Goal: Task Accomplishment & Management: Manage account settings

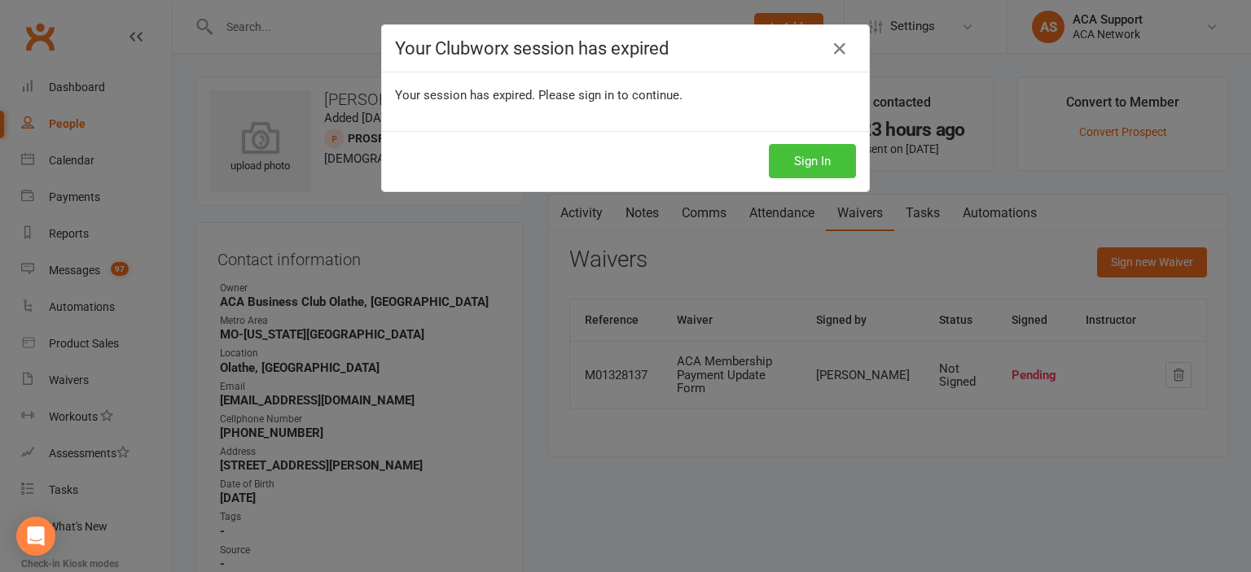
click at [791, 146] on button "Sign In" at bounding box center [812, 161] width 87 height 34
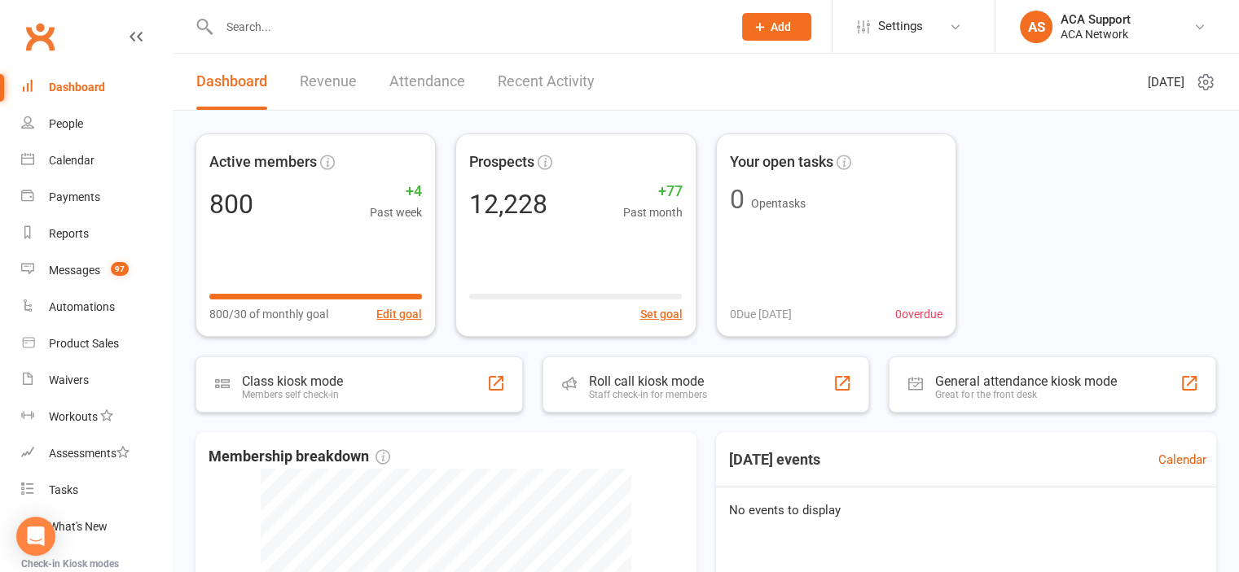
click at [287, 24] on input "text" at bounding box center [467, 26] width 507 height 23
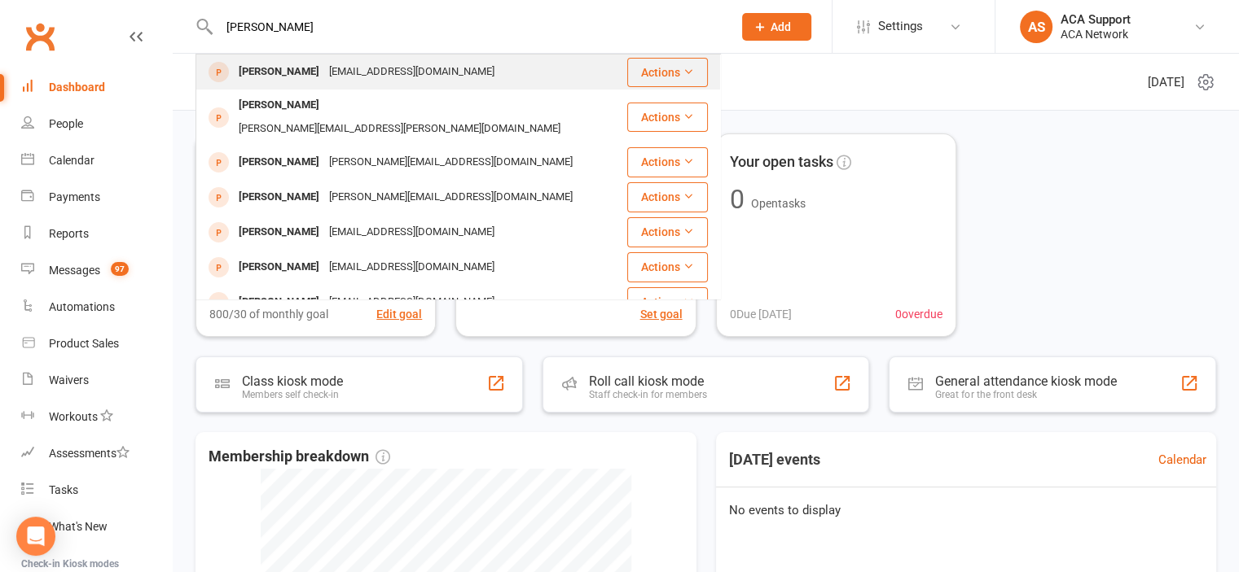
type input "[PERSON_NAME]"
click at [306, 68] on div "[PERSON_NAME]" at bounding box center [279, 72] width 90 height 24
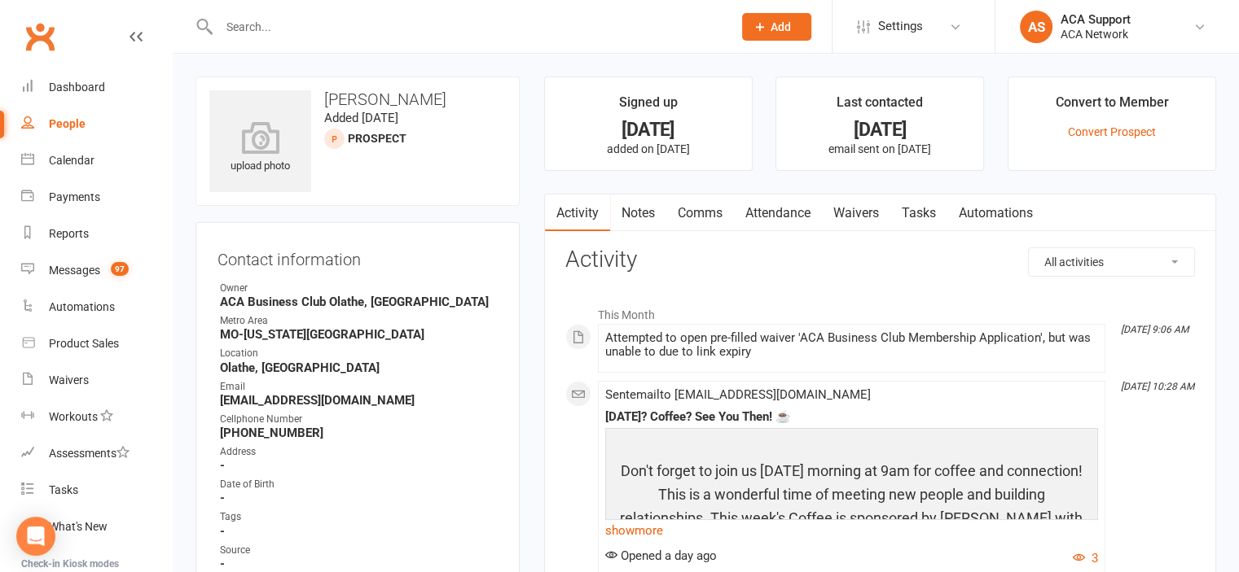
click at [846, 208] on link "Waivers" at bounding box center [856, 213] width 68 height 37
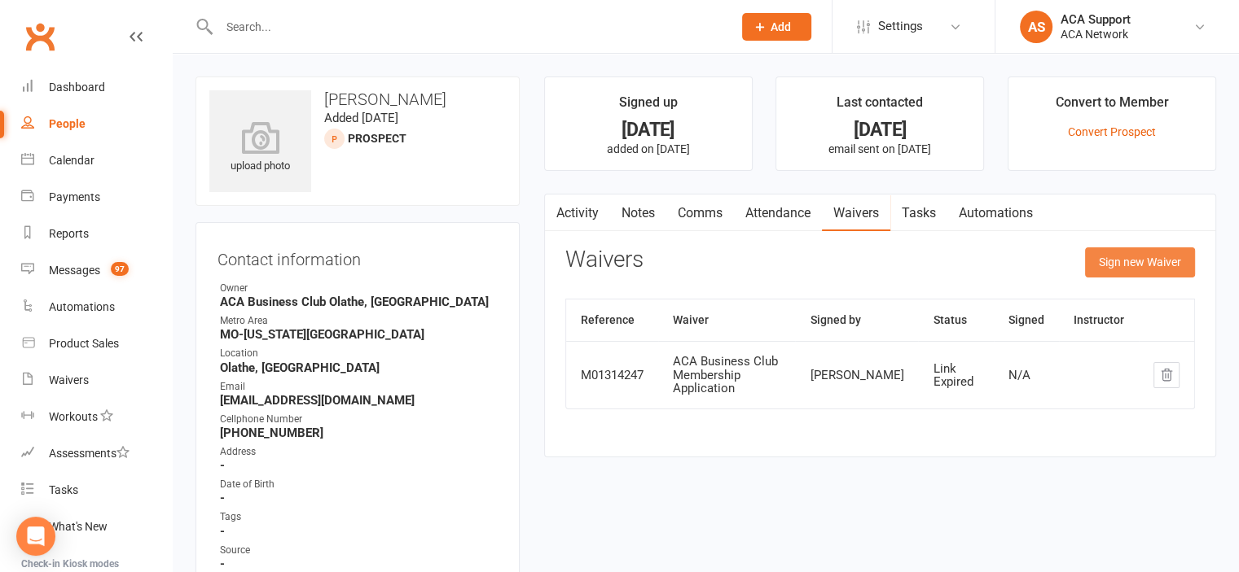
click at [1099, 257] on button "Sign new Waiver" at bounding box center [1140, 262] width 110 height 29
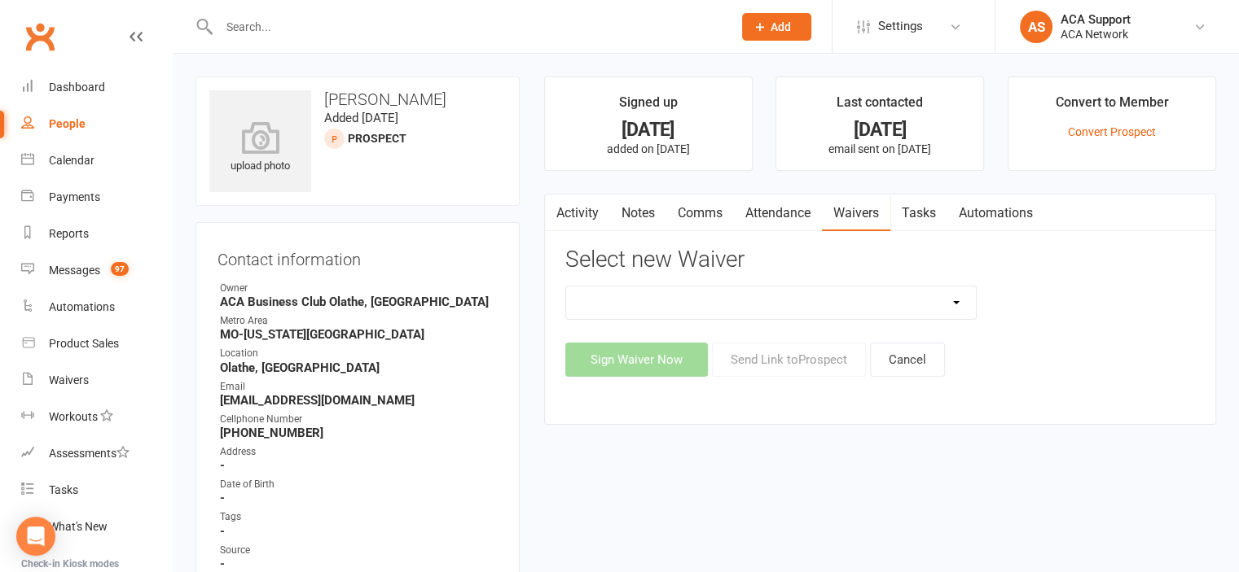
click at [649, 296] on select "ACA Business Club Membership Application ACA Membership Payment Update Form" at bounding box center [771, 303] width 410 height 33
click at [566, 287] on select "ACA Business Club Membership Application ACA Membership Payment Update Form" at bounding box center [771, 303] width 410 height 33
click at [626, 297] on select "ACA Business Club Membership Application ACA Membership Payment Update Form" at bounding box center [771, 303] width 410 height 33
select select "10818"
click at [566, 287] on select "ACA Business Club Membership Application ACA Membership Payment Update Form" at bounding box center [771, 303] width 410 height 33
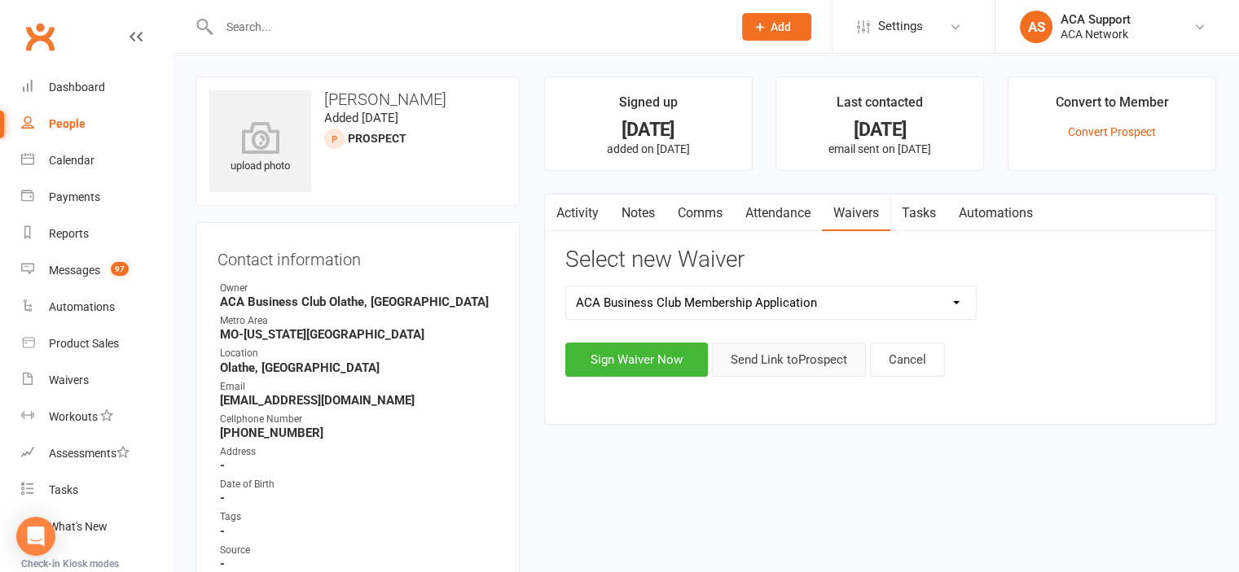
click at [780, 352] on button "Send Link to [GEOGRAPHIC_DATA]" at bounding box center [789, 360] width 154 height 34
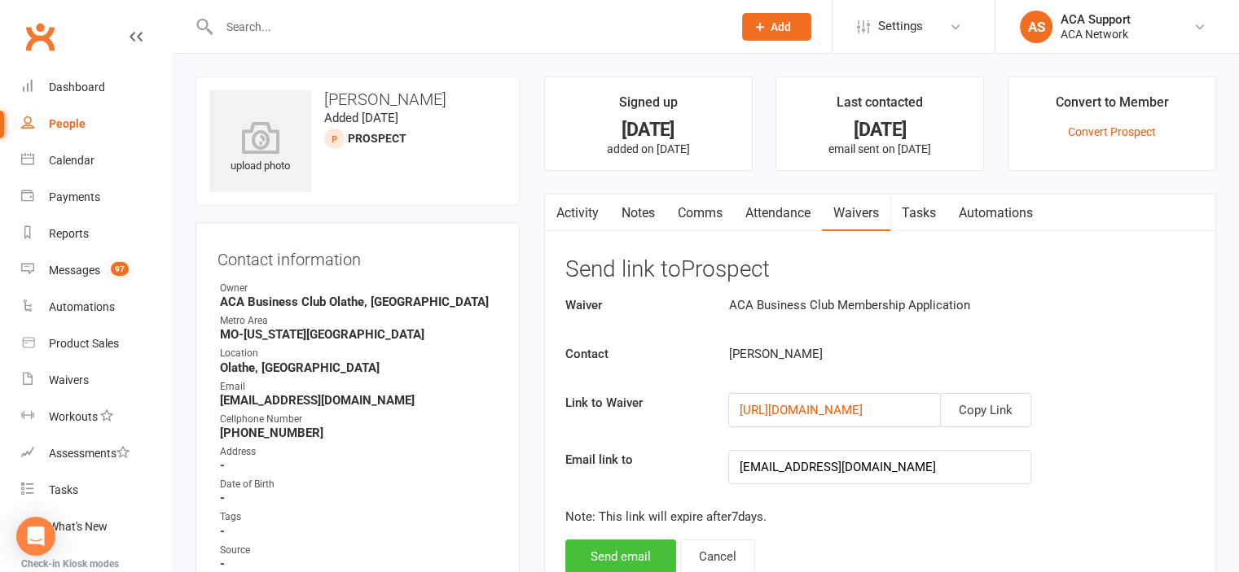
click at [618, 551] on button "Send email" at bounding box center [620, 557] width 111 height 34
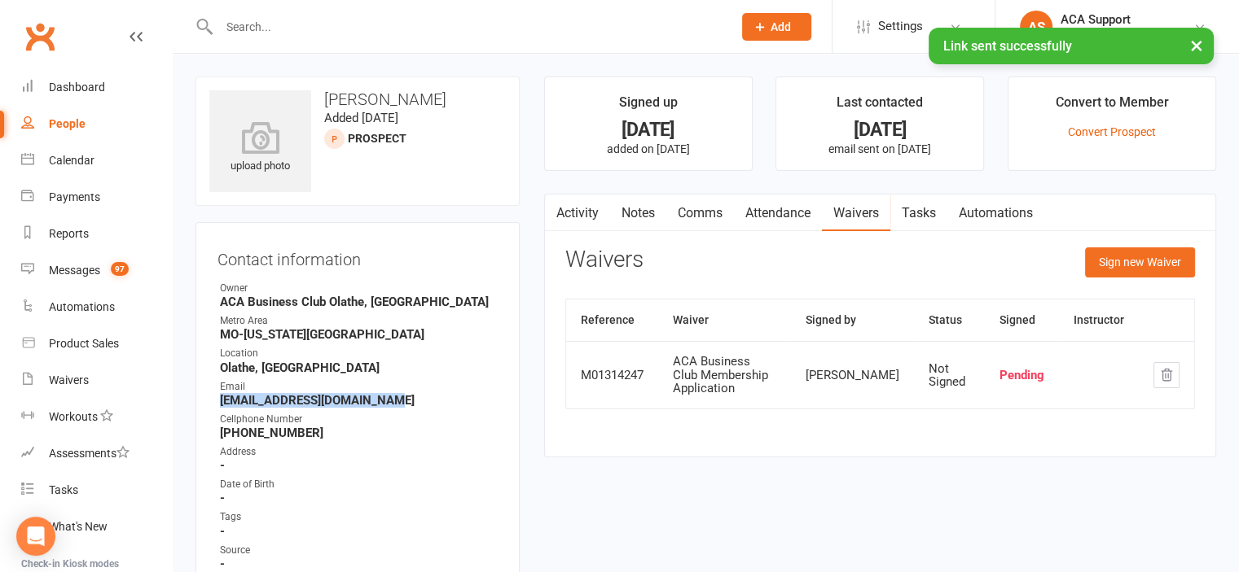
drag, startPoint x: 385, startPoint y: 403, endPoint x: 212, endPoint y: 406, distance: 173.5
click at [212, 406] on div "Contact information Owner ACA Business Club [GEOGRAPHIC_DATA], [GEOGRAPHIC_DATA…" at bounding box center [357, 532] width 324 height 620
copy strong "[EMAIL_ADDRESS][DOMAIN_NAME]"
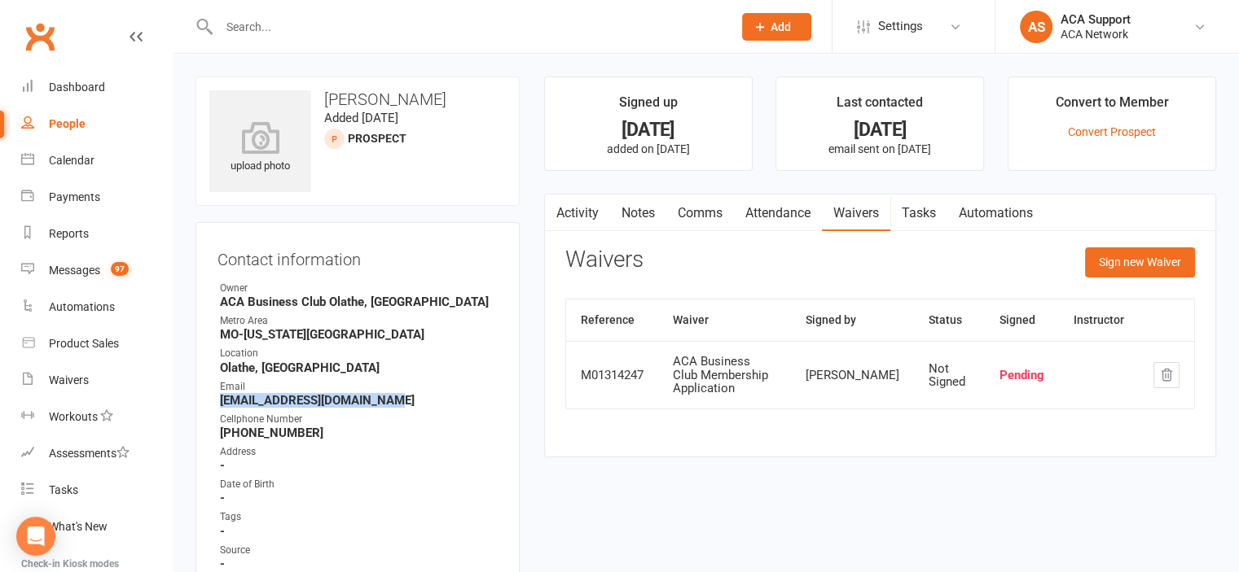
click at [633, 212] on link "Notes" at bounding box center [638, 213] width 56 height 37
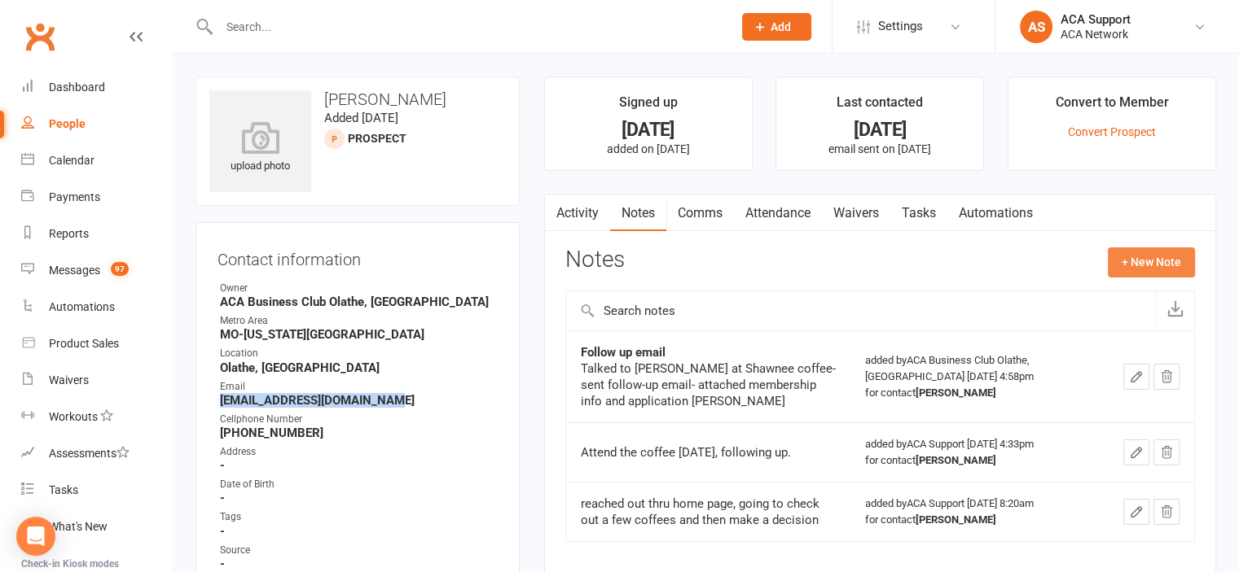
click at [1147, 262] on button "+ New Note" at bounding box center [1151, 262] width 87 height 29
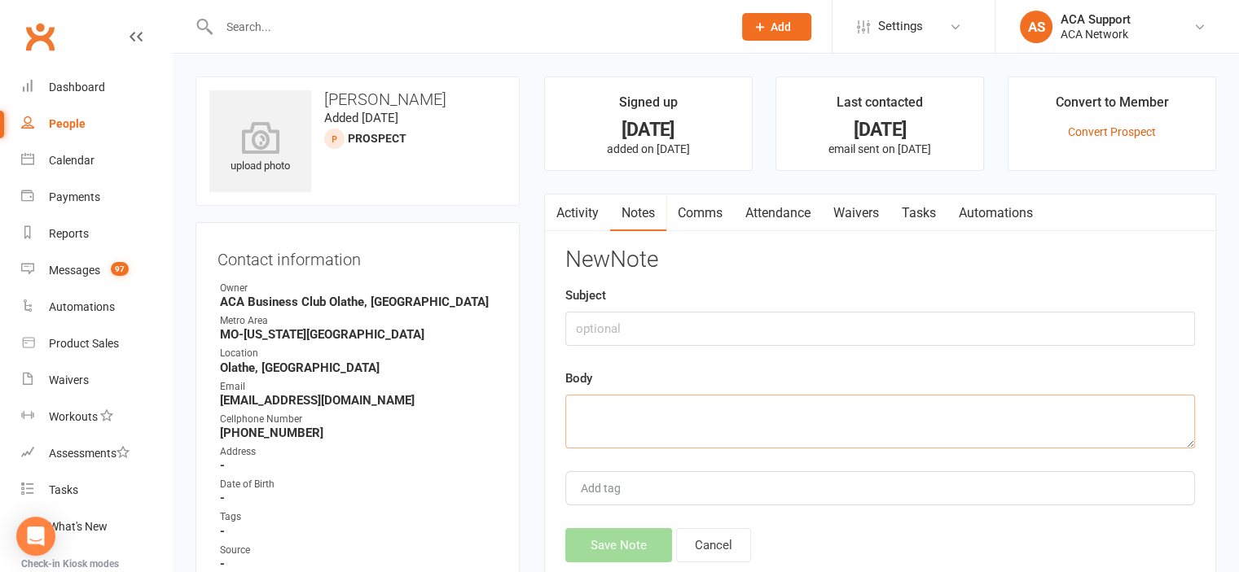
click at [616, 419] on textarea at bounding box center [879, 422] width 629 height 54
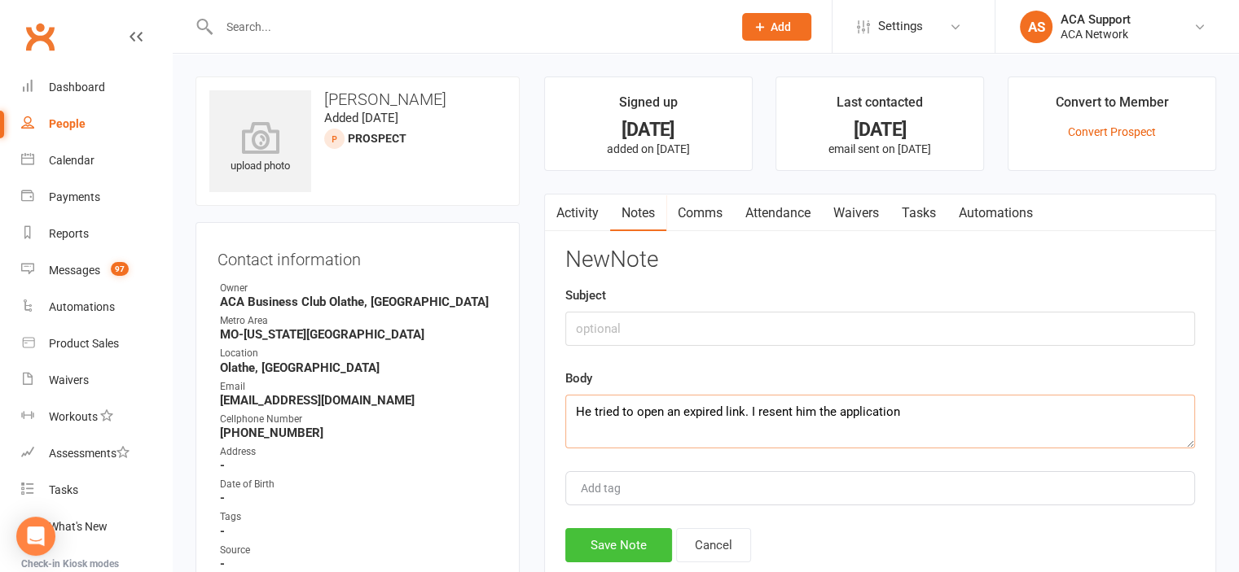
type textarea "He tried to open an expired link. I resent him the application"
click at [606, 542] on button "Save Note" at bounding box center [618, 546] width 107 height 34
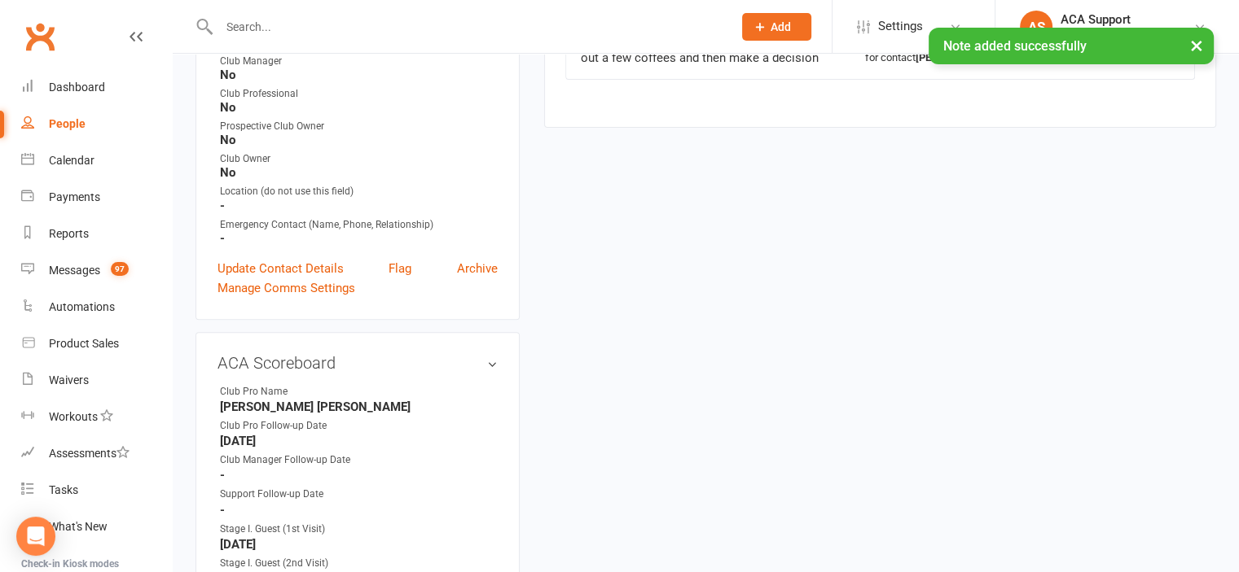
scroll to position [625, 0]
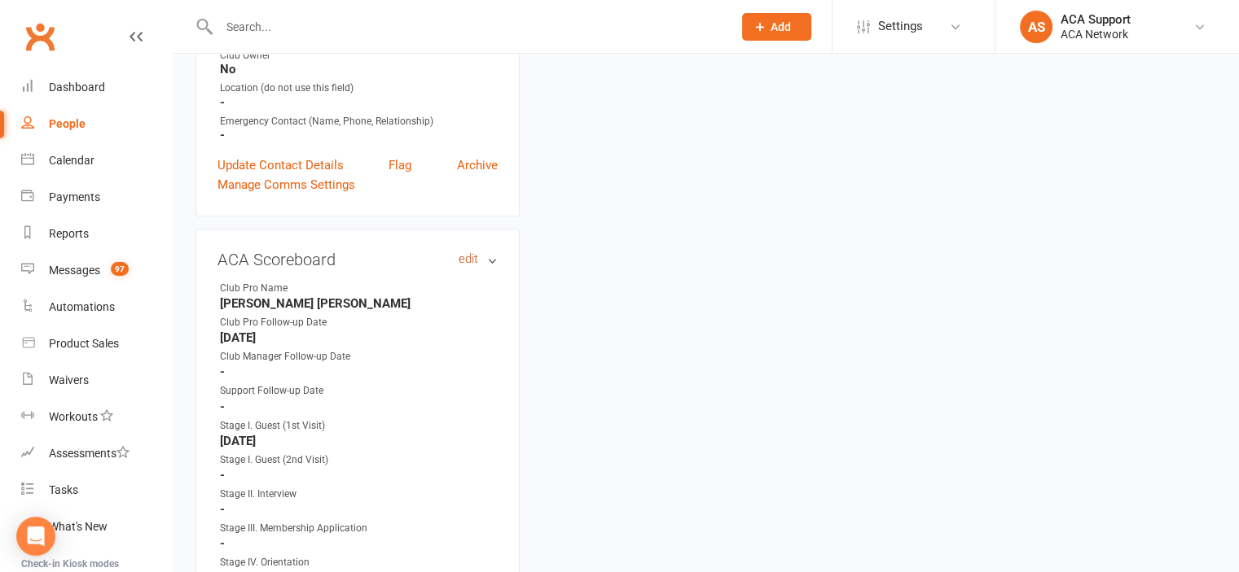
click at [467, 257] on link "edit" at bounding box center [468, 259] width 20 height 14
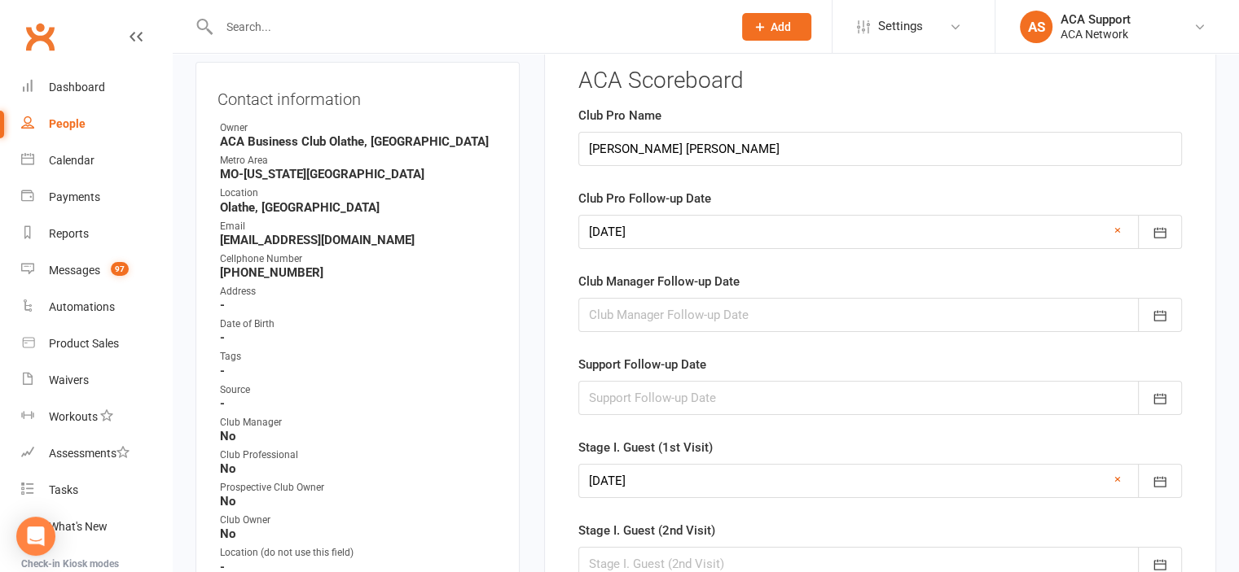
scroll to position [111, 0]
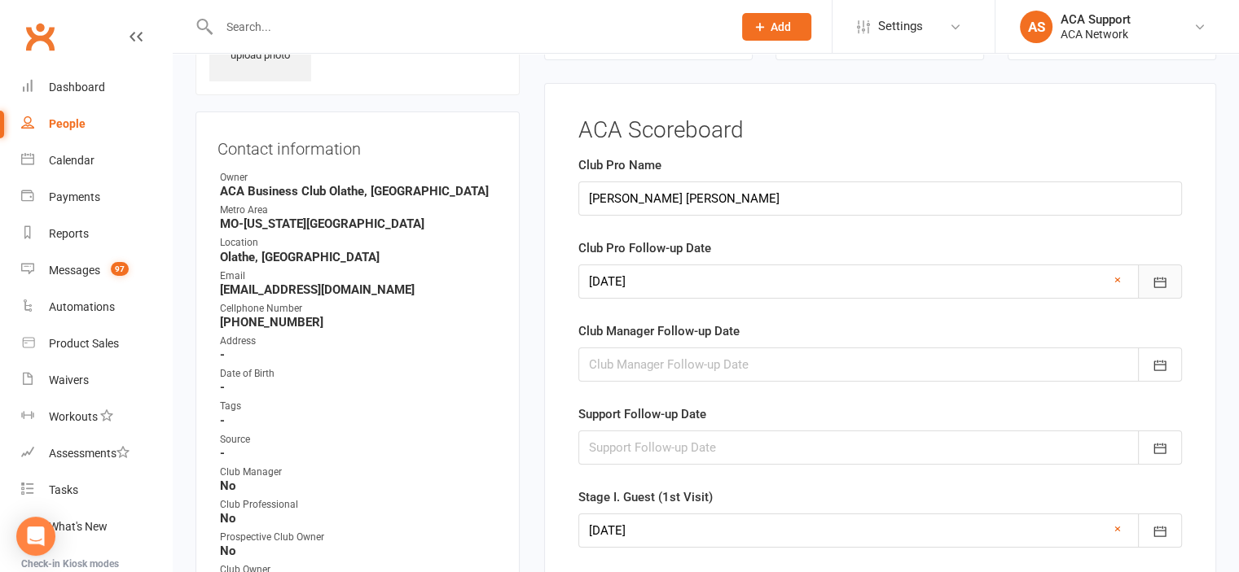
click at [1156, 274] on icon "button" at bounding box center [1159, 282] width 16 height 16
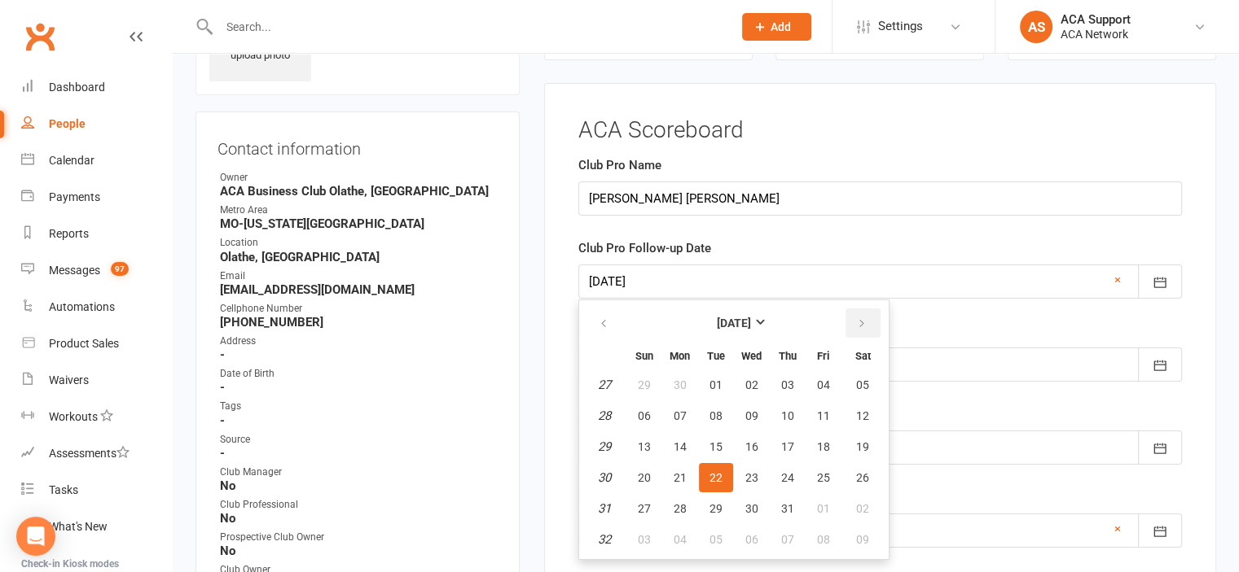
click at [856, 318] on icon "button" at bounding box center [861, 324] width 11 height 13
click at [713, 442] on span "12" at bounding box center [715, 447] width 13 height 13
type input "[DATE]"
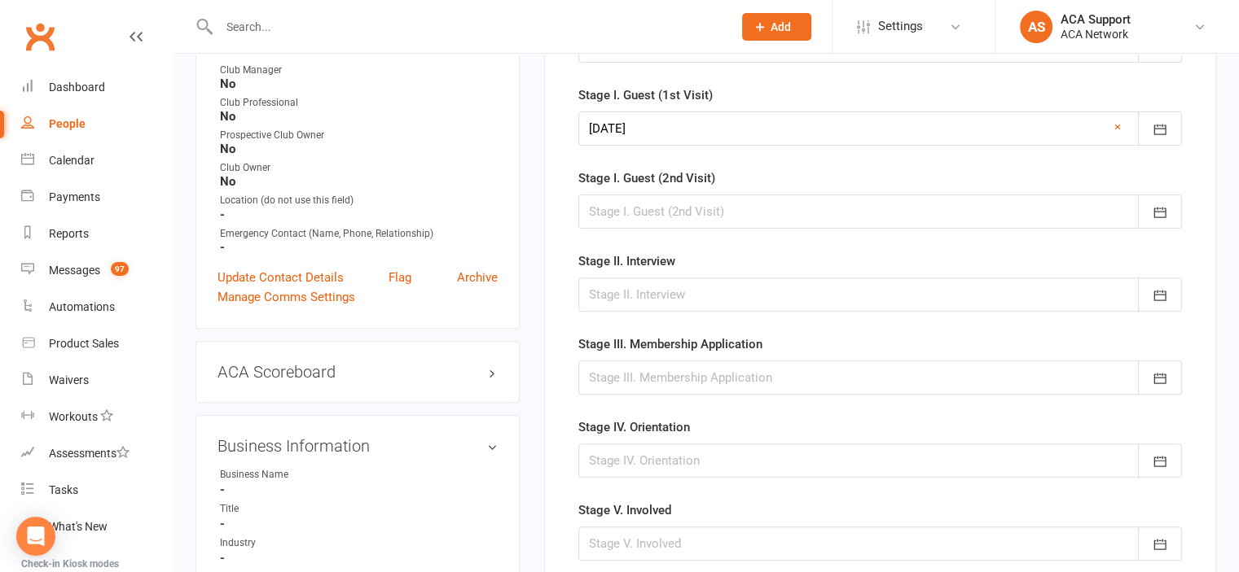
scroll to position [507, 0]
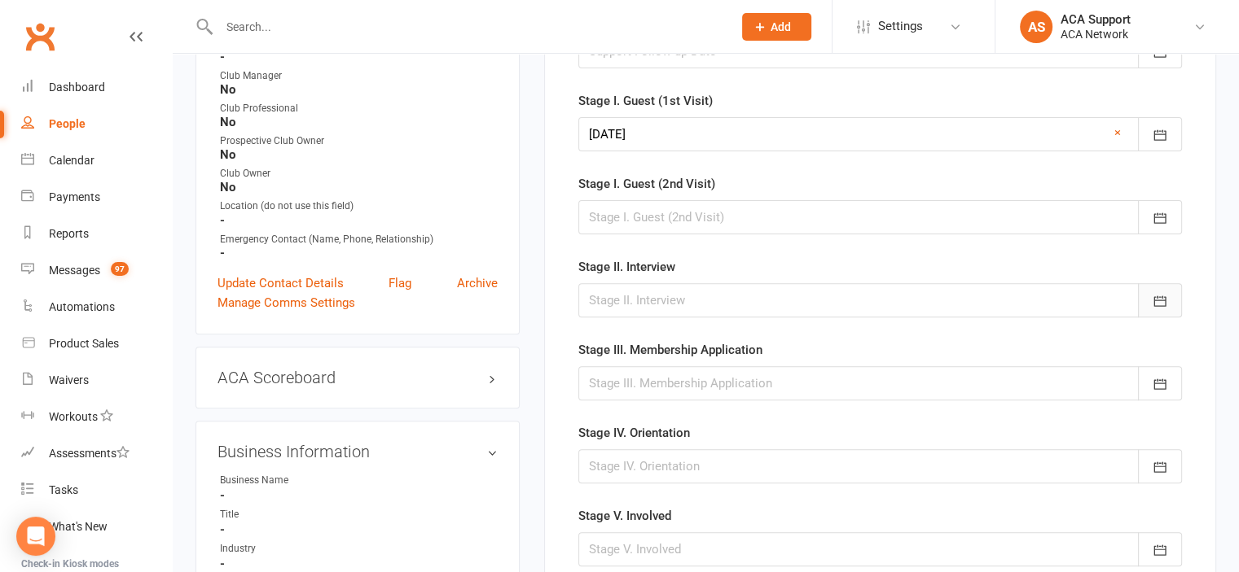
click at [1160, 296] on icon "button" at bounding box center [1159, 301] width 12 height 11
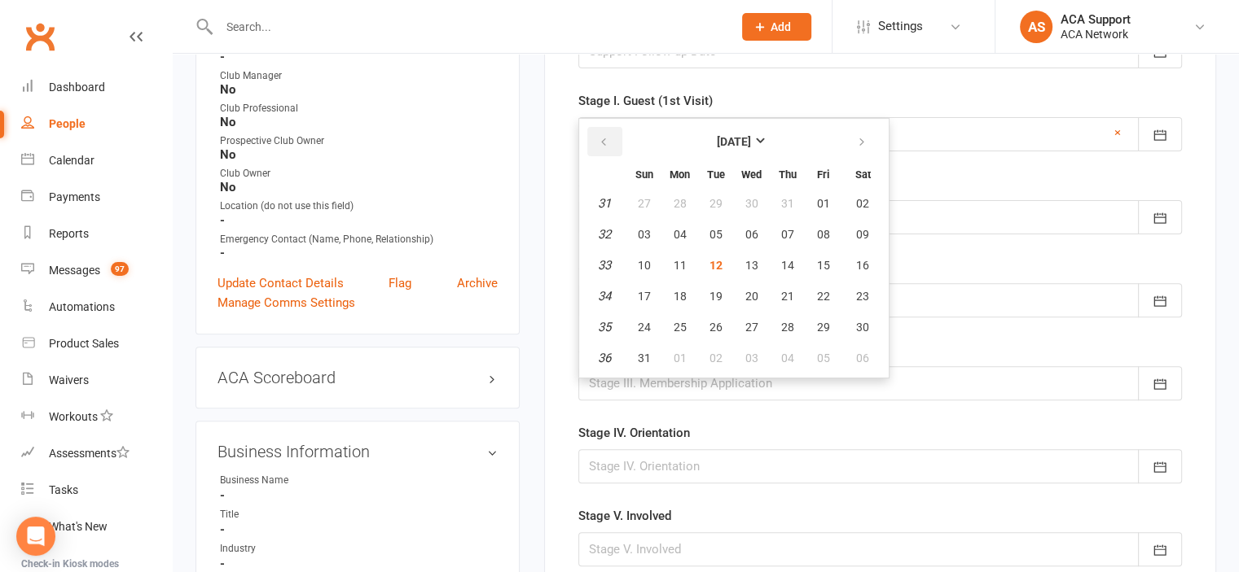
click at [602, 136] on icon "button" at bounding box center [603, 142] width 11 height 13
click at [713, 290] on span "22" at bounding box center [715, 296] width 13 height 13
type input "[DATE]"
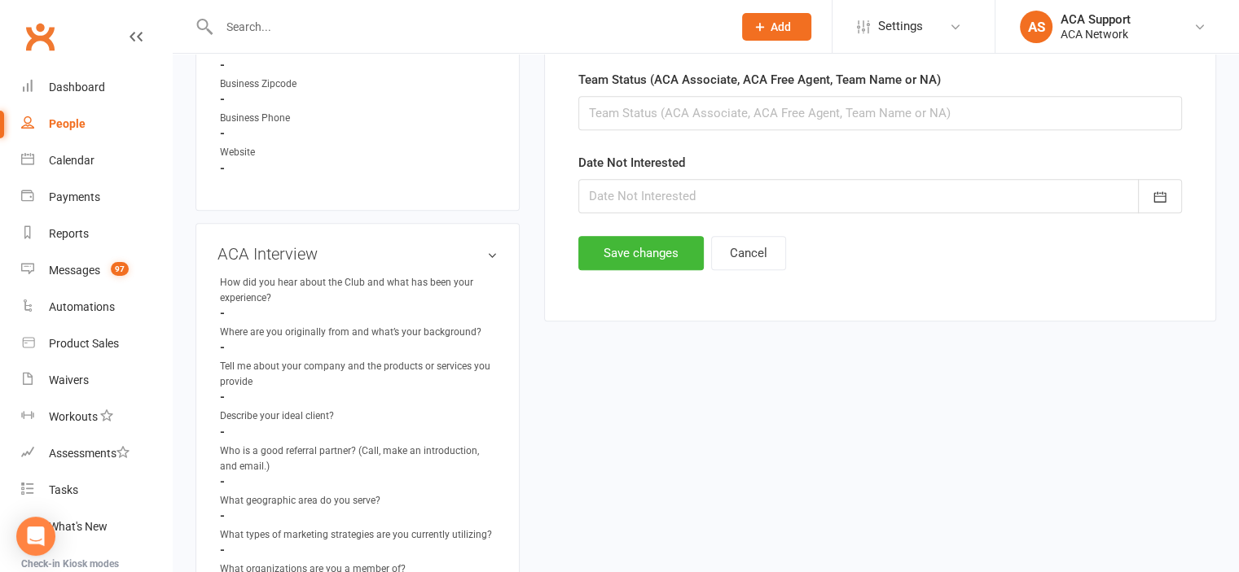
scroll to position [1124, 0]
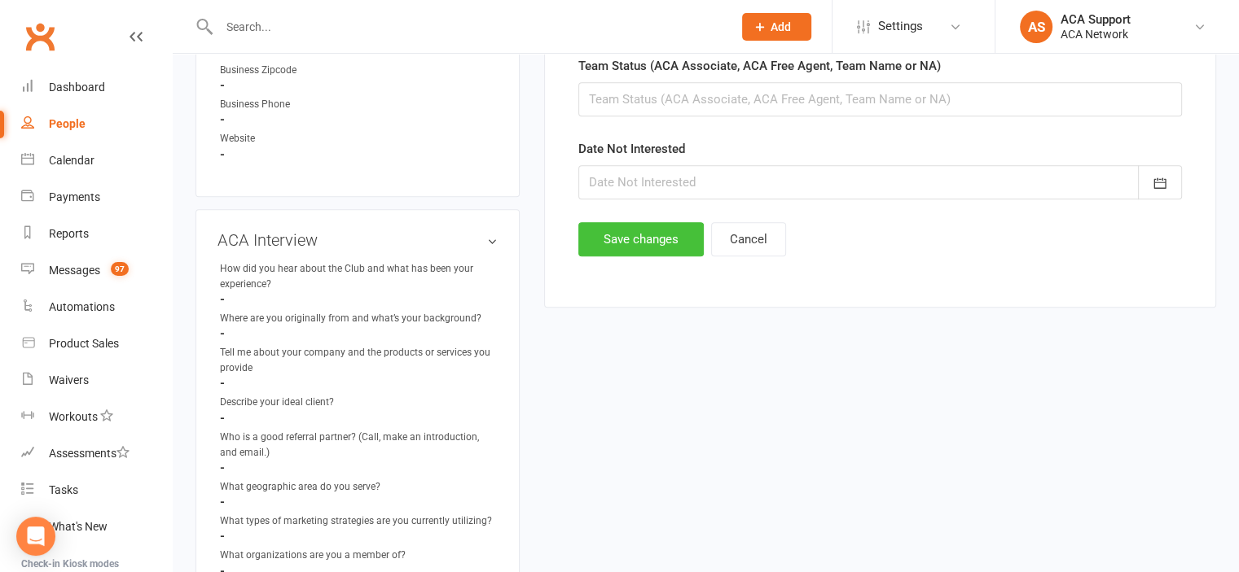
click at [634, 230] on button "Save changes" at bounding box center [640, 239] width 125 height 34
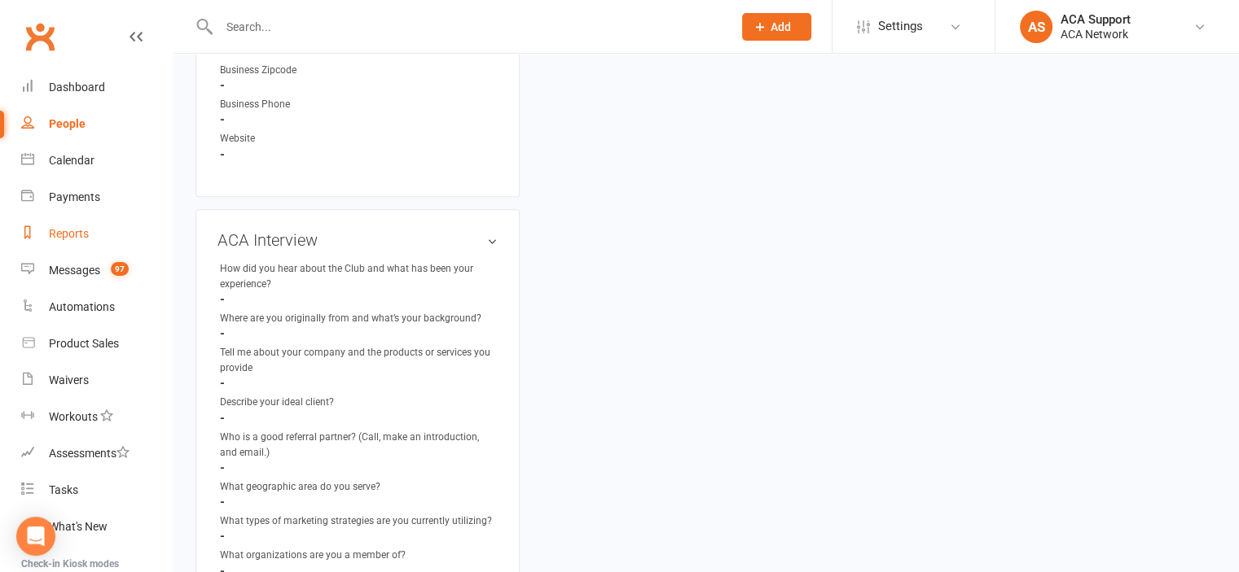
click at [68, 233] on div "Reports" at bounding box center [69, 233] width 40 height 13
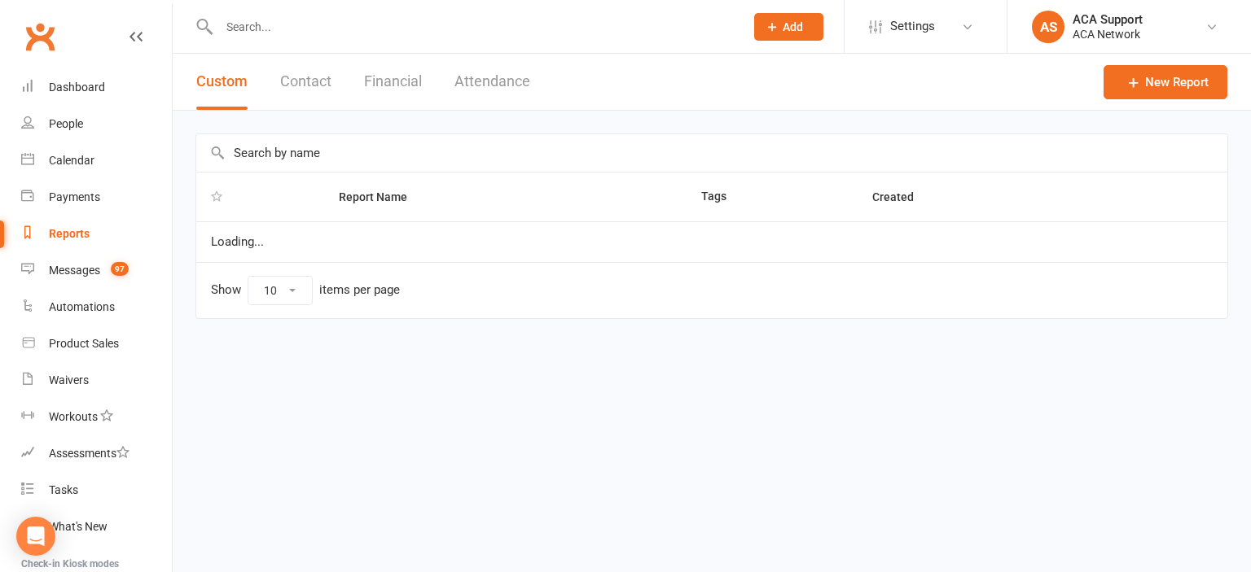
select select "100"
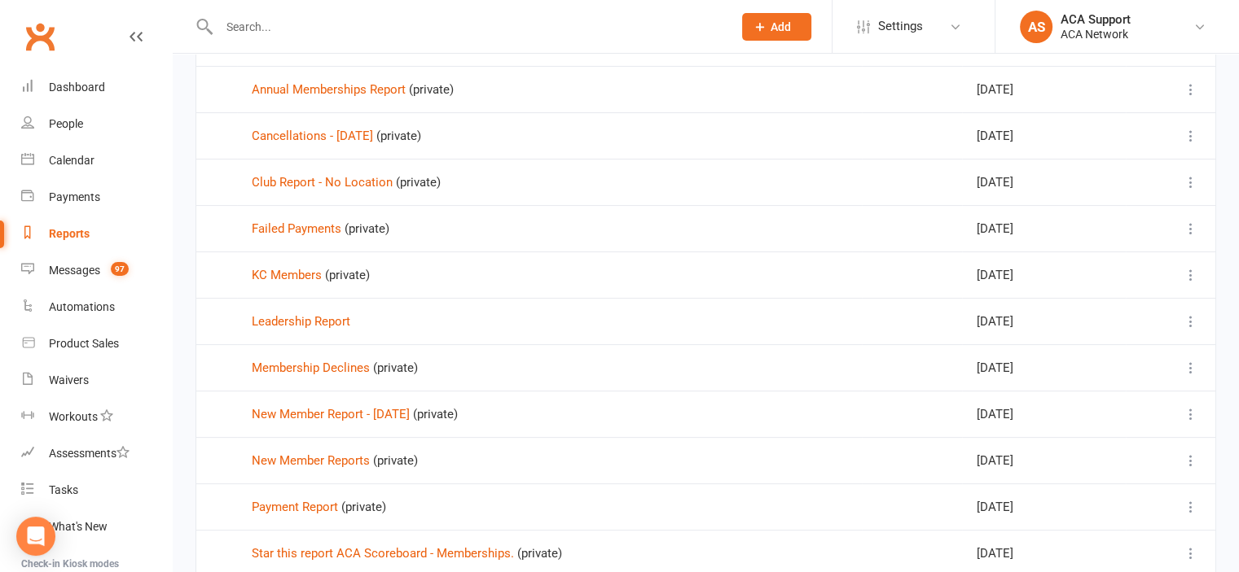
scroll to position [397, 0]
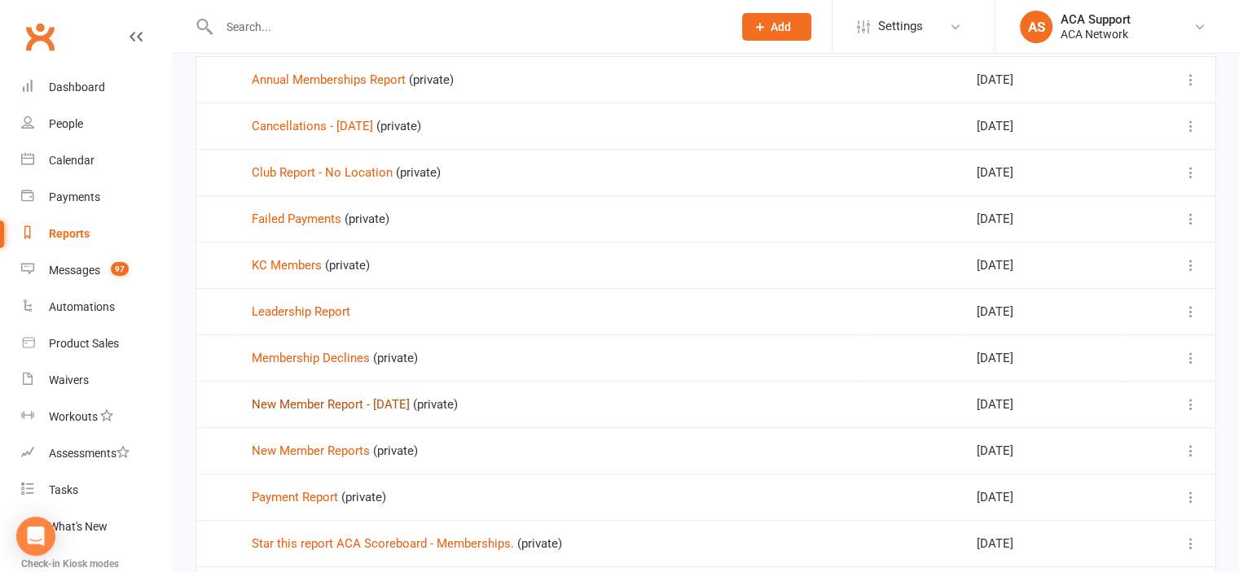
click at [290, 402] on link "New Member Report - [DATE]" at bounding box center [331, 404] width 158 height 15
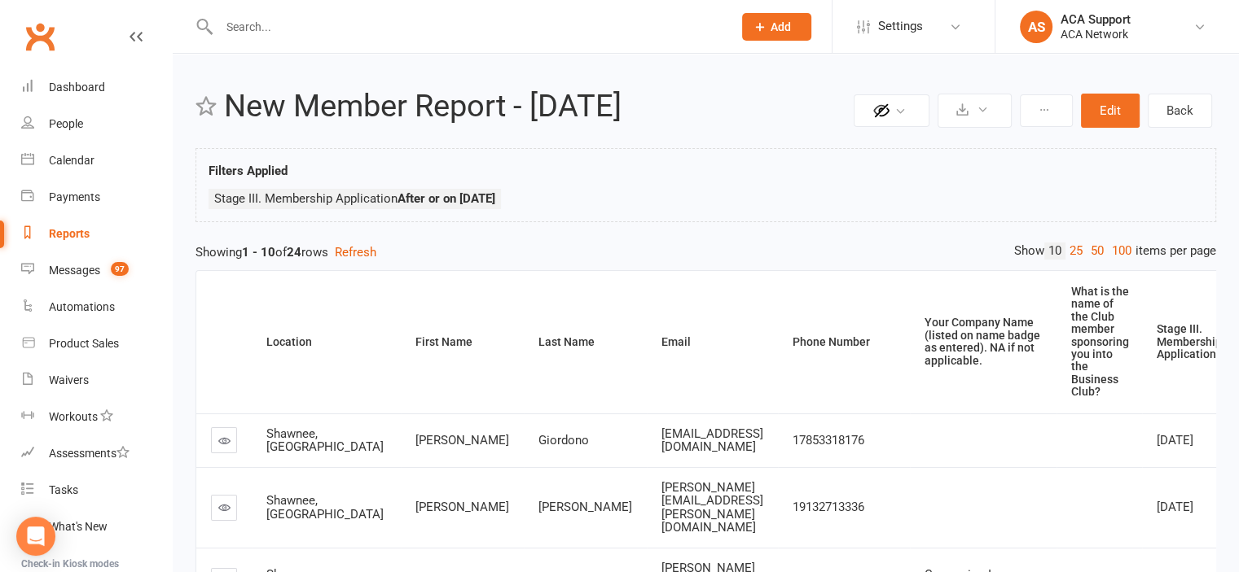
drag, startPoint x: 300, startPoint y: 341, endPoint x: 265, endPoint y: 341, distance: 34.2
click at [265, 341] on th "Location" at bounding box center [326, 342] width 149 height 143
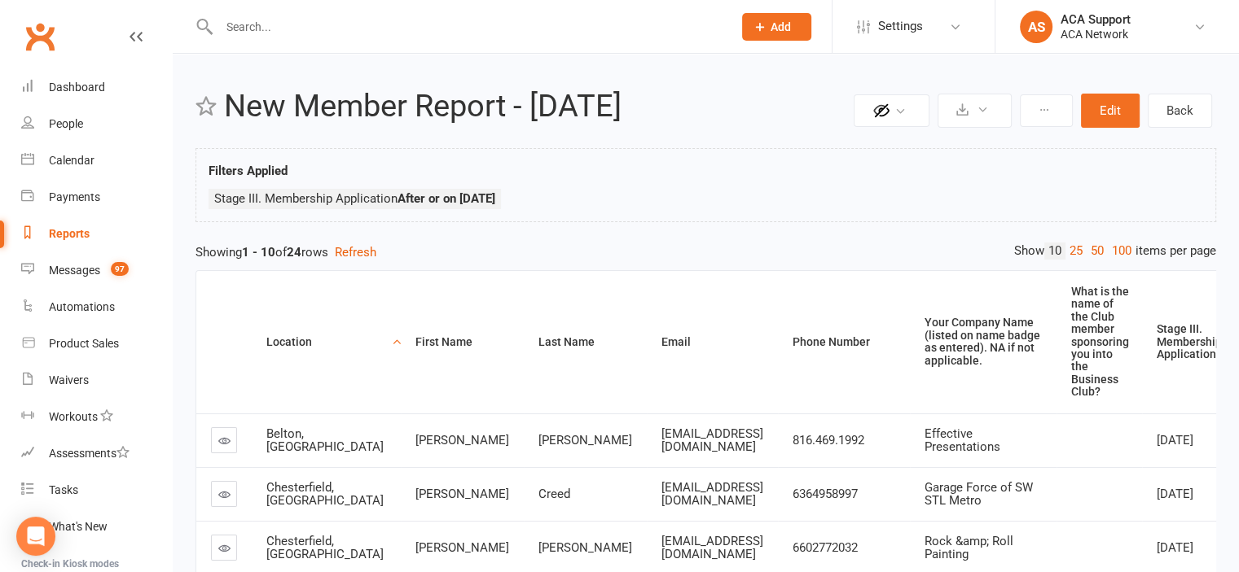
click at [279, 341] on div "Location" at bounding box center [326, 342] width 121 height 12
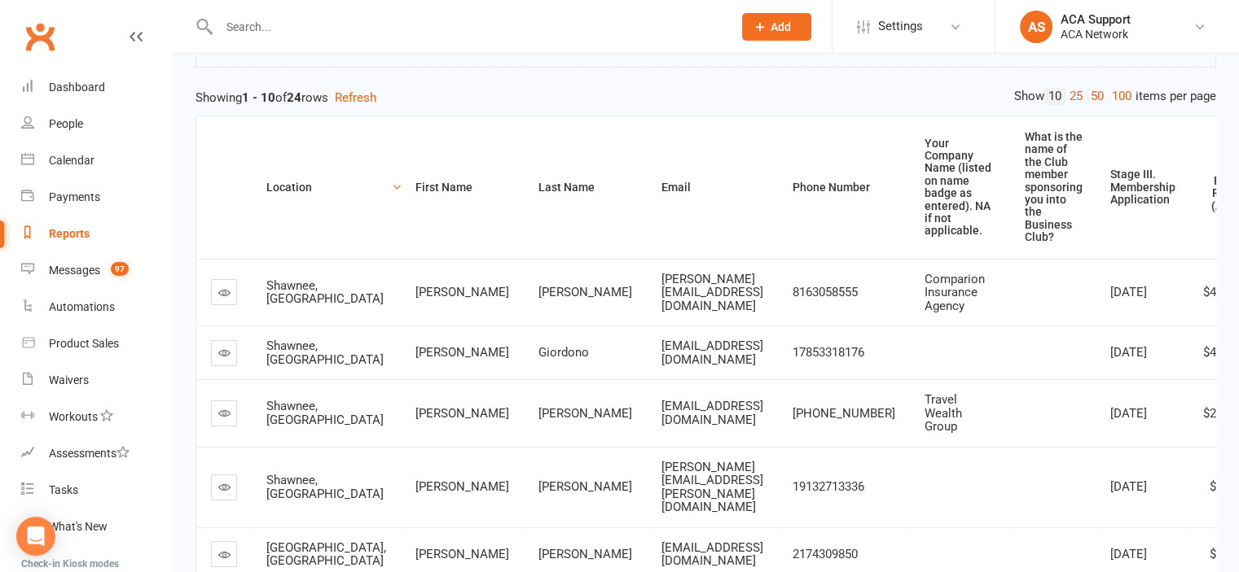
scroll to position [153, 0]
click at [1090, 92] on link "50" at bounding box center [1096, 98] width 21 height 17
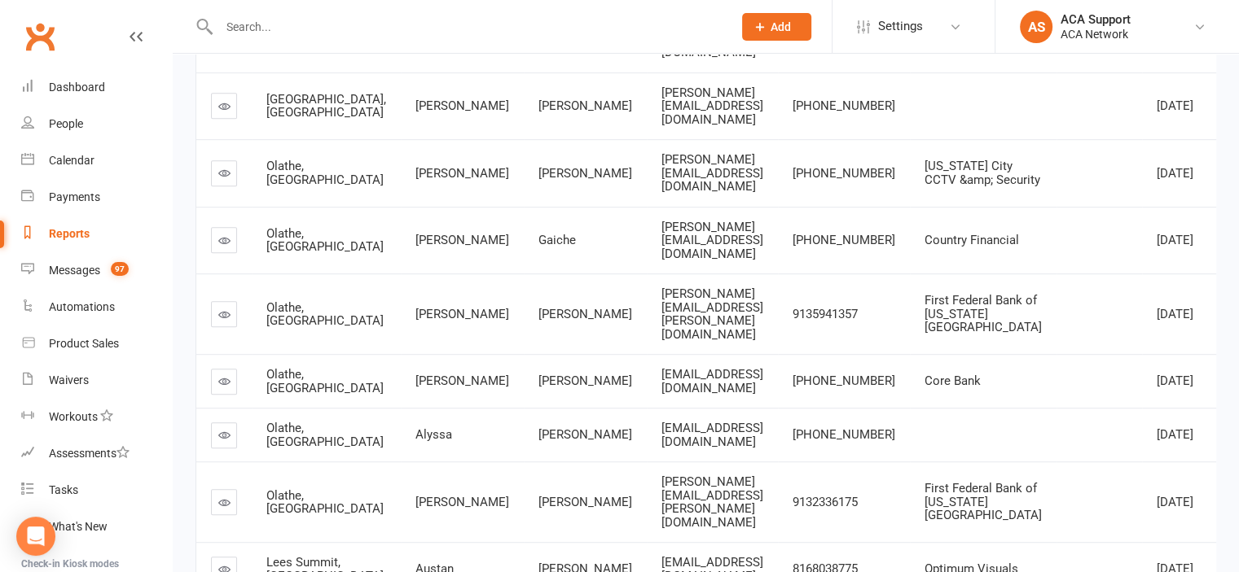
scroll to position [966, 0]
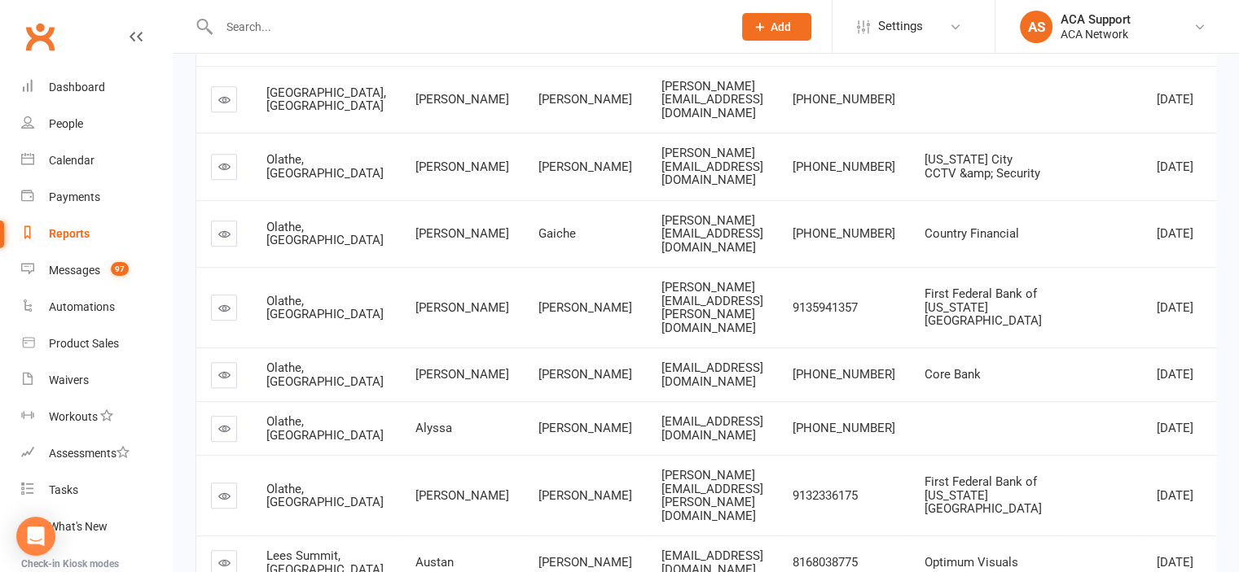
click at [287, 25] on input "text" at bounding box center [467, 26] width 507 height 23
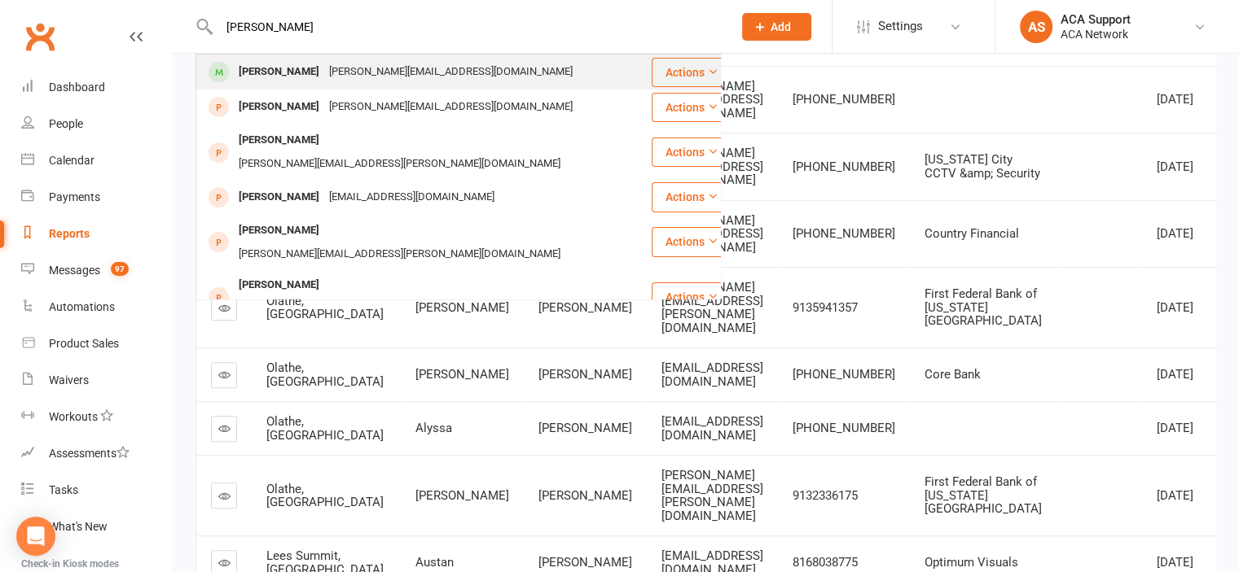
type input "[PERSON_NAME]"
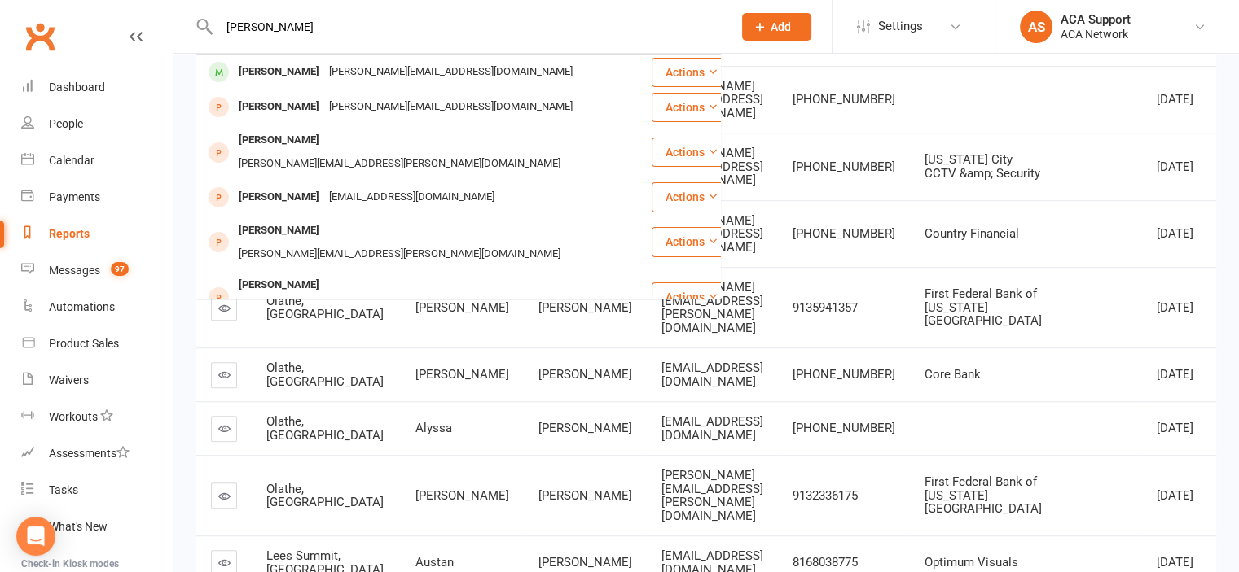
click at [312, 63] on div "[PERSON_NAME]" at bounding box center [279, 72] width 90 height 24
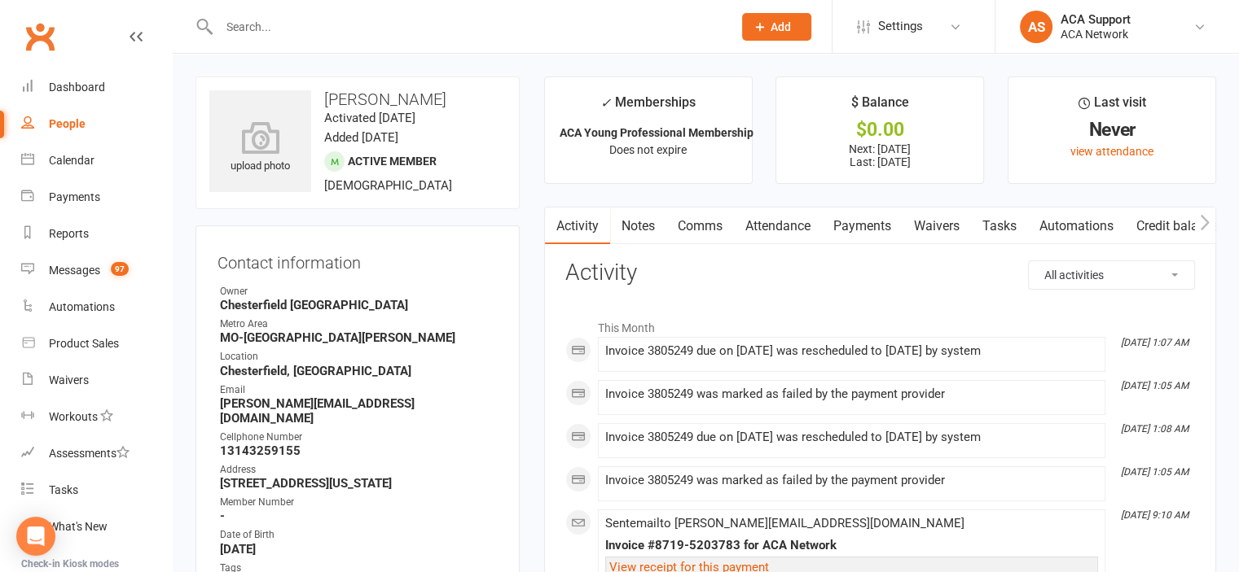
click at [853, 226] on link "Payments" at bounding box center [862, 226] width 81 height 37
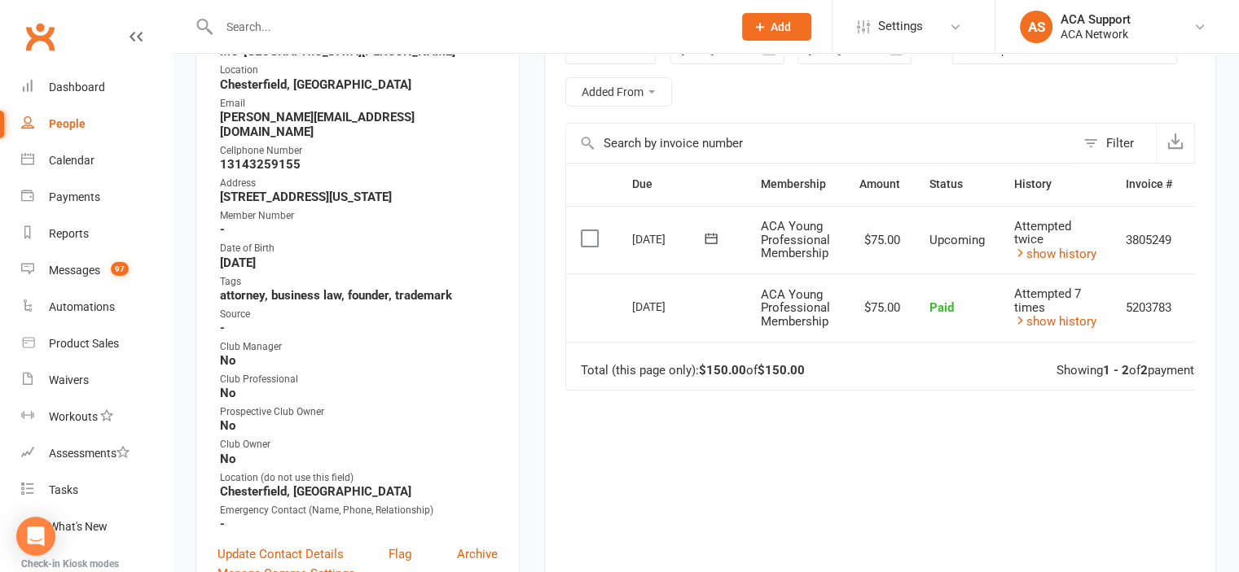
scroll to position [290, 0]
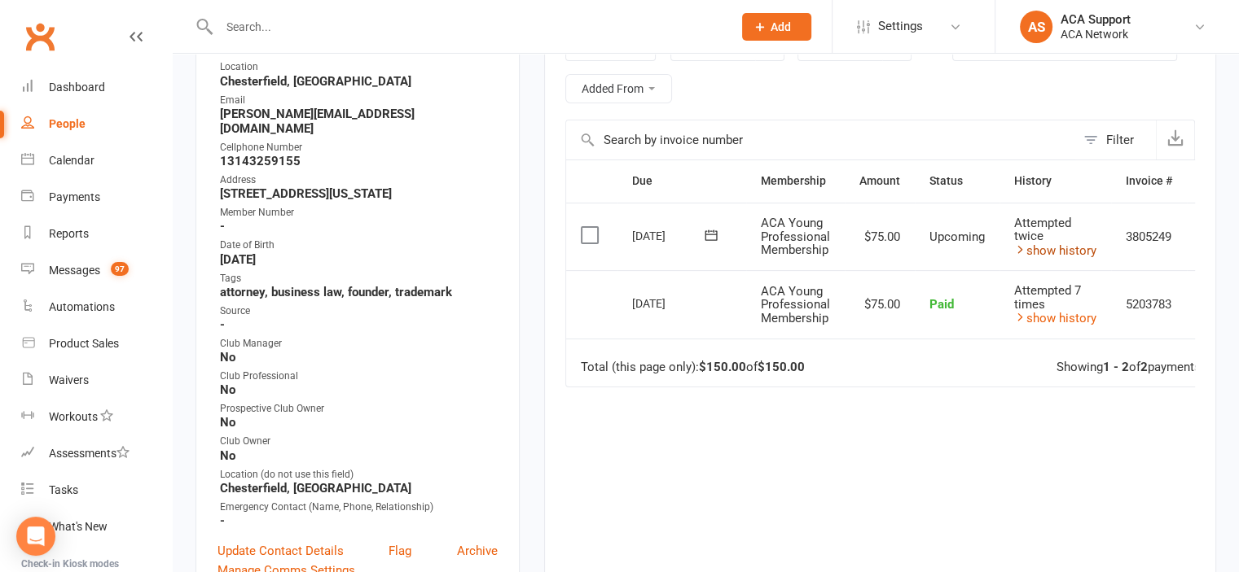
click at [1047, 250] on link "show history" at bounding box center [1055, 250] width 82 height 15
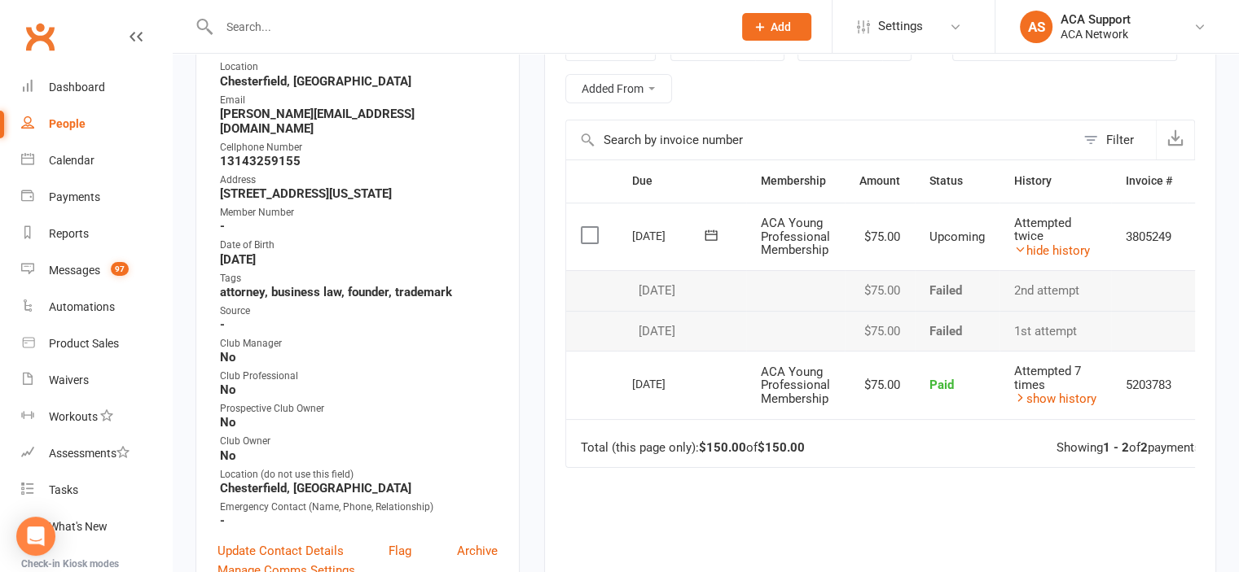
scroll to position [0, 0]
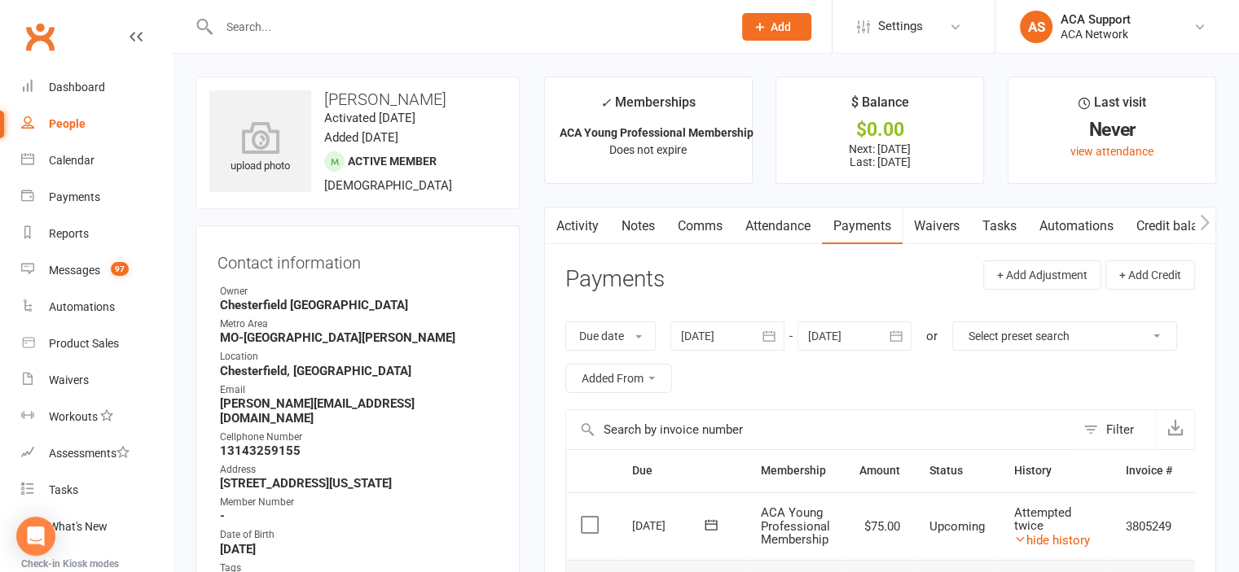
click at [698, 222] on link "Comms" at bounding box center [700, 226] width 68 height 37
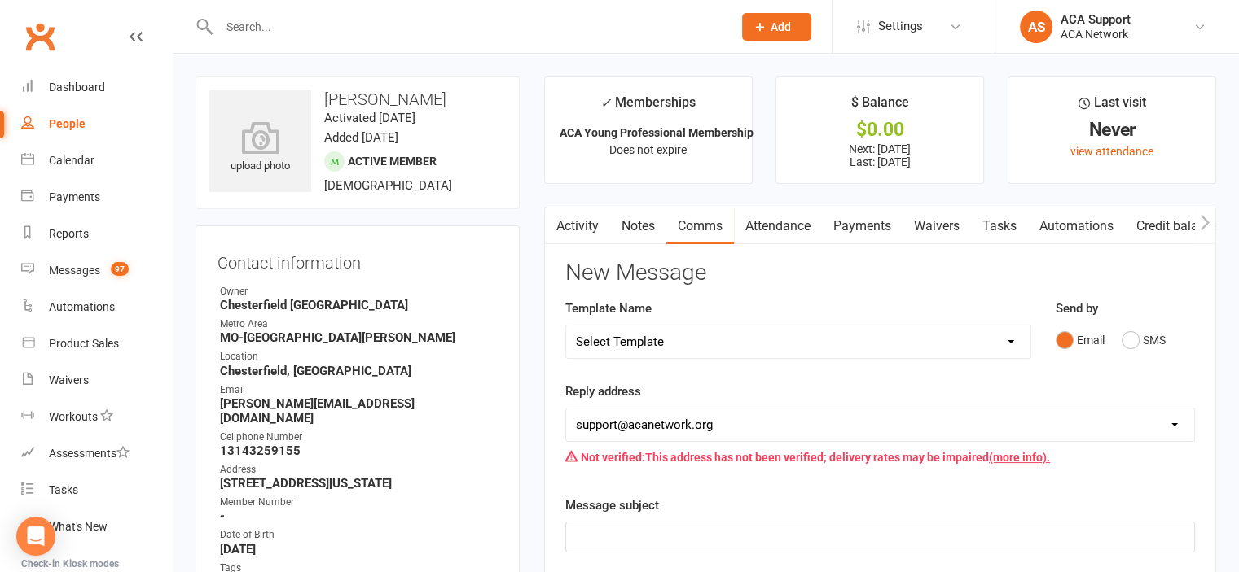
click at [682, 341] on select "Select Template [Email] ACA Club Life Email [Email] Club Coffee Message [Email]…" at bounding box center [798, 342] width 464 height 33
select select "3"
click at [566, 326] on select "Select Template [Email] ACA Club Life Email [Email] Club Coffee Message [Email]…" at bounding box center [798, 342] width 464 height 33
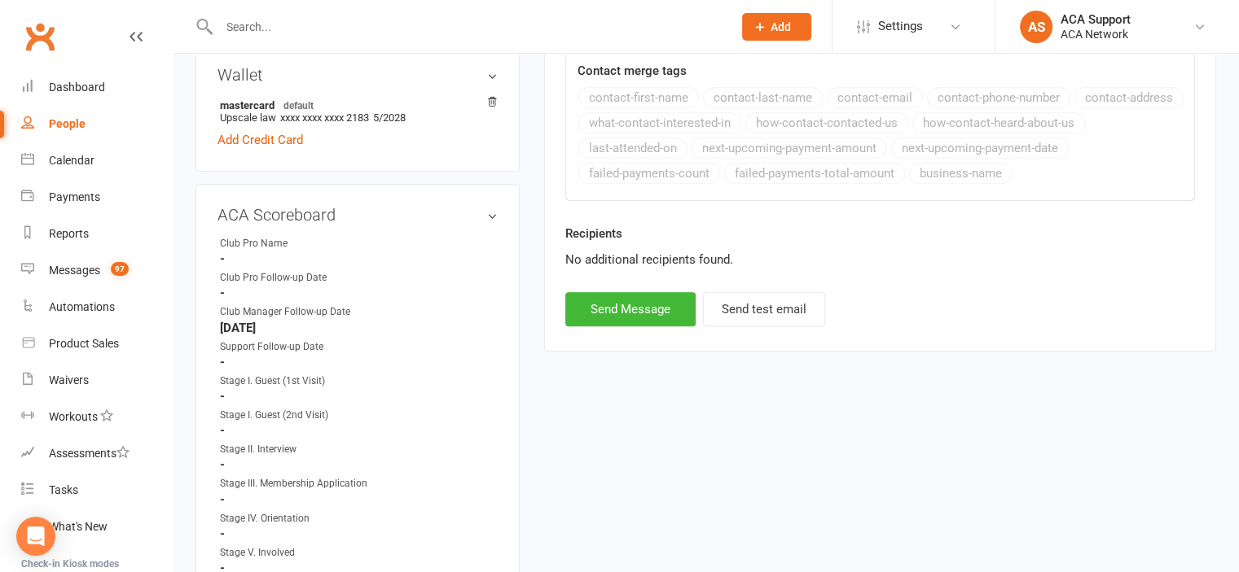
scroll to position [865, 0]
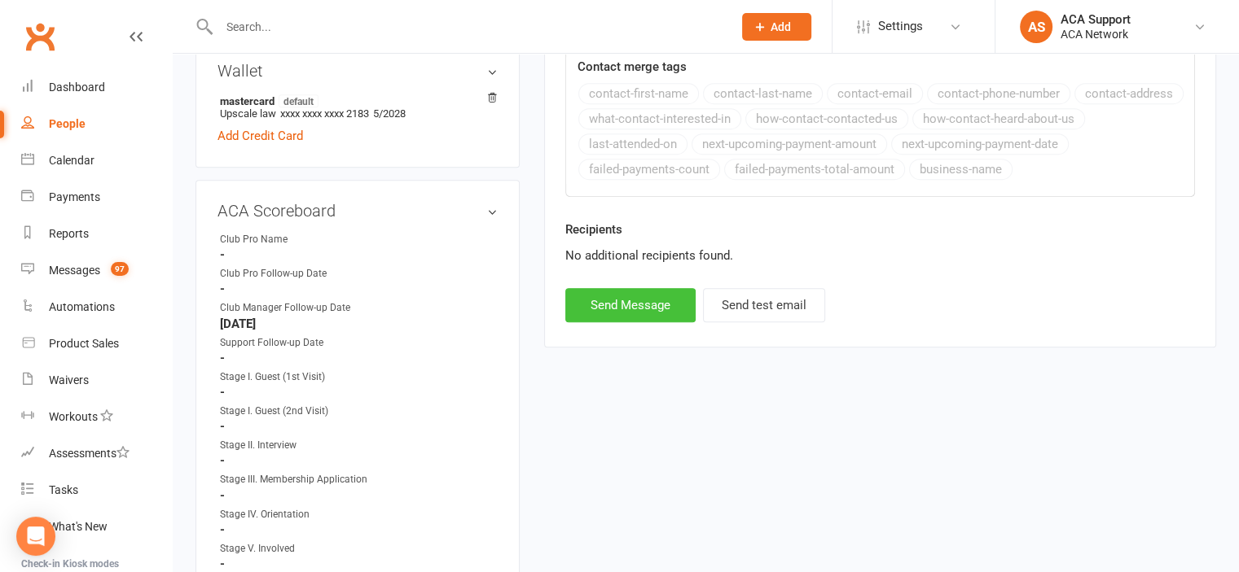
click at [596, 302] on button "Send Message" at bounding box center [630, 305] width 130 height 34
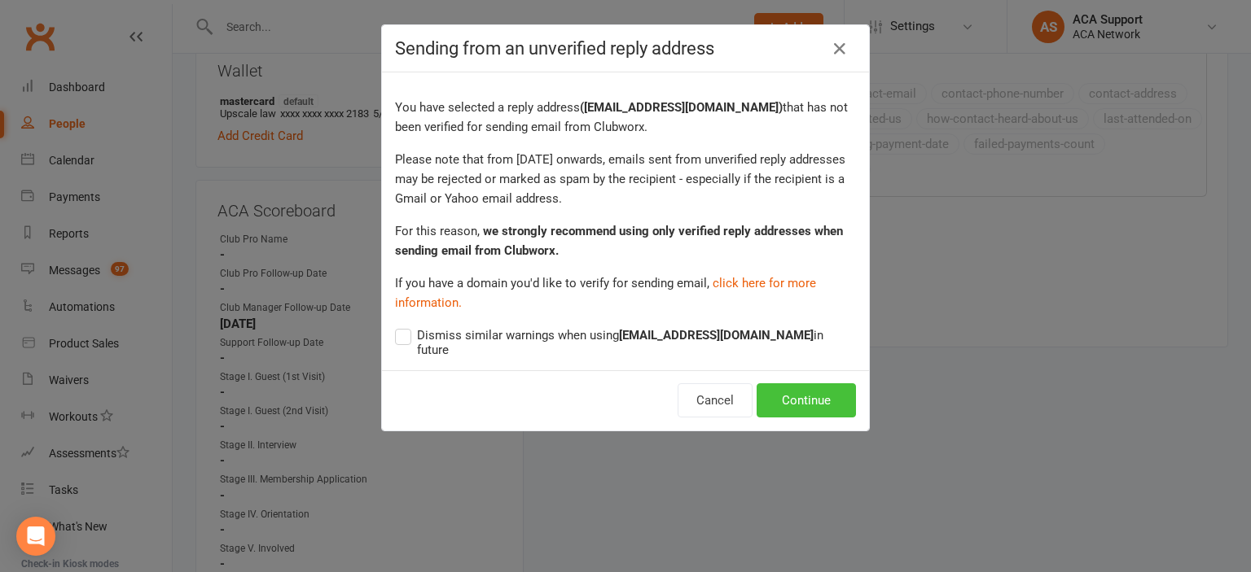
click at [799, 390] on button "Continue" at bounding box center [806, 401] width 99 height 34
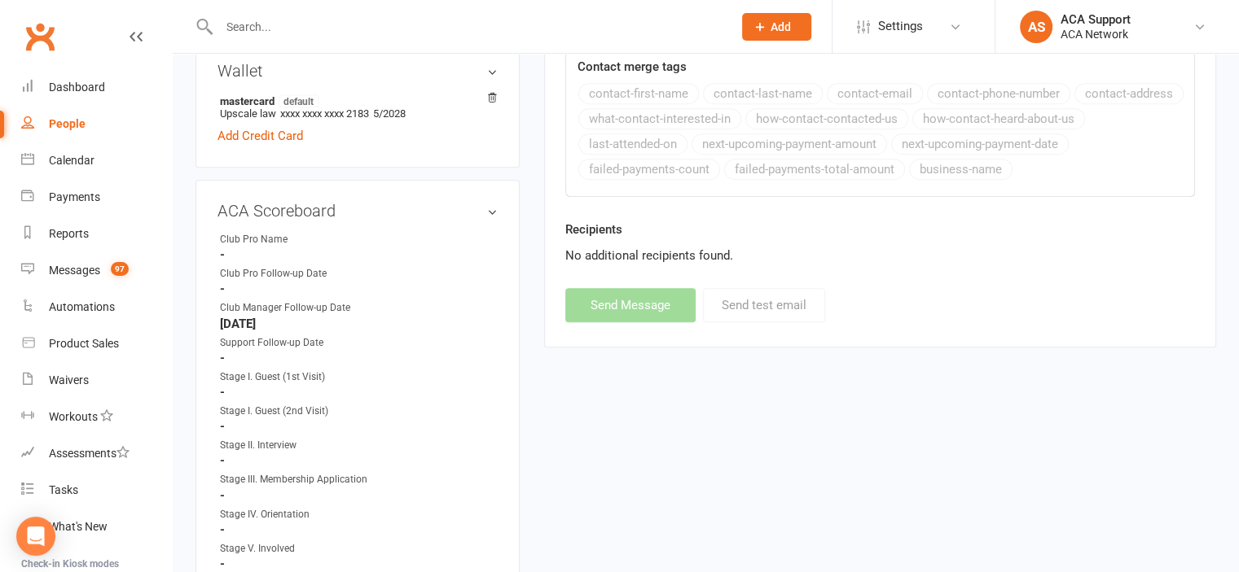
select select
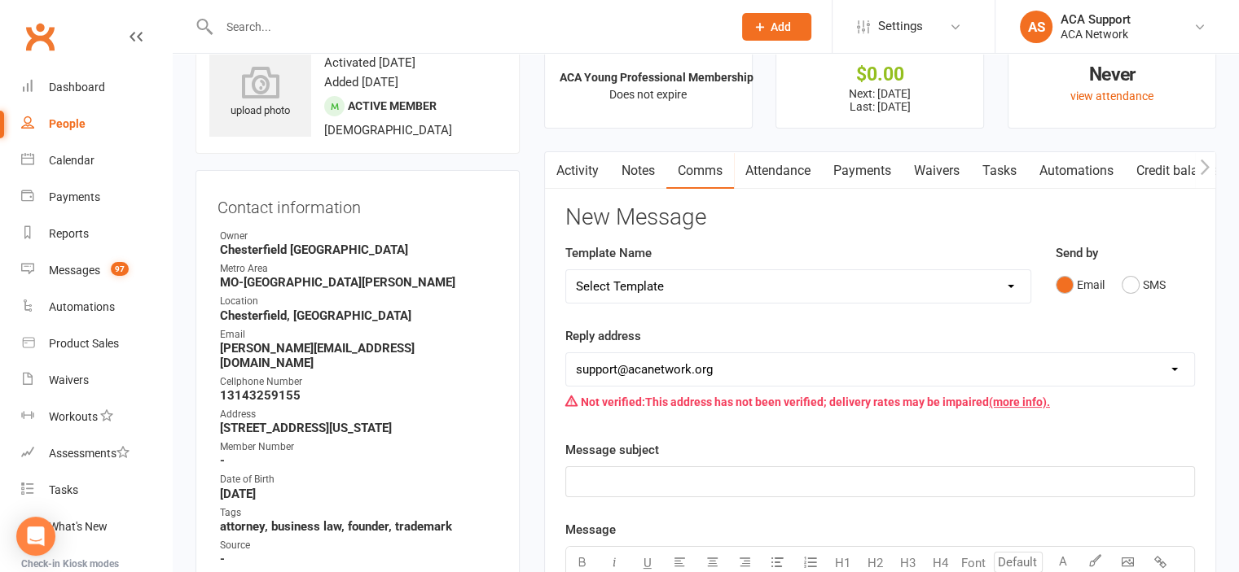
scroll to position [0, 0]
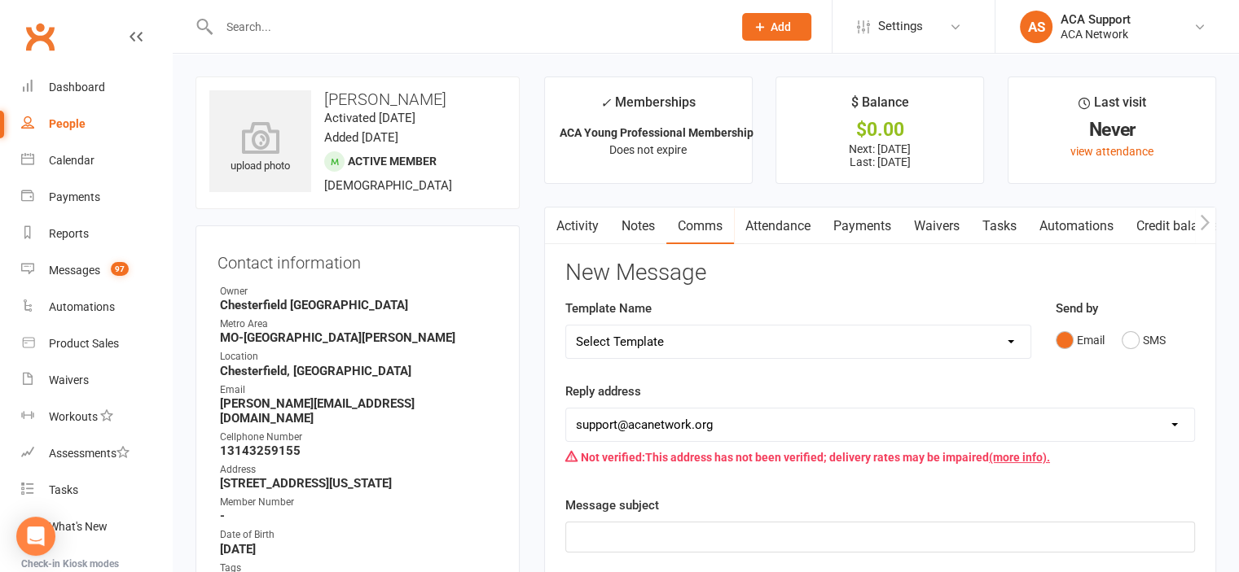
click at [857, 229] on link "Payments" at bounding box center [862, 226] width 81 height 37
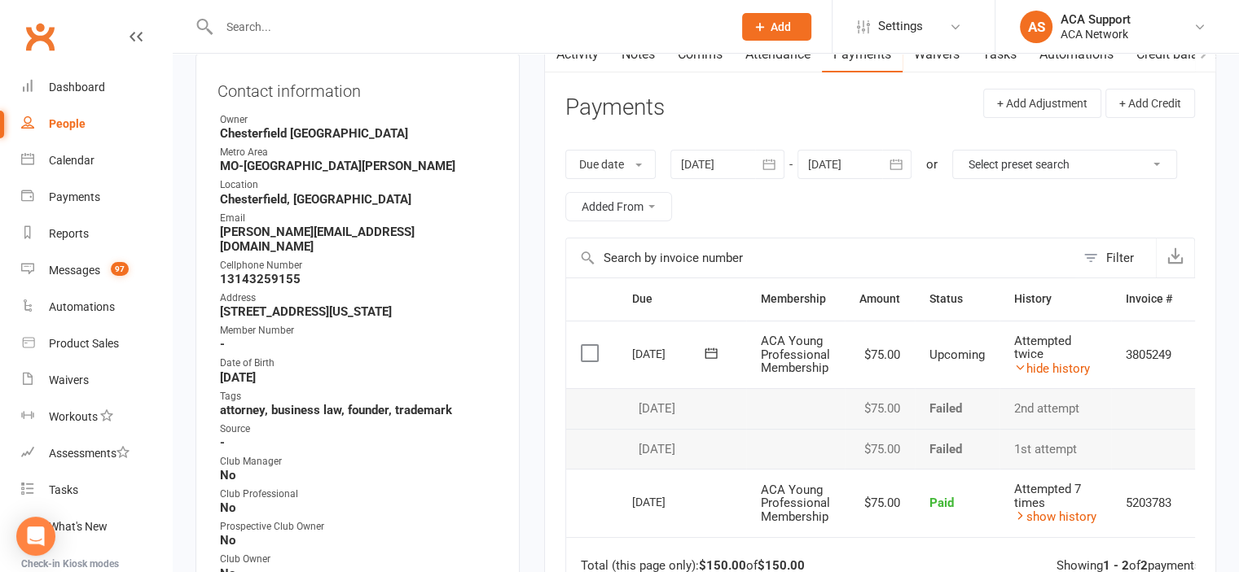
scroll to position [183, 0]
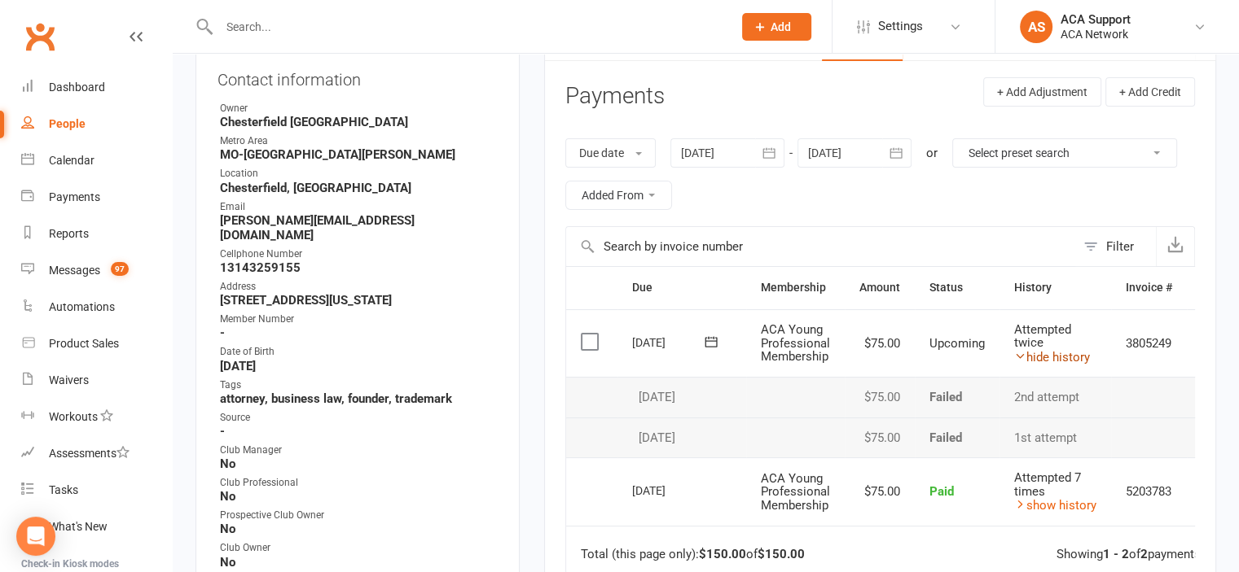
click at [1045, 354] on link "hide history" at bounding box center [1052, 357] width 76 height 15
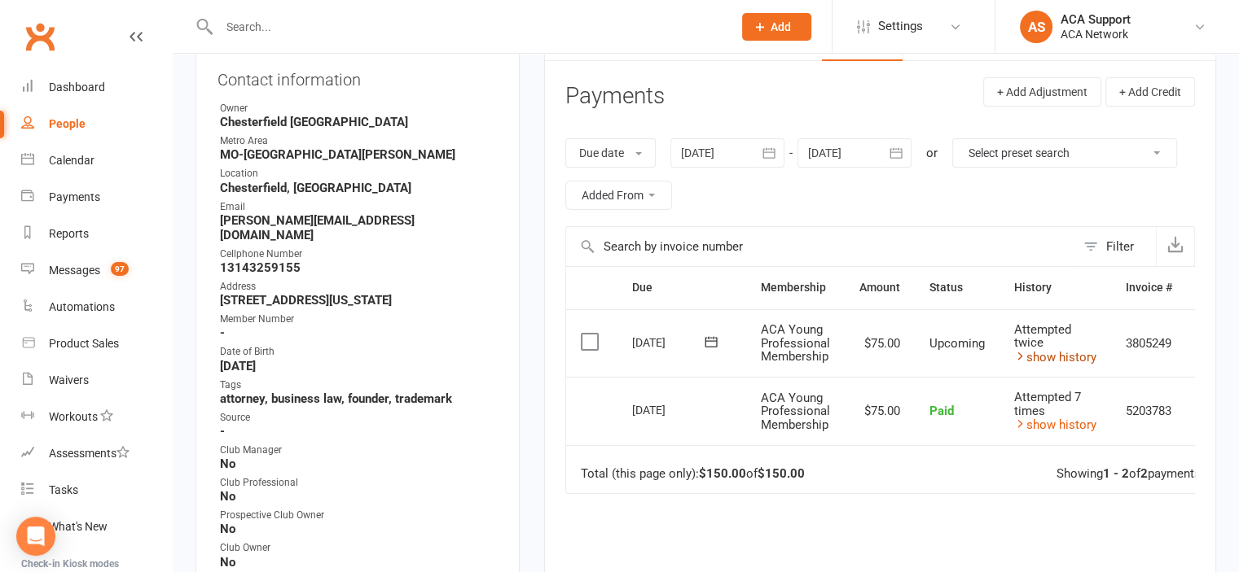
click at [1045, 354] on link "show history" at bounding box center [1055, 357] width 82 height 15
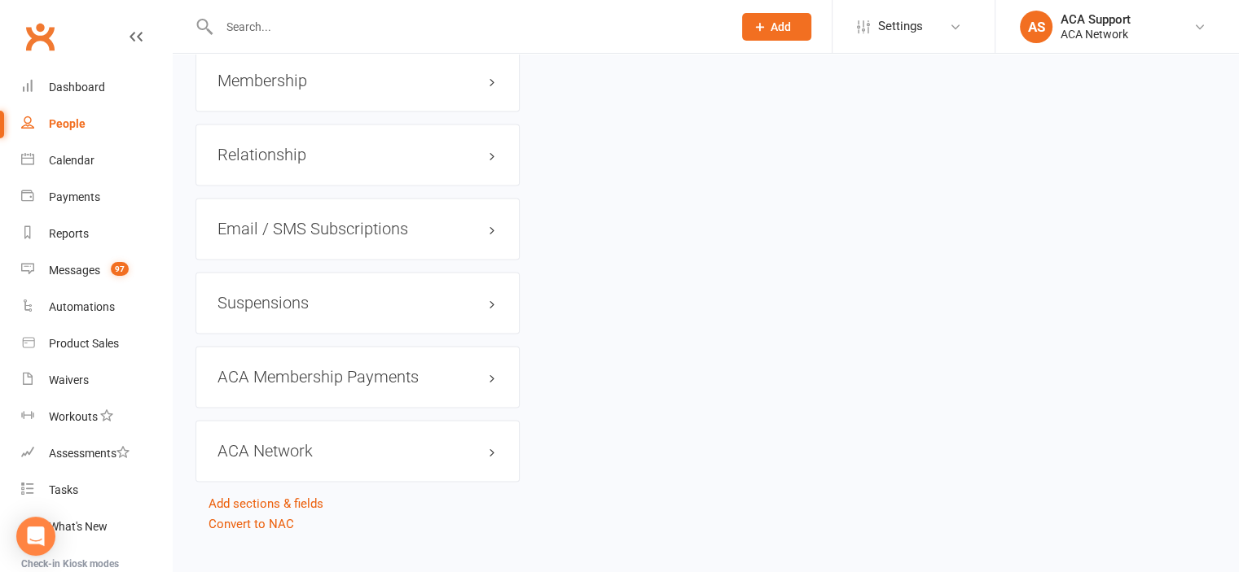
scroll to position [2564, 0]
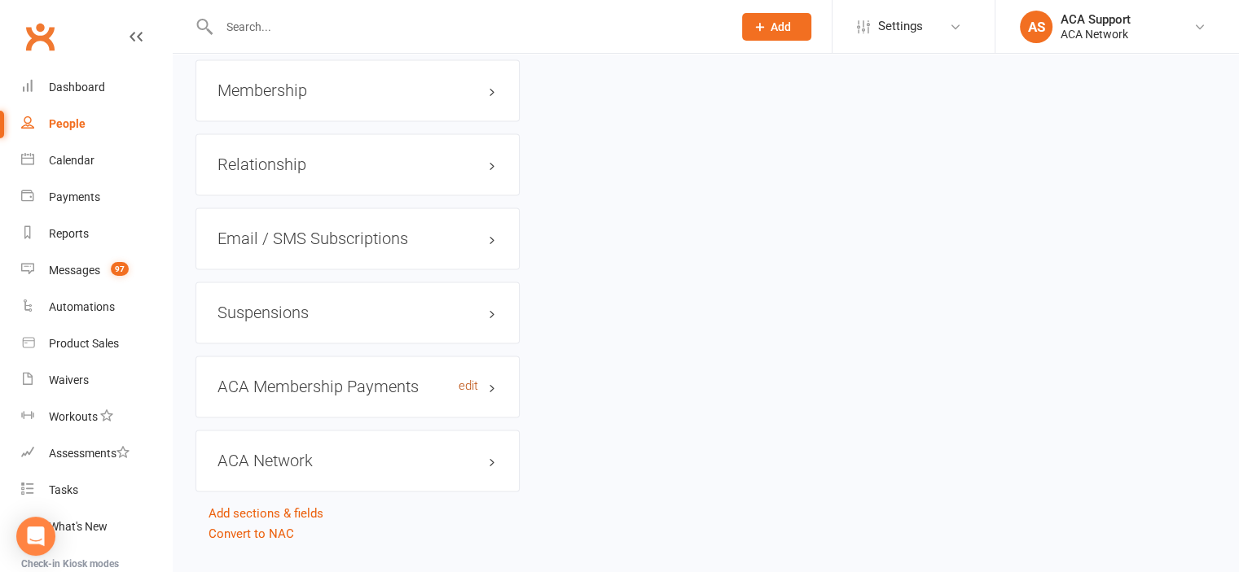
click at [463, 386] on link "edit" at bounding box center [468, 386] width 20 height 14
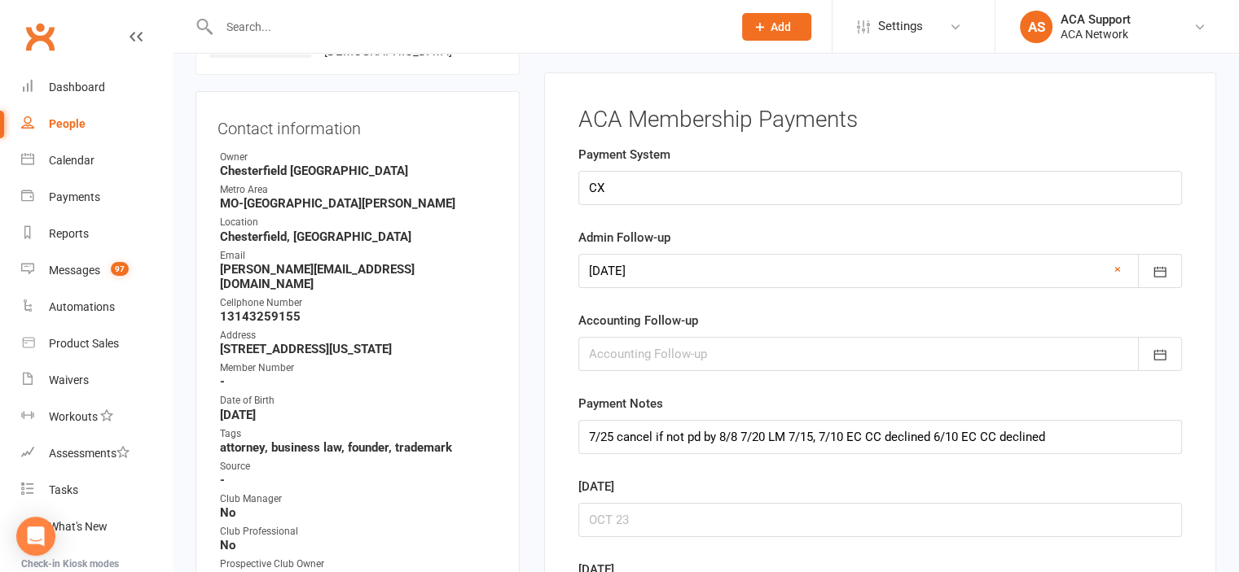
scroll to position [124, 0]
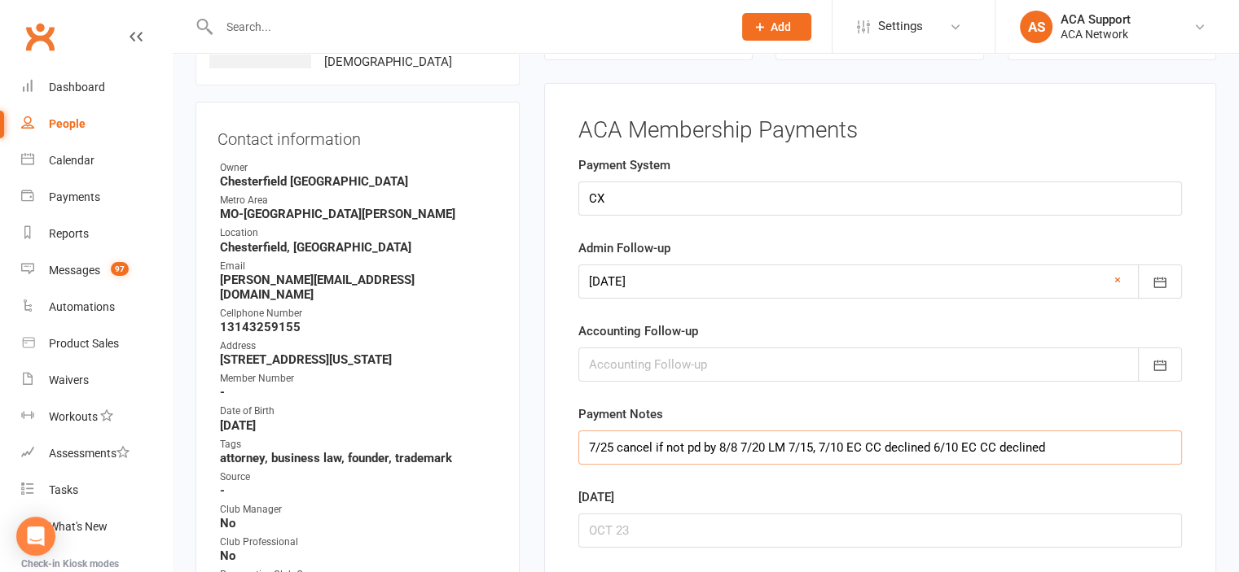
click at [584, 441] on input "7/25 cancel if not pd by 8/8 7/20 LM 7/15, 7/10 EC CC declined 6/10 EC CC decli…" at bounding box center [879, 448] width 603 height 34
click at [586, 448] on input "7/25 cancel if not pd by 8/8 7/20 LM 7/15, 7/10 EC CC declined 6/10 EC CC decli…" at bounding box center [879, 448] width 603 height 34
type input "8/10 EC CC declined 7/25 cancel if not pd by 8/8 7/20 LM 7/15, 7/10 EC CC decli…"
click at [1158, 280] on icon "button" at bounding box center [1159, 283] width 12 height 11
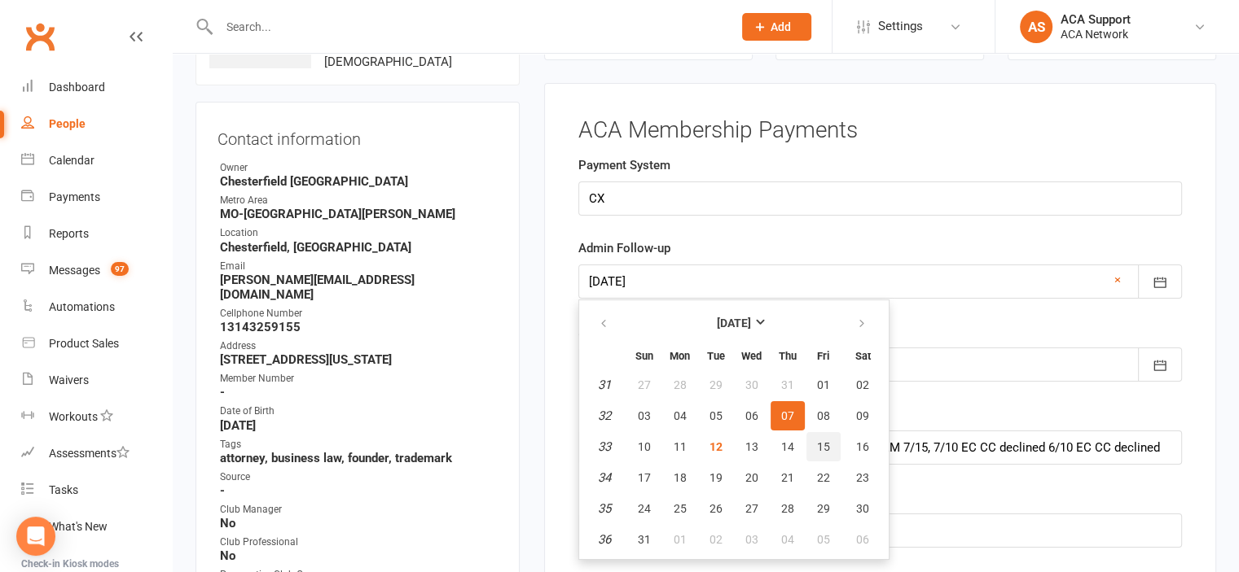
click at [822, 441] on span "15" at bounding box center [823, 447] width 13 height 13
type input "[DATE]"
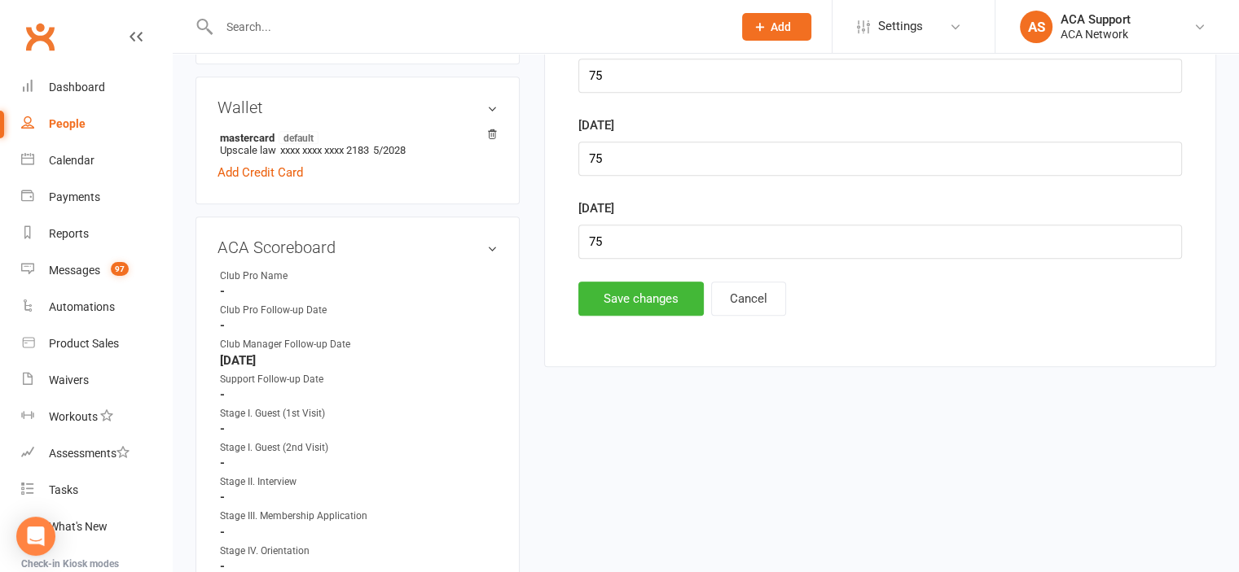
scroll to position [782, 0]
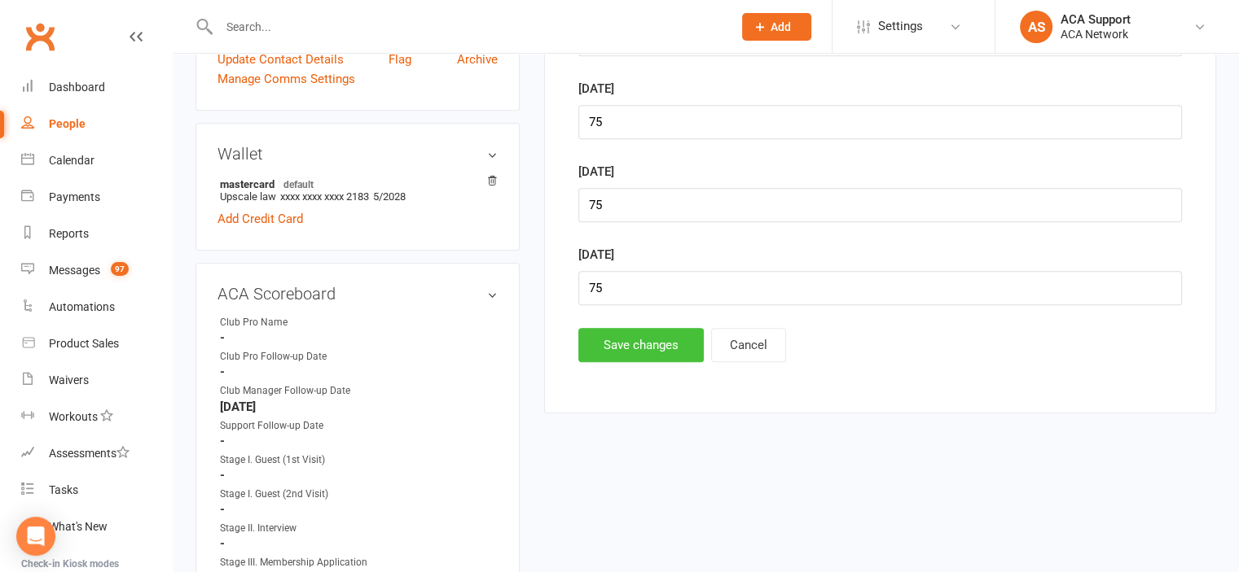
click at [621, 336] on button "Save changes" at bounding box center [640, 345] width 125 height 34
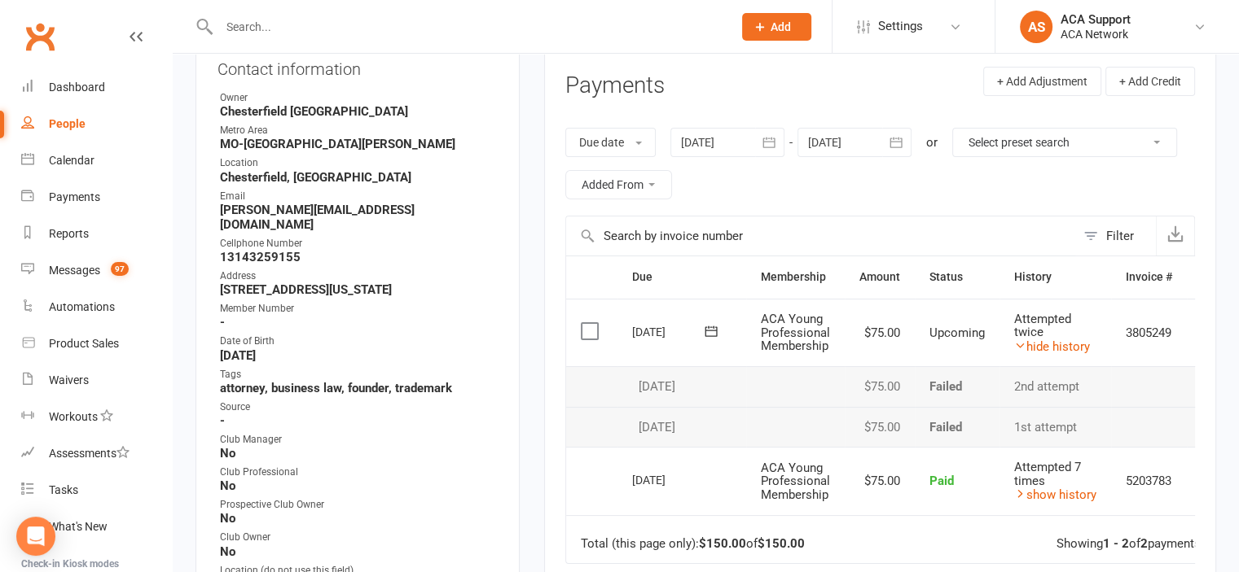
scroll to position [0, 0]
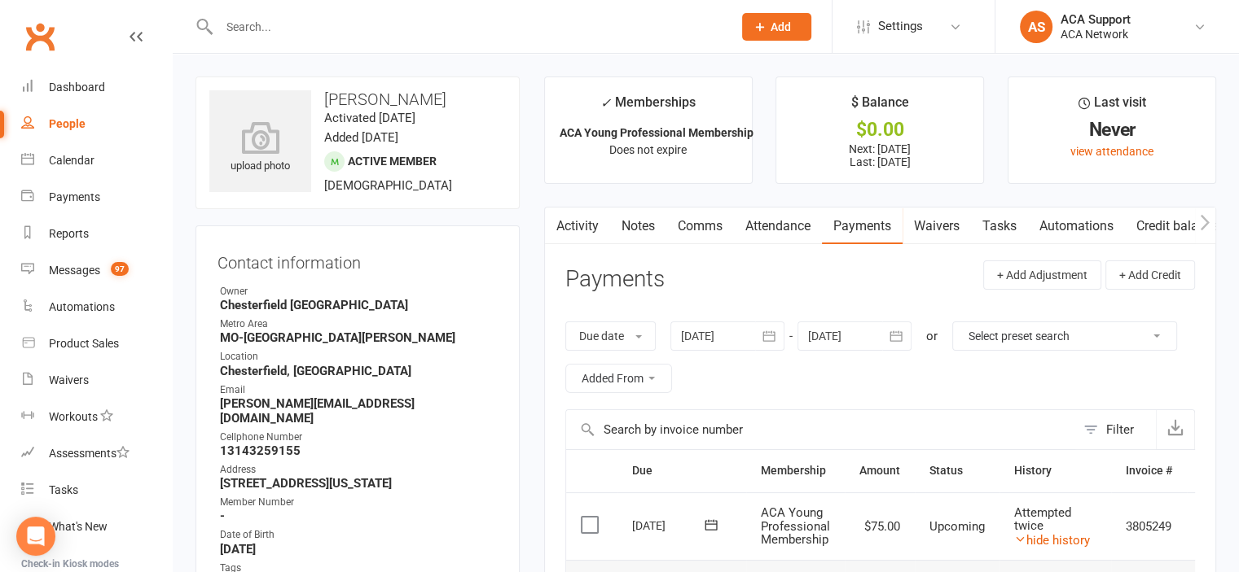
click at [251, 35] on input "text" at bounding box center [467, 26] width 507 height 23
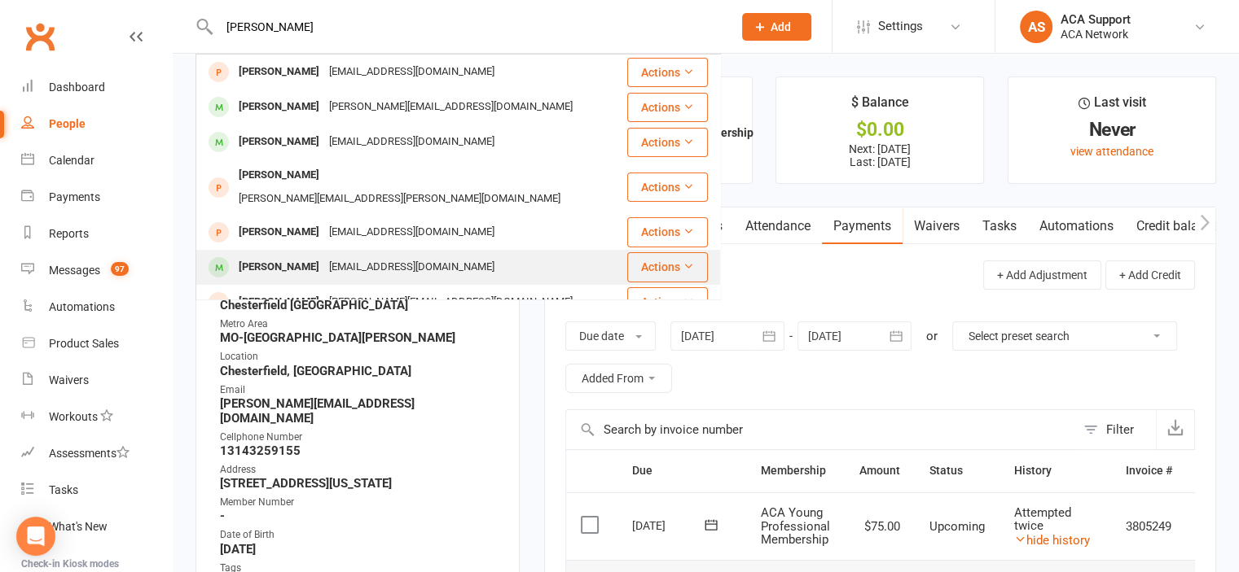
type input "[PERSON_NAME]"
click at [274, 256] on div "[PERSON_NAME]" at bounding box center [279, 268] width 90 height 24
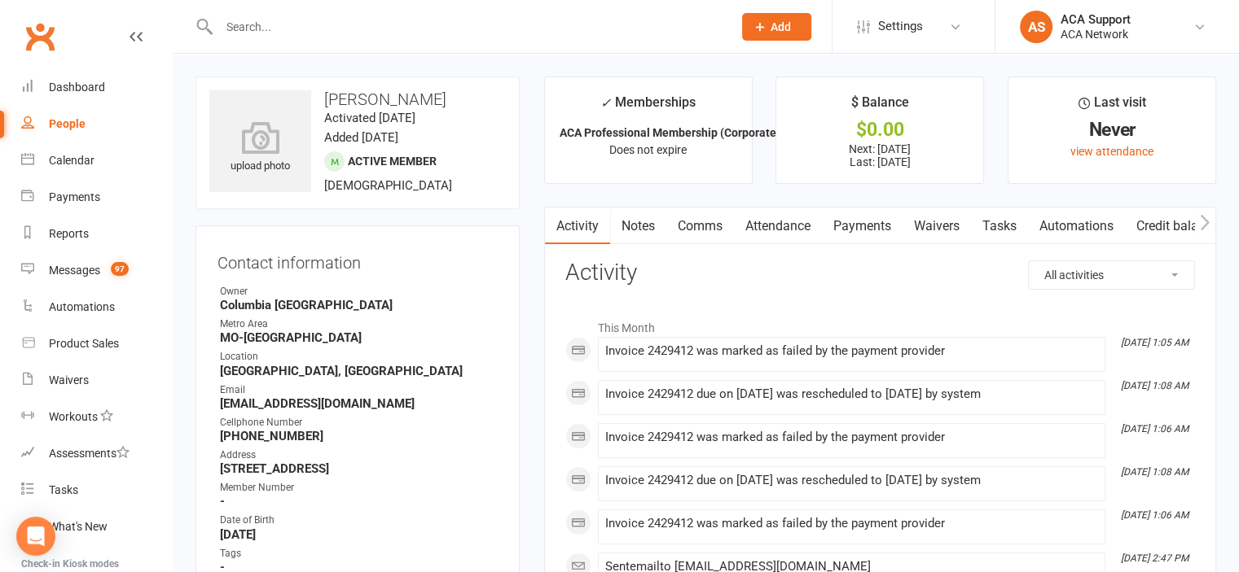
click at [862, 218] on link "Payments" at bounding box center [862, 226] width 81 height 37
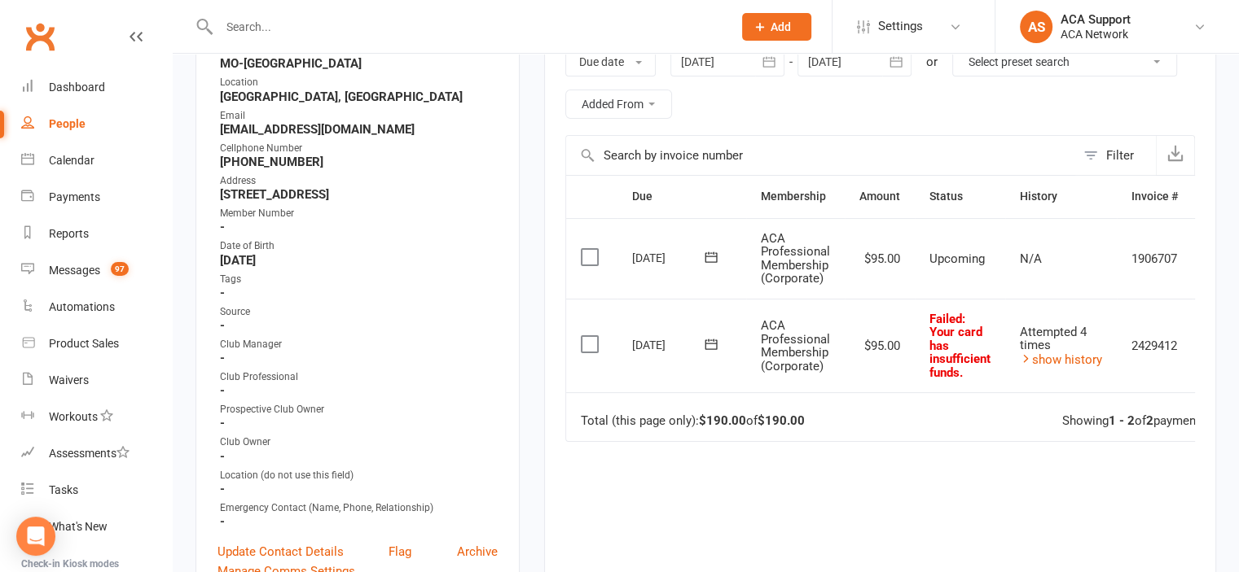
scroll to position [256, 0]
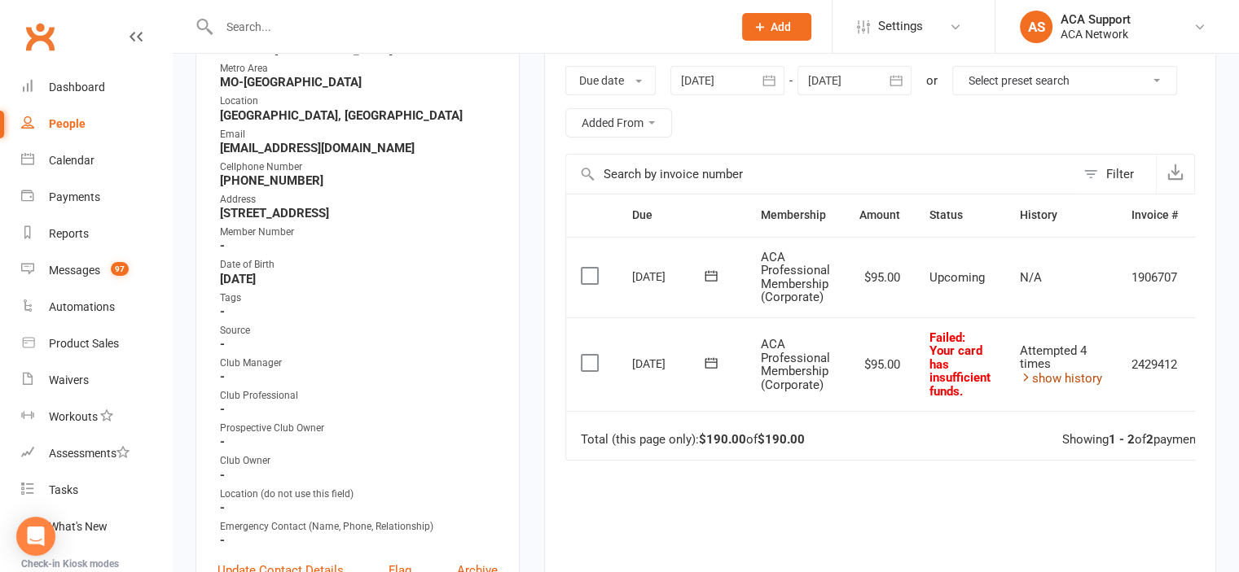
click at [1068, 377] on link "show history" at bounding box center [1061, 378] width 82 height 15
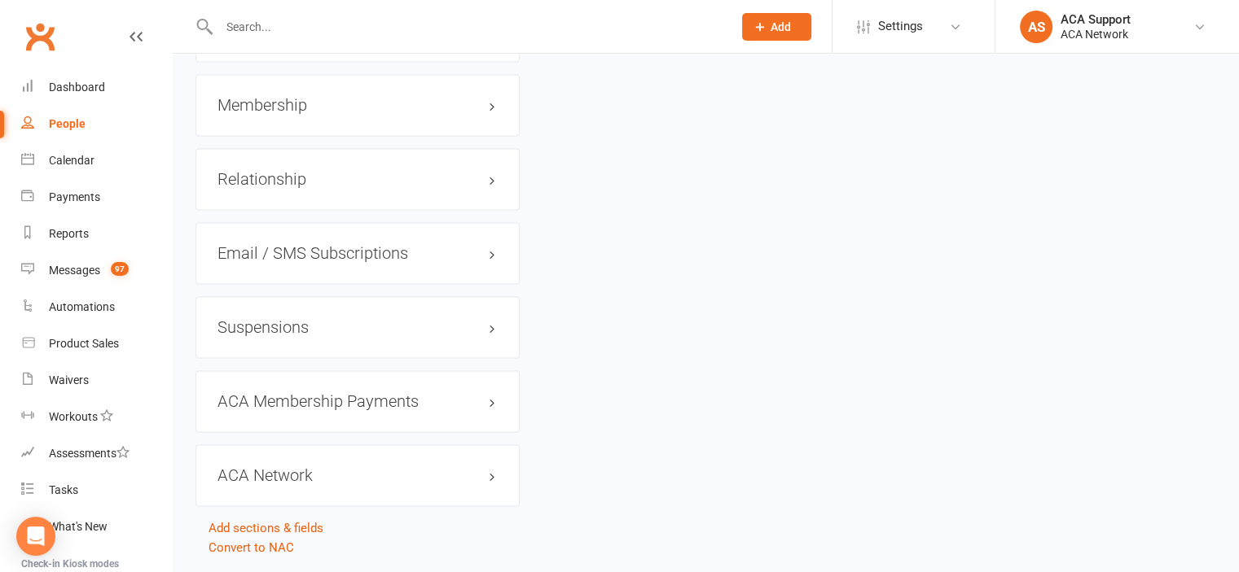
scroll to position [2596, 0]
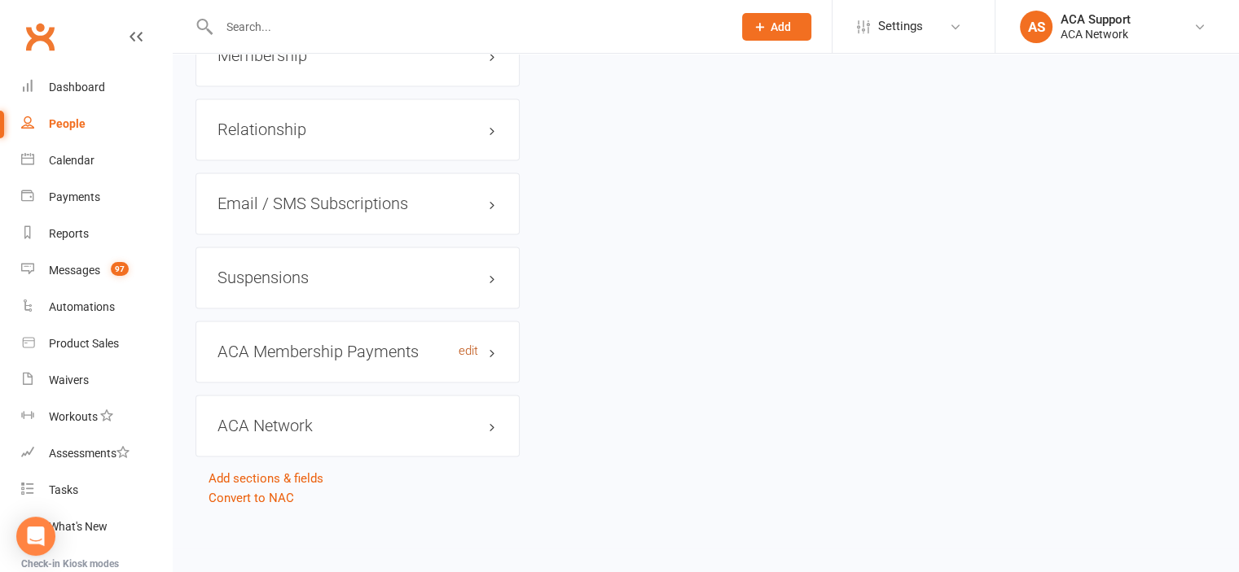
click at [462, 352] on link "edit" at bounding box center [468, 351] width 20 height 14
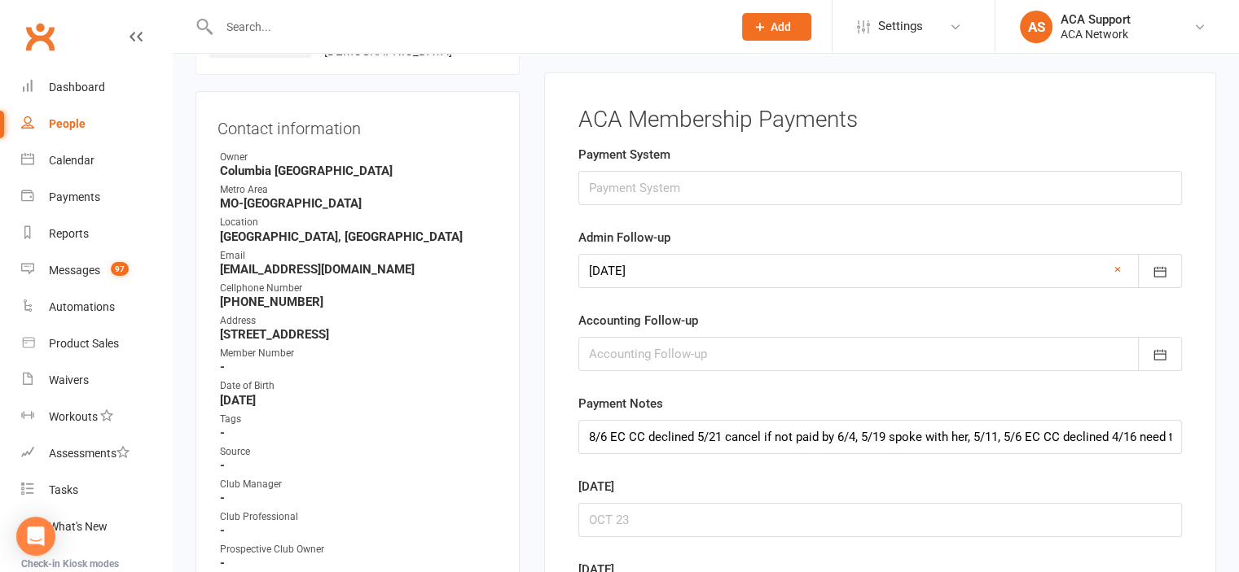
scroll to position [124, 0]
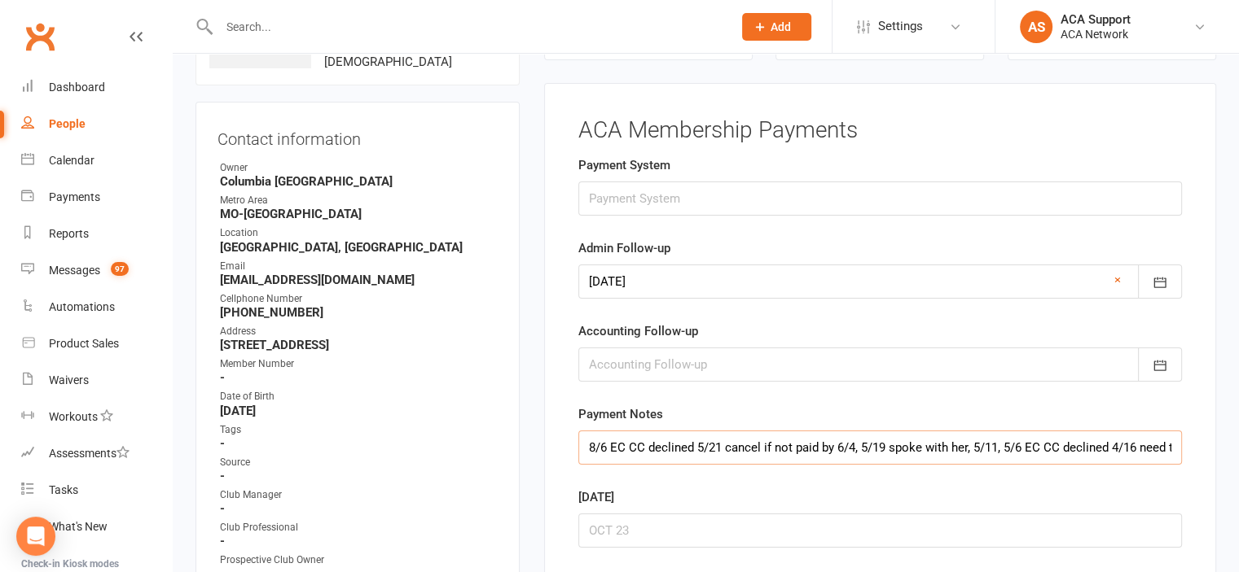
click at [585, 445] on input "8/6 EC CC declined 5/21 cancel if not paid by 6/4, 5/19 spoke with her, 5/11, 5…" at bounding box center [879, 448] width 603 height 34
type input "8/11, 8/6 EC CC declined 5/21 cancel if not paid by 6/4, 5/19 spoke with her, 5…"
click at [1160, 279] on icon "button" at bounding box center [1159, 283] width 12 height 11
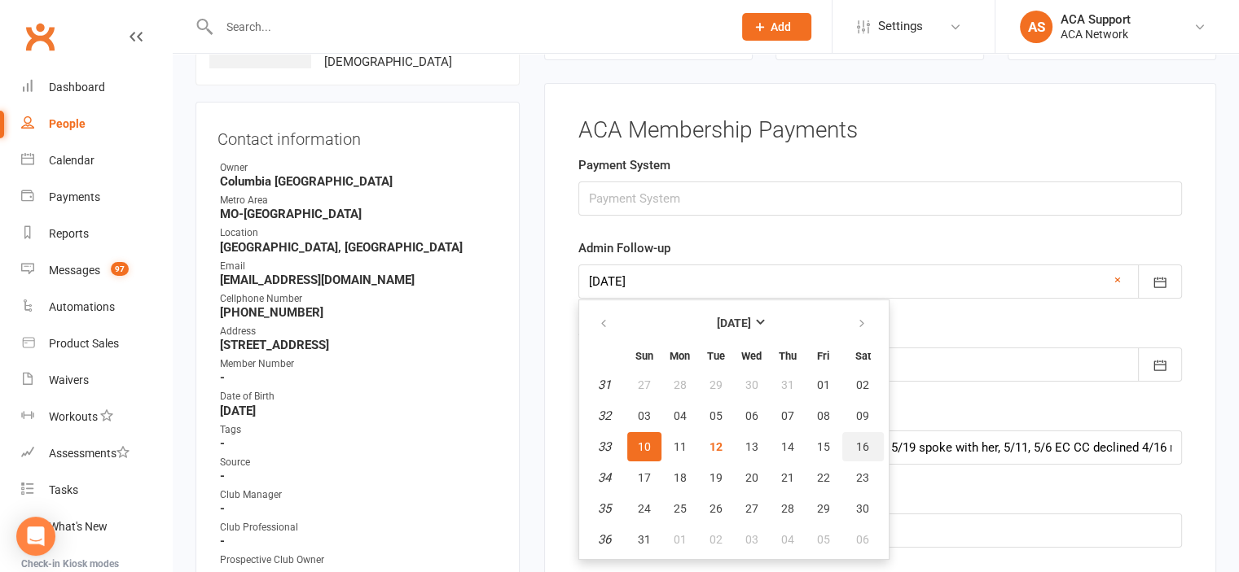
click at [858, 441] on span "16" at bounding box center [862, 447] width 13 height 13
type input "[DATE]"
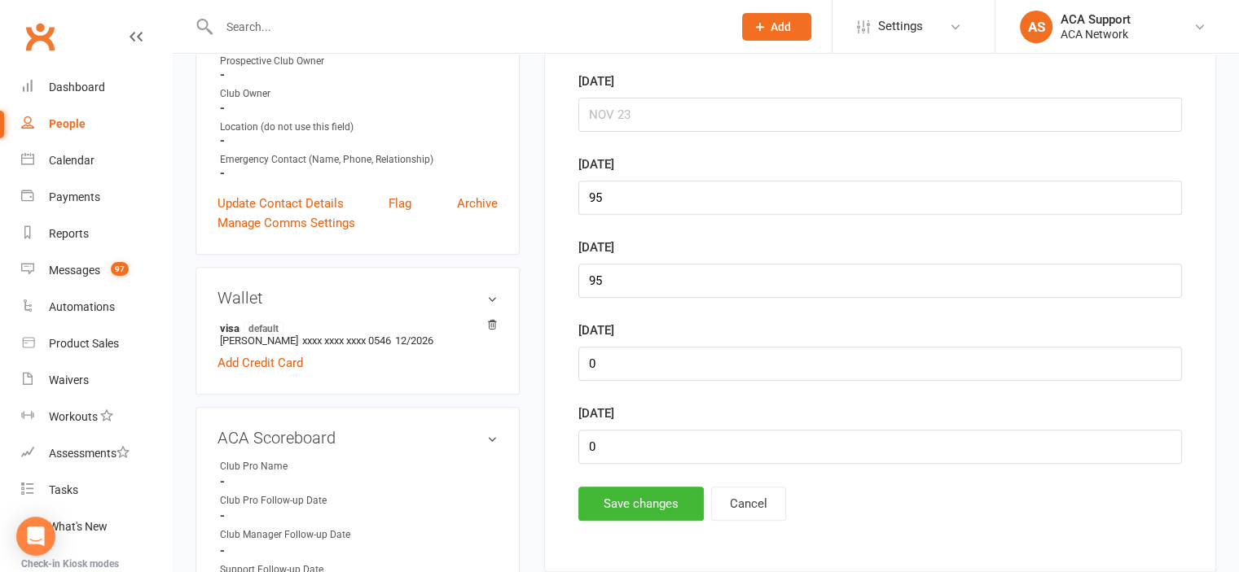
scroll to position [641, 0]
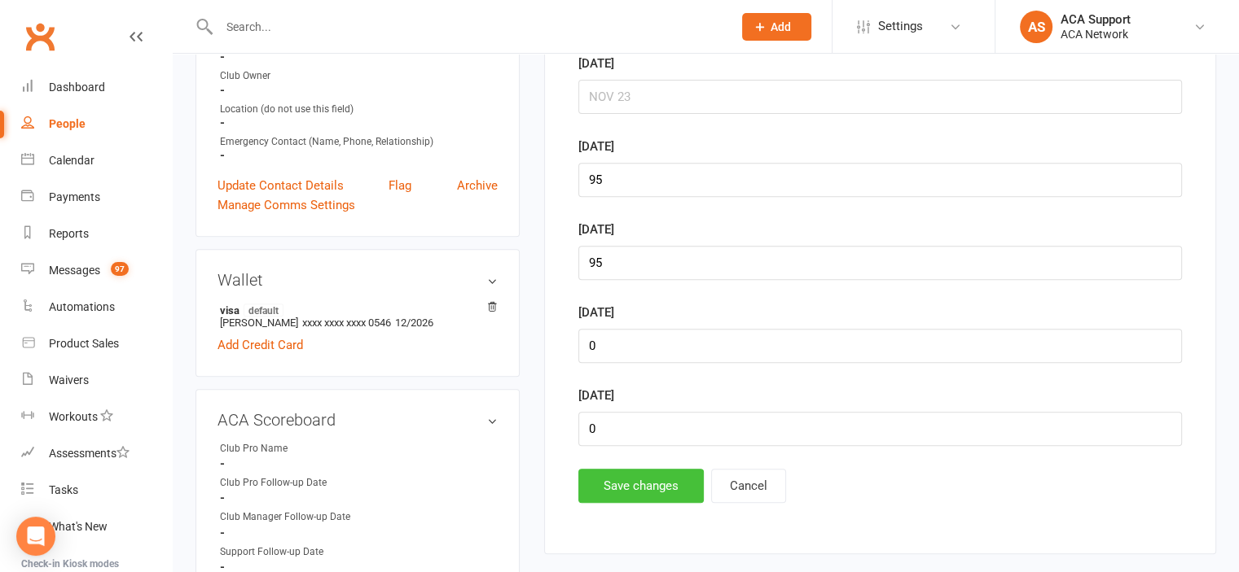
click at [619, 481] on button "Save changes" at bounding box center [640, 486] width 125 height 34
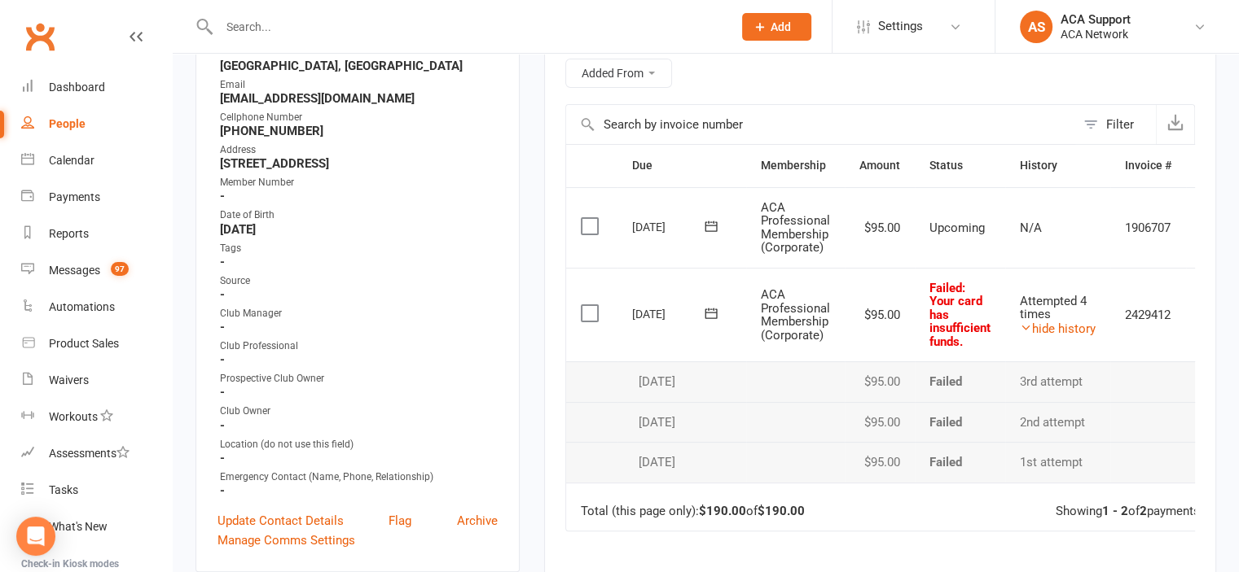
scroll to position [0, 0]
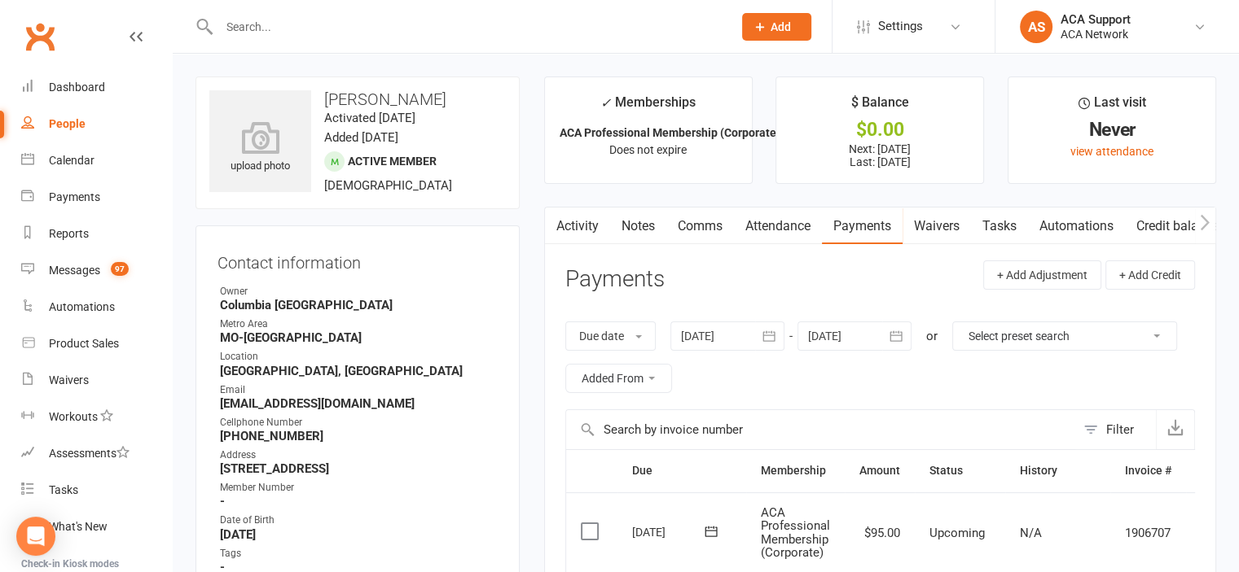
click at [281, 32] on input "text" at bounding box center [467, 26] width 507 height 23
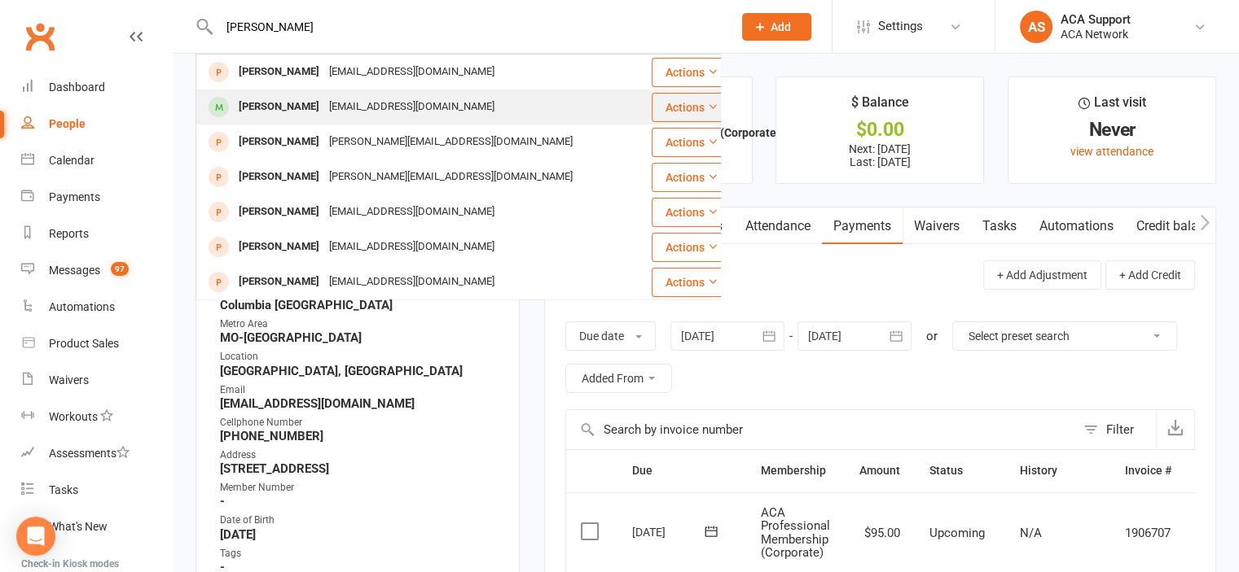
type input "[PERSON_NAME]"
click at [259, 100] on div "[PERSON_NAME]" at bounding box center [279, 107] width 90 height 24
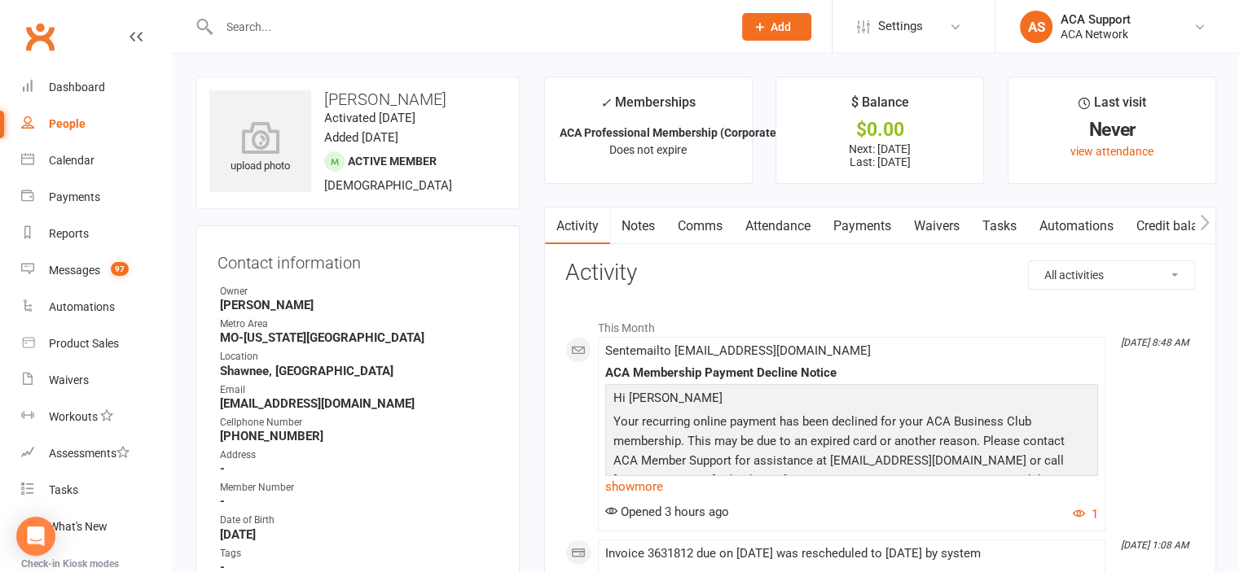
click at [870, 231] on link "Payments" at bounding box center [862, 226] width 81 height 37
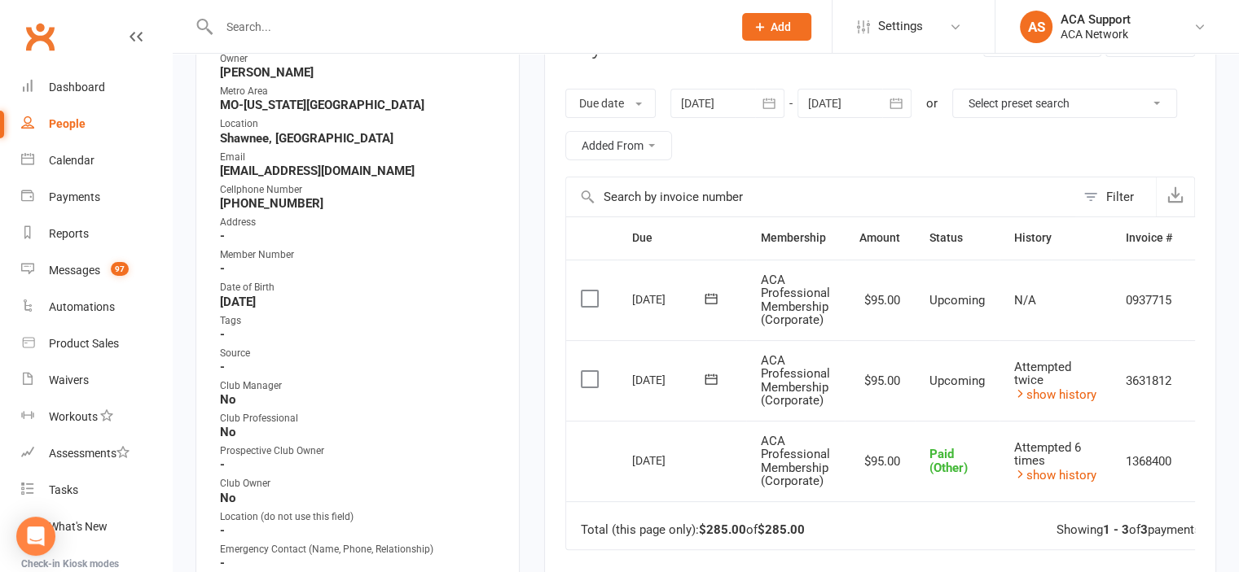
scroll to position [241, 0]
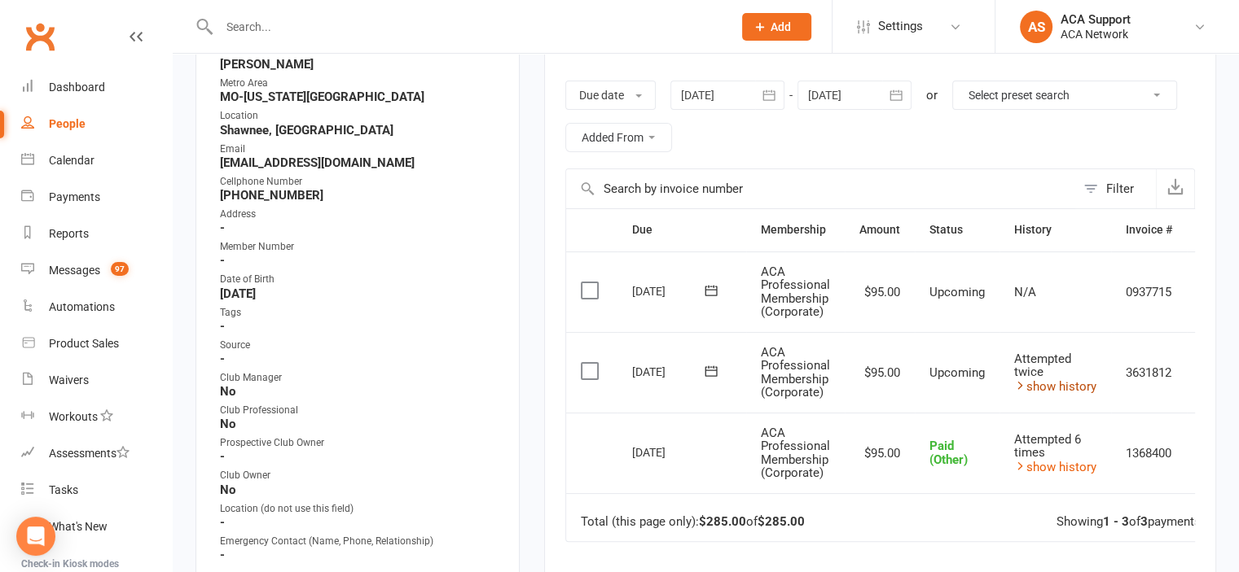
click at [1074, 384] on link "show history" at bounding box center [1055, 386] width 82 height 15
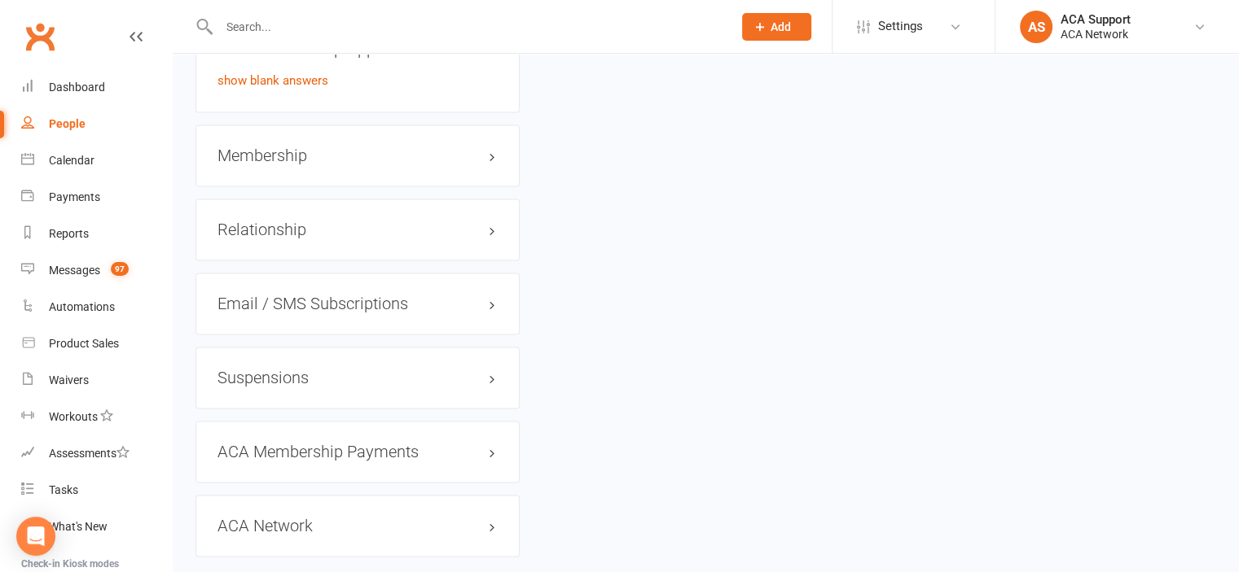
scroll to position [2389, 0]
click at [472, 166] on h3 "Membership" at bounding box center [357, 157] width 280 height 18
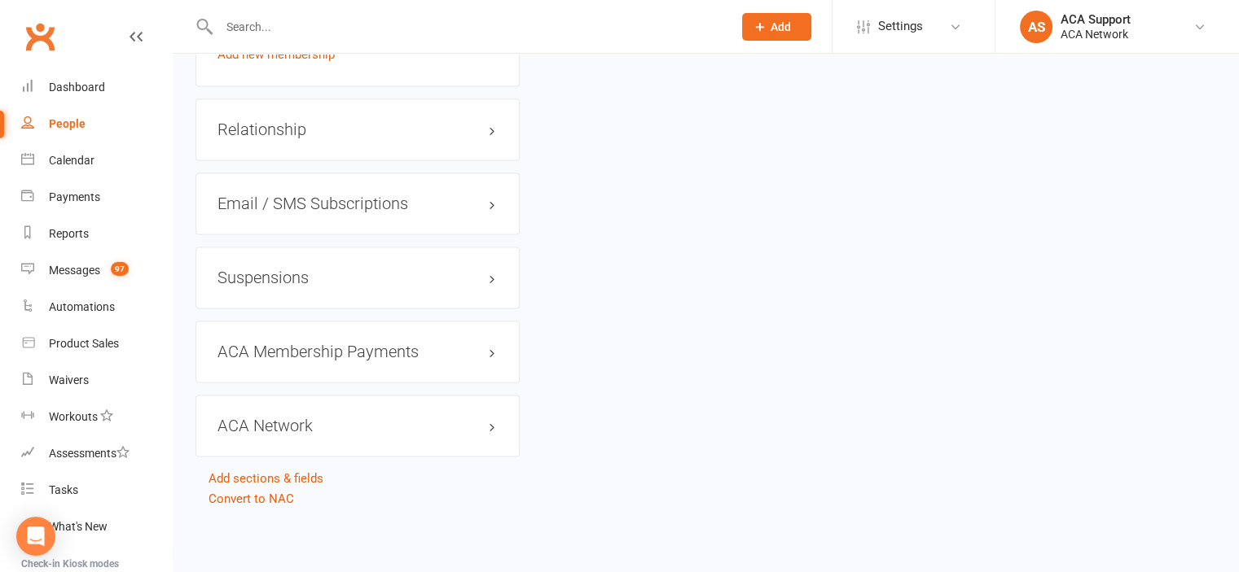
scroll to position [2612, 0]
click at [466, 348] on link "edit" at bounding box center [468, 351] width 20 height 14
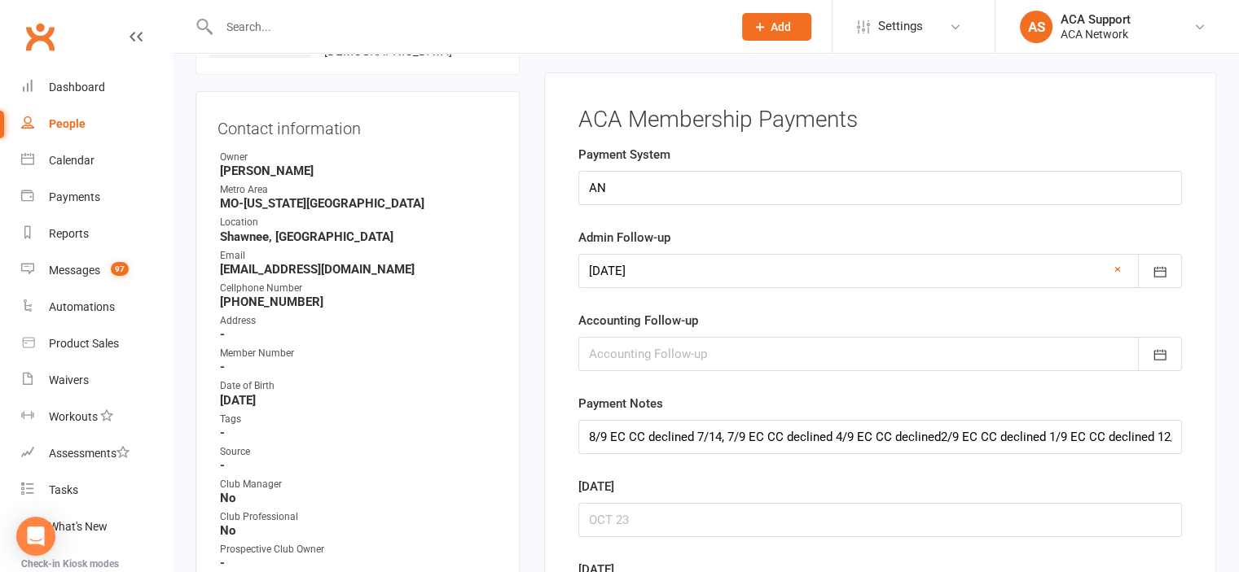
scroll to position [124, 0]
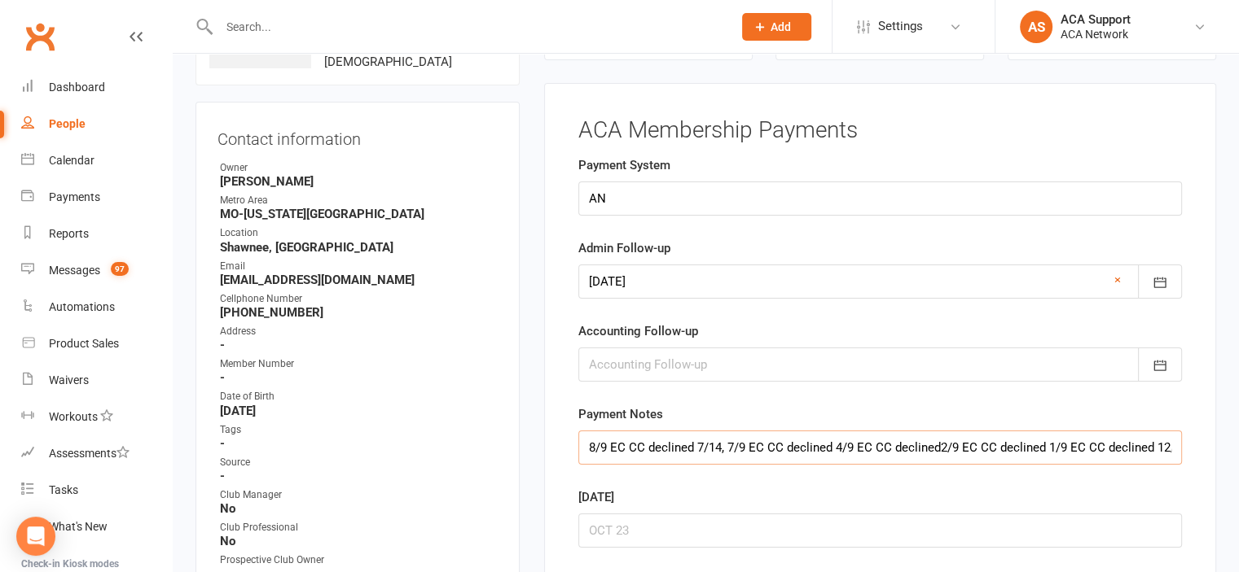
click at [586, 445] on input "8/9 EC CC declined 7/14, 7/9 EC CC declined 4/9 EC CC declined2/9 EC CC decline…" at bounding box center [879, 448] width 603 height 34
click at [243, 15] on input "text" at bounding box center [467, 26] width 507 height 23
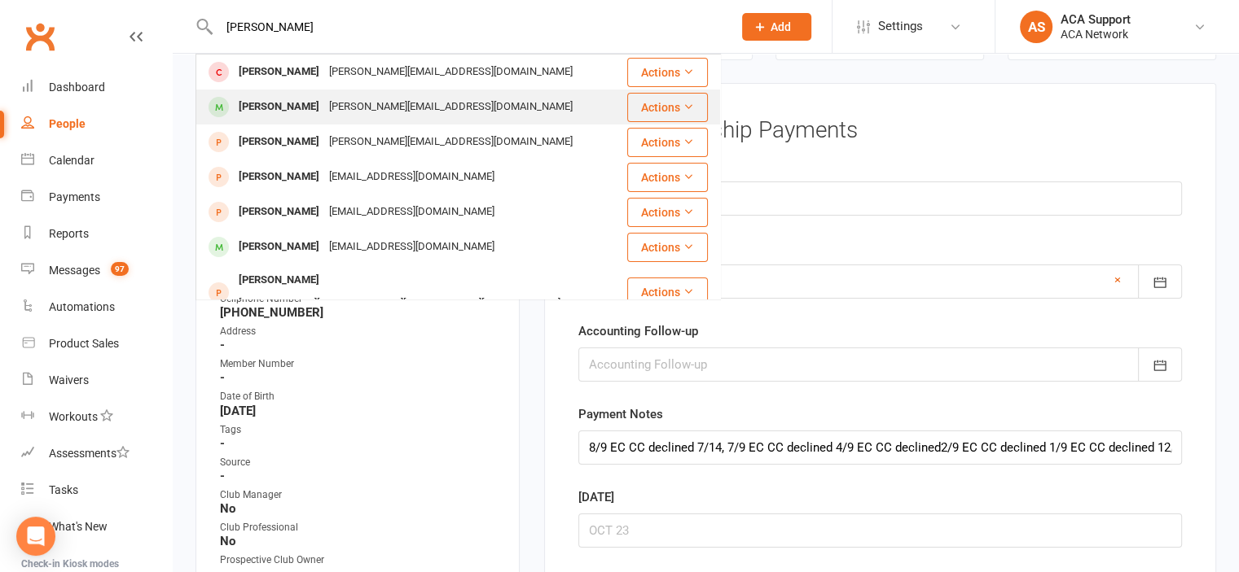
type input "[PERSON_NAME]"
click at [272, 103] on div "[PERSON_NAME]" at bounding box center [279, 107] width 90 height 24
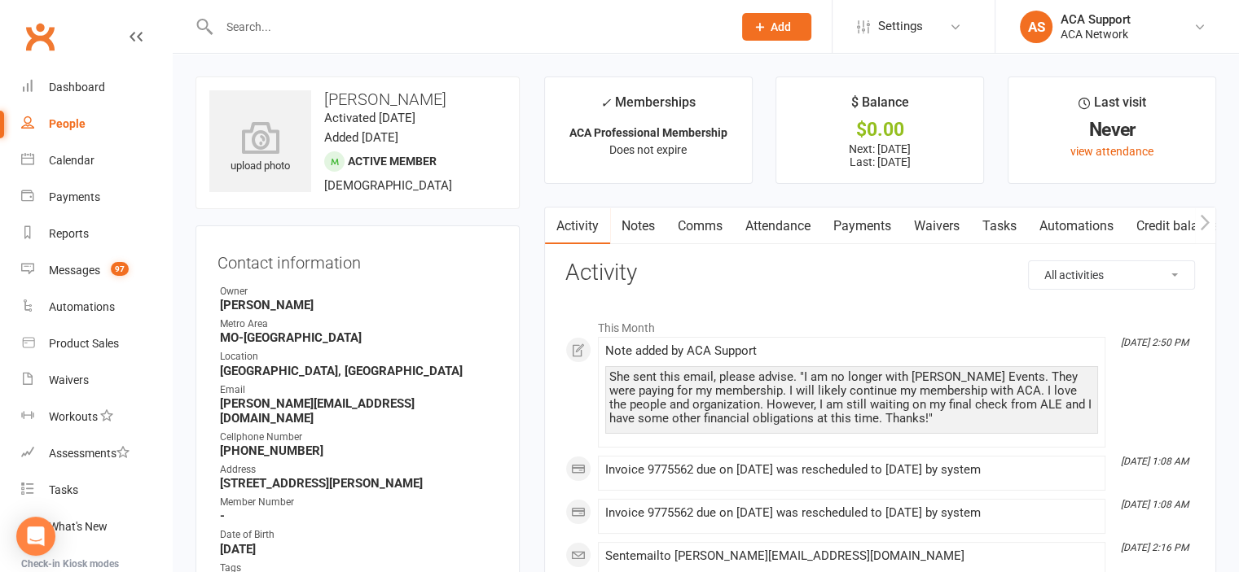
click at [857, 222] on link "Payments" at bounding box center [862, 226] width 81 height 37
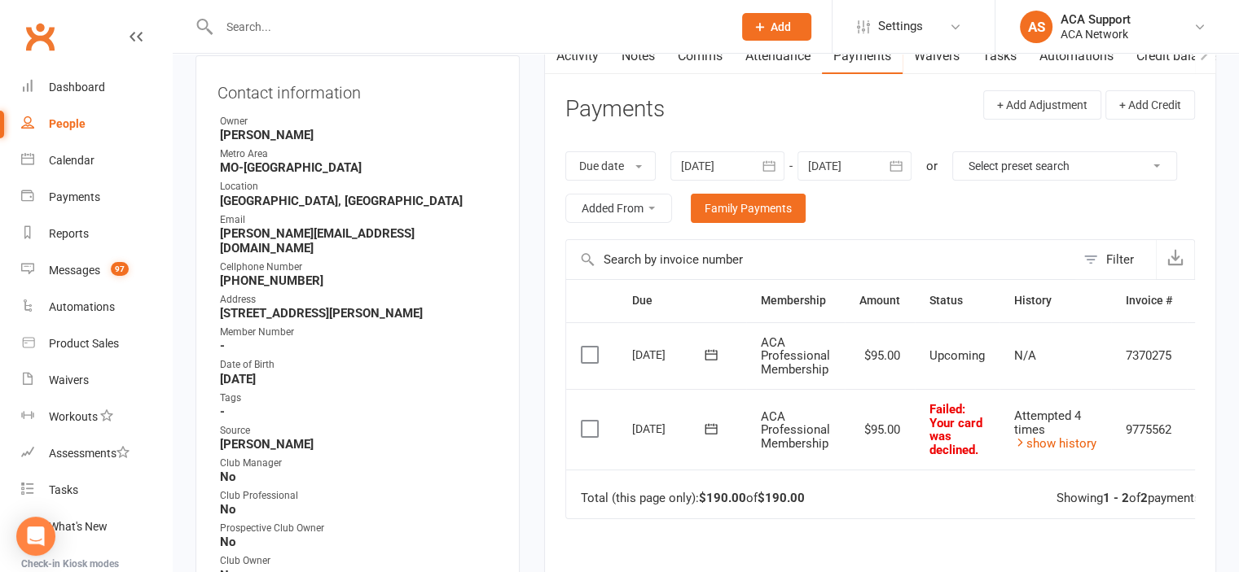
scroll to position [214, 0]
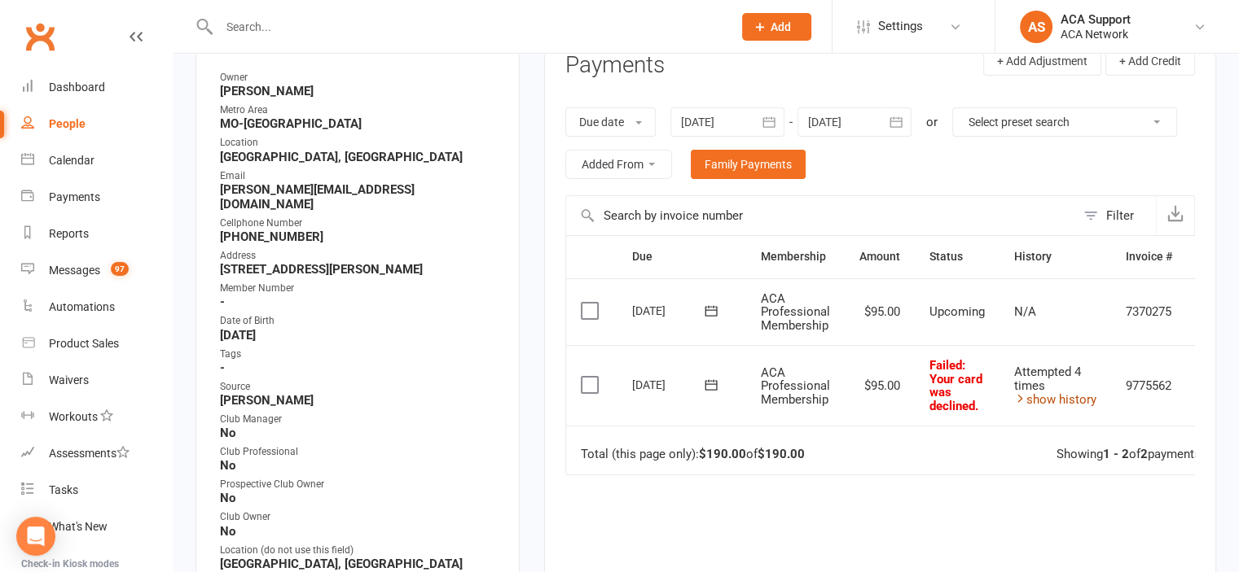
click at [1074, 393] on link "show history" at bounding box center [1055, 400] width 82 height 15
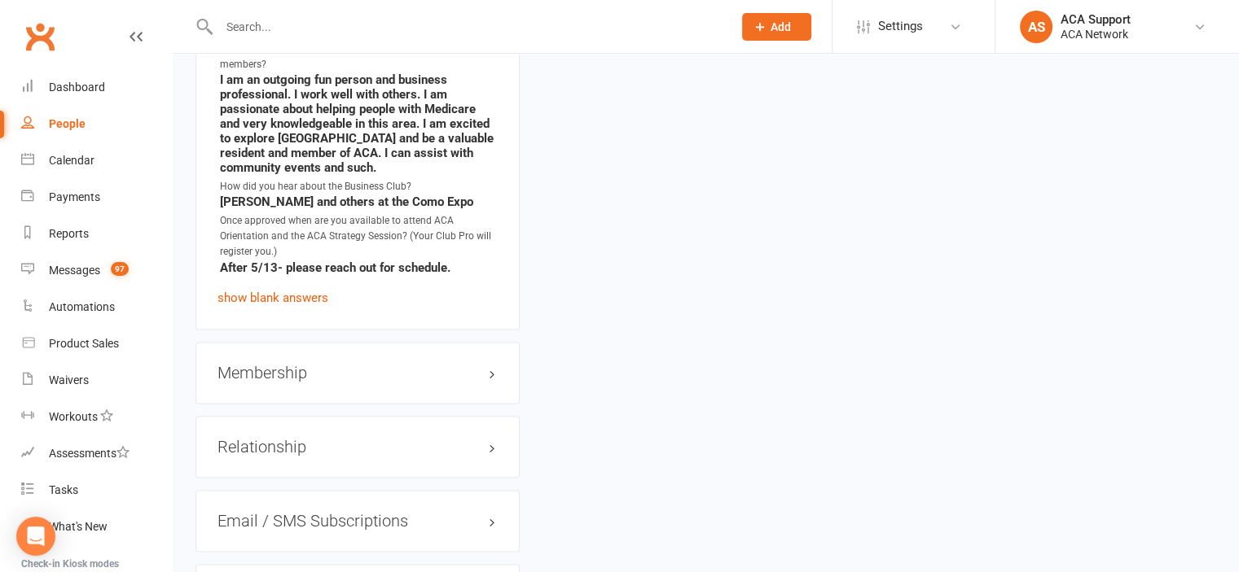
scroll to position [2796, 0]
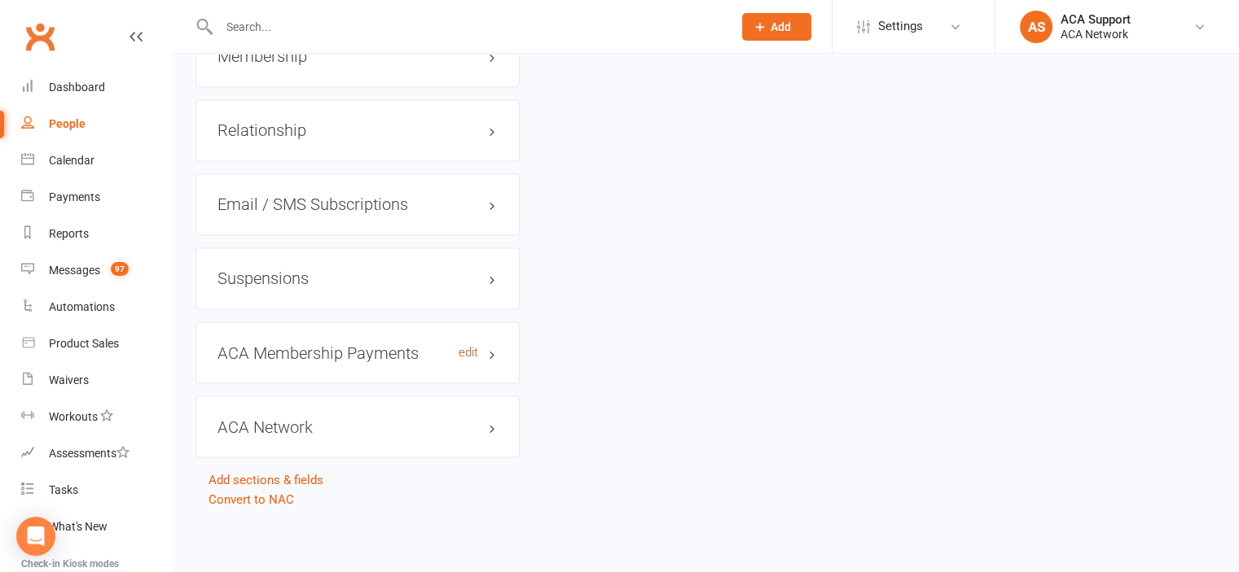
click at [465, 348] on link "edit" at bounding box center [468, 352] width 20 height 14
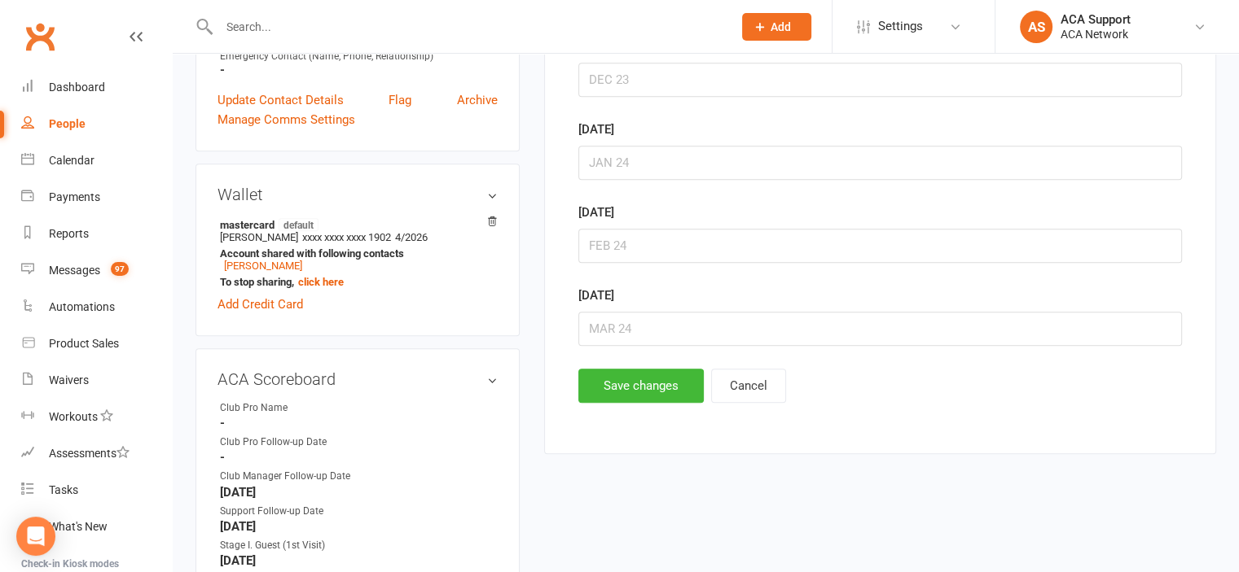
scroll to position [124, 0]
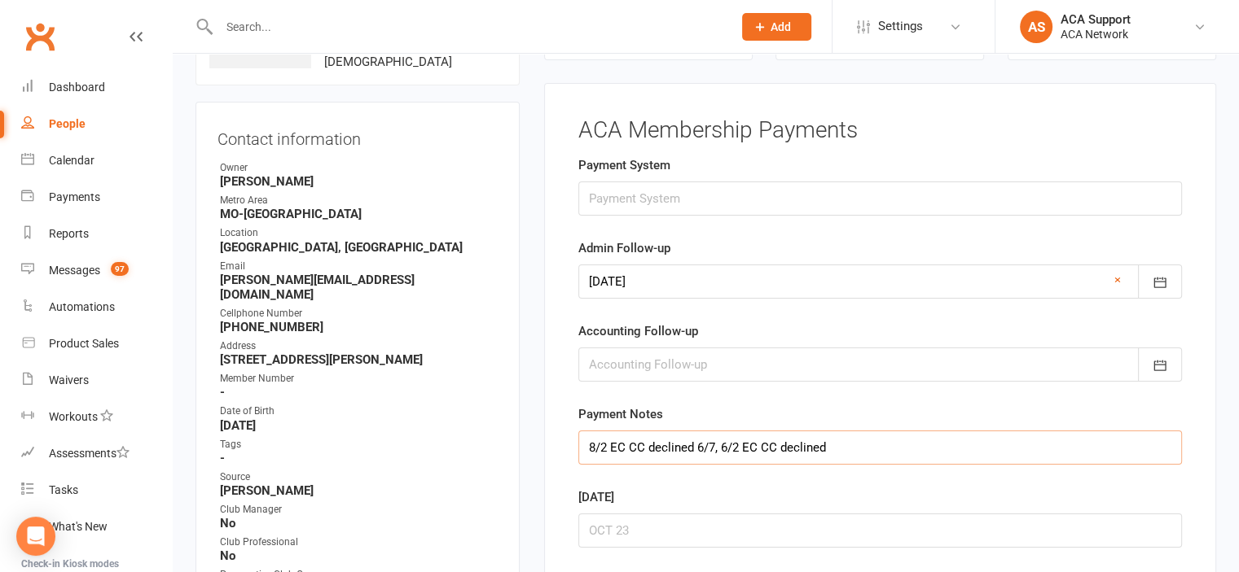
click at [590, 443] on input "8/2 EC CC declined 6/7, 6/2 EC CC declined" at bounding box center [879, 448] width 603 height 34
type input "8/7, 8/2 EC CC declined 6/7, 6/2 EC CC declined"
click at [1156, 278] on icon "button" at bounding box center [1159, 283] width 12 height 11
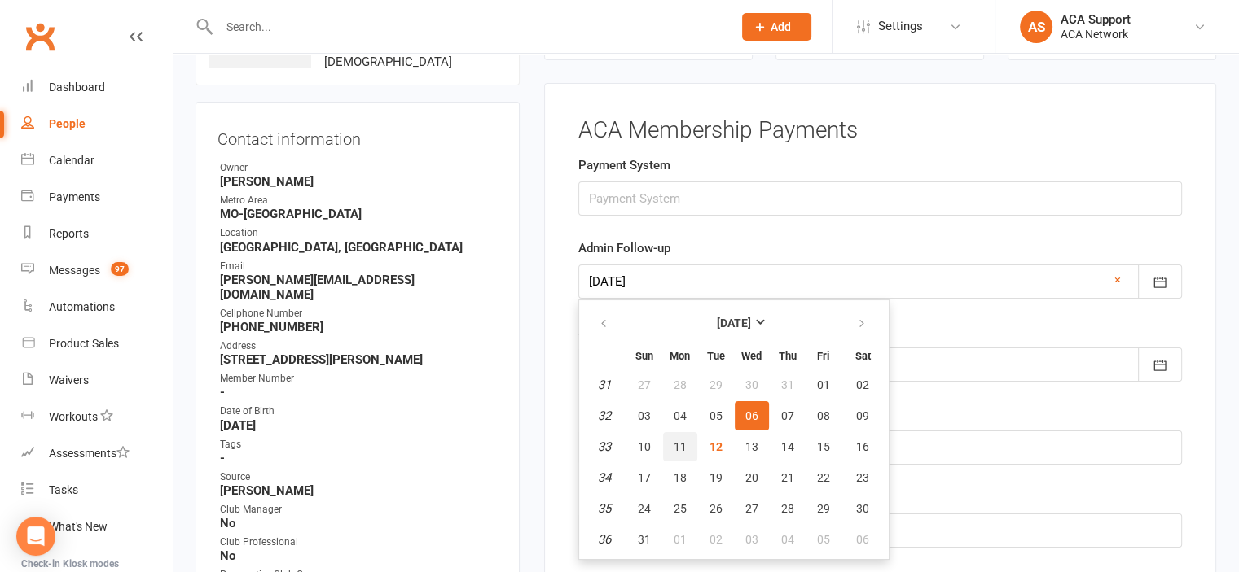
click at [678, 443] on span "11" at bounding box center [679, 447] width 13 height 13
type input "[DATE]"
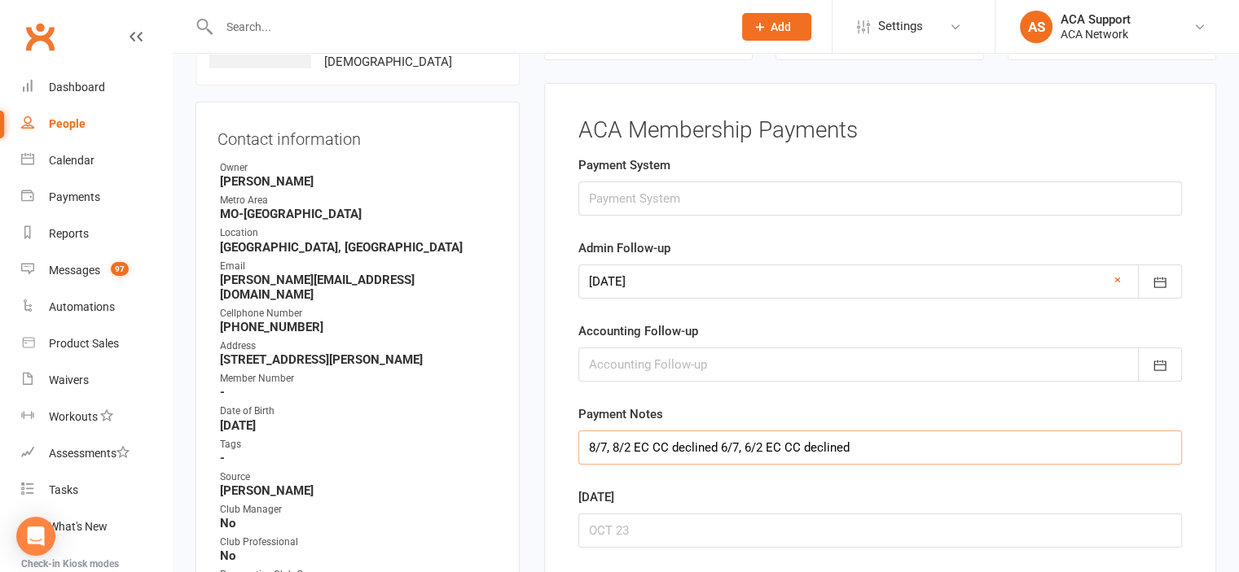
click at [585, 445] on input "8/7, 8/2 EC CC declined 6/7, 6/2 EC CC declined" at bounding box center [879, 448] width 603 height 34
type input "8/12, 8/7, 8/2 EC CC declined 6/7, 6/2 EC CC declined"
click at [1157, 281] on icon "button" at bounding box center [1159, 282] width 16 height 16
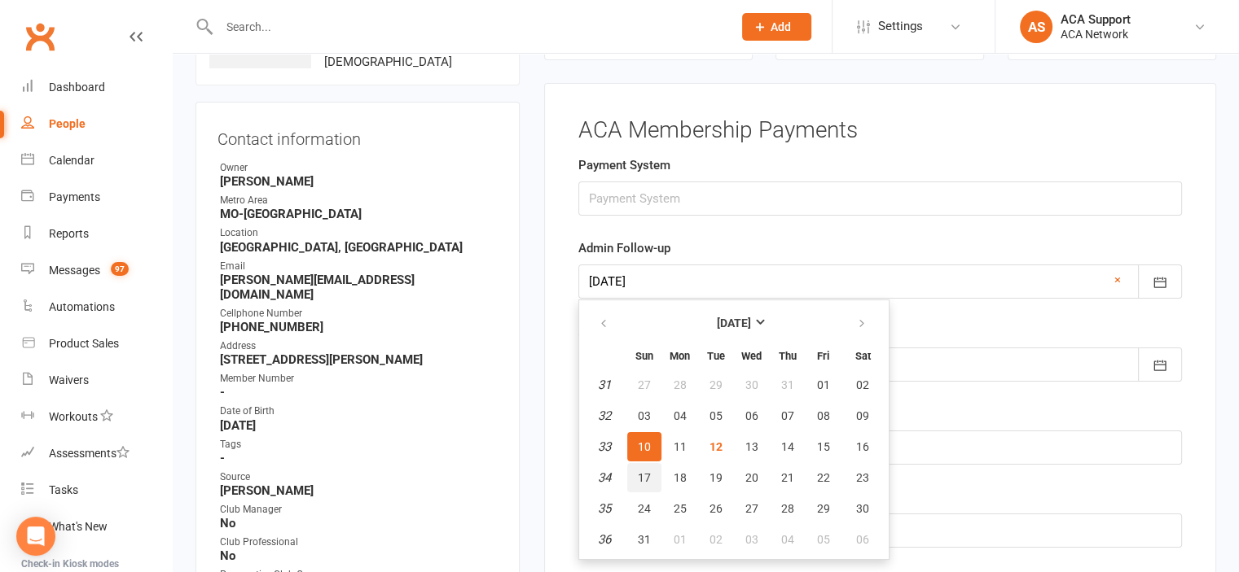
click at [645, 472] on span "17" at bounding box center [644, 478] width 13 height 13
type input "[DATE]"
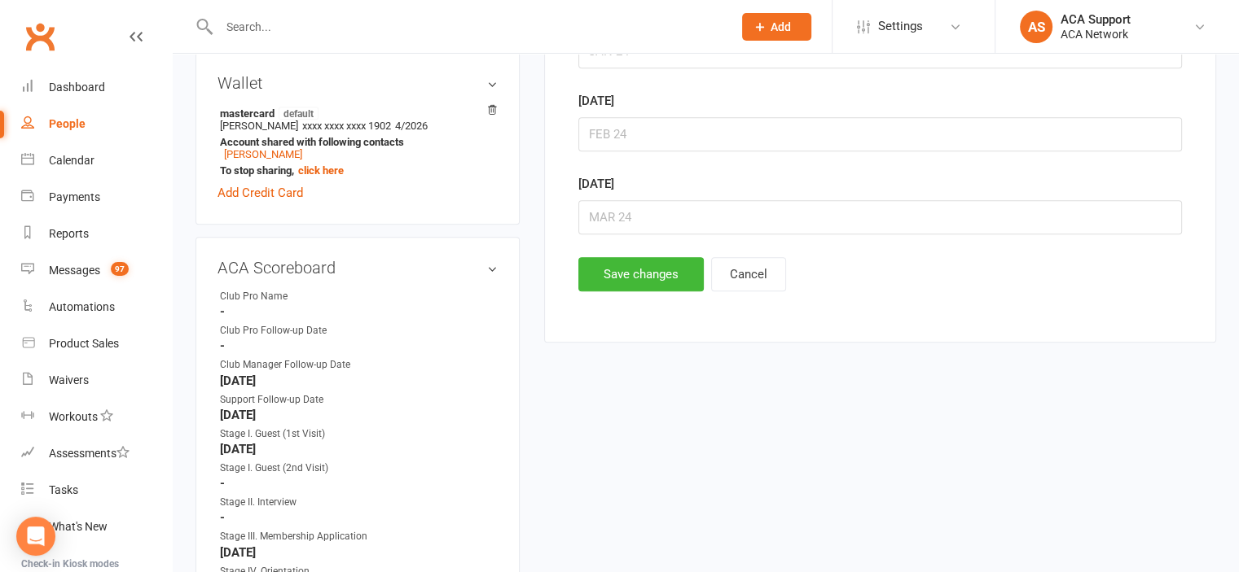
scroll to position [857, 0]
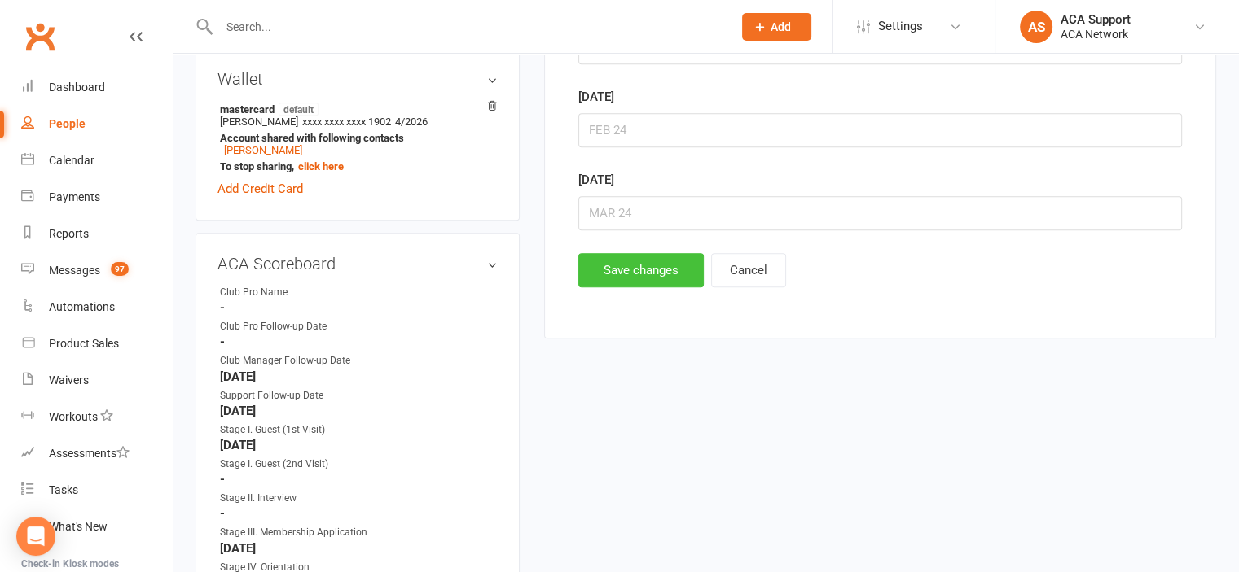
click at [629, 254] on button "Save changes" at bounding box center [640, 270] width 125 height 34
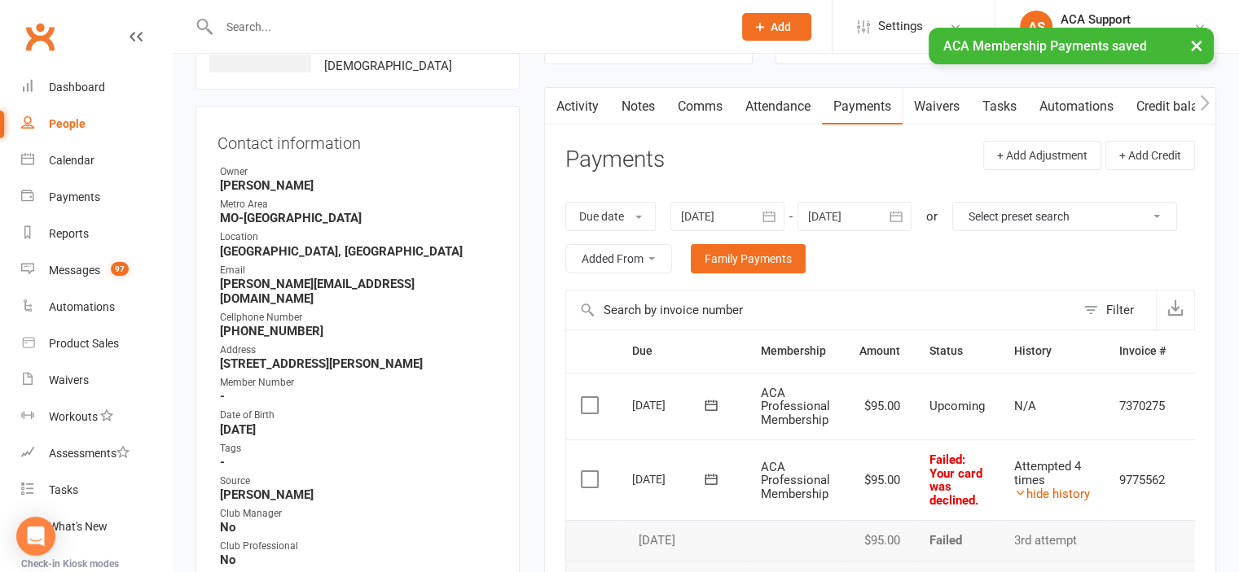
scroll to position [0, 0]
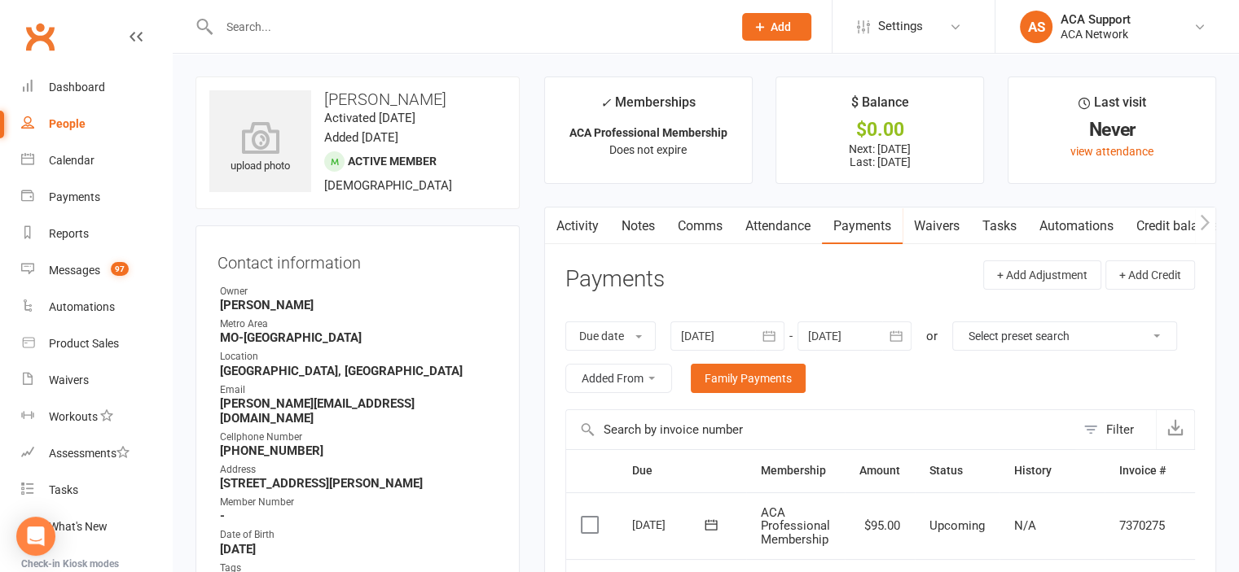
click at [700, 224] on link "Comms" at bounding box center [700, 226] width 68 height 37
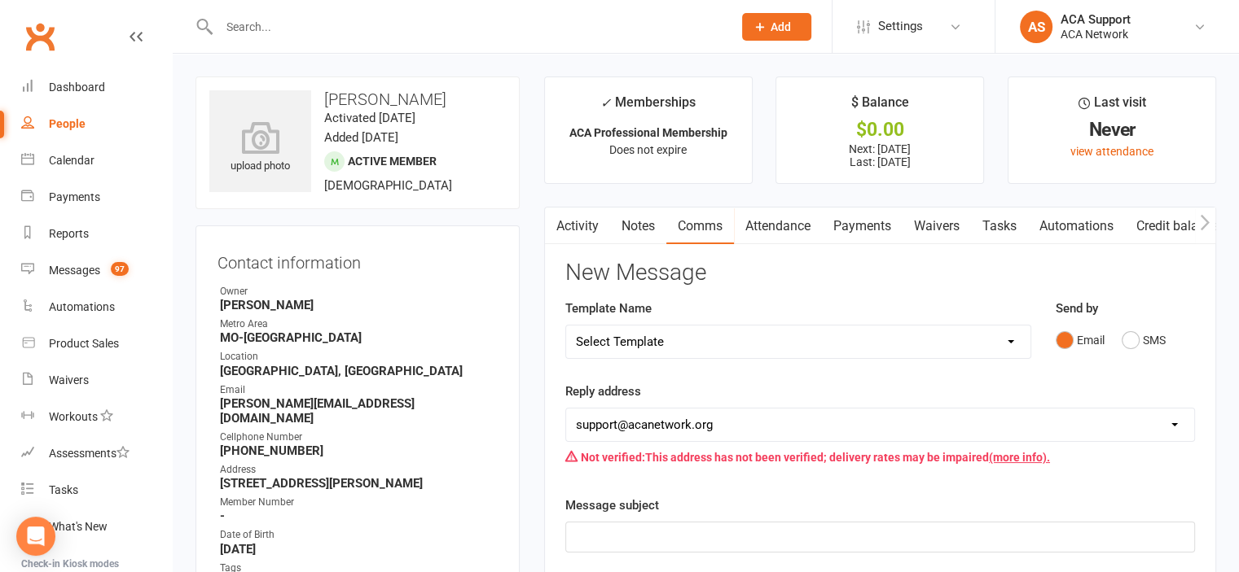
click at [723, 342] on select "Select Template [Email] ACA Club Life Email [Email] Club Coffee Message [Email]…" at bounding box center [798, 342] width 464 height 33
select select "5"
click at [566, 326] on select "Select Template [Email] ACA Club Life Email [Email] Club Coffee Message [Email]…" at bounding box center [798, 342] width 464 height 33
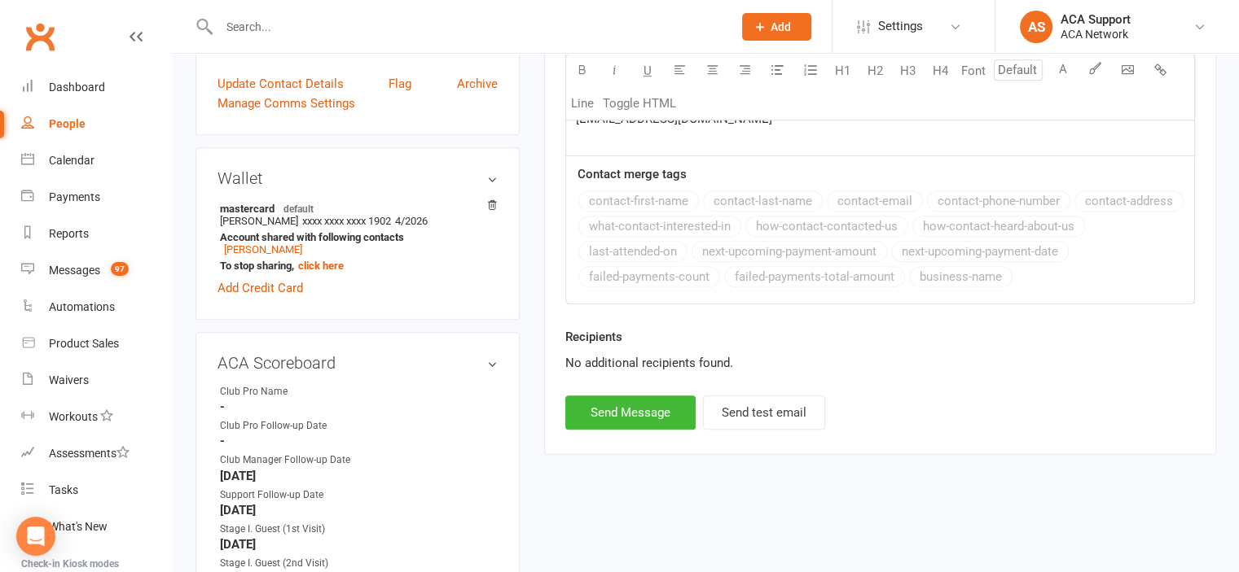
scroll to position [798, 0]
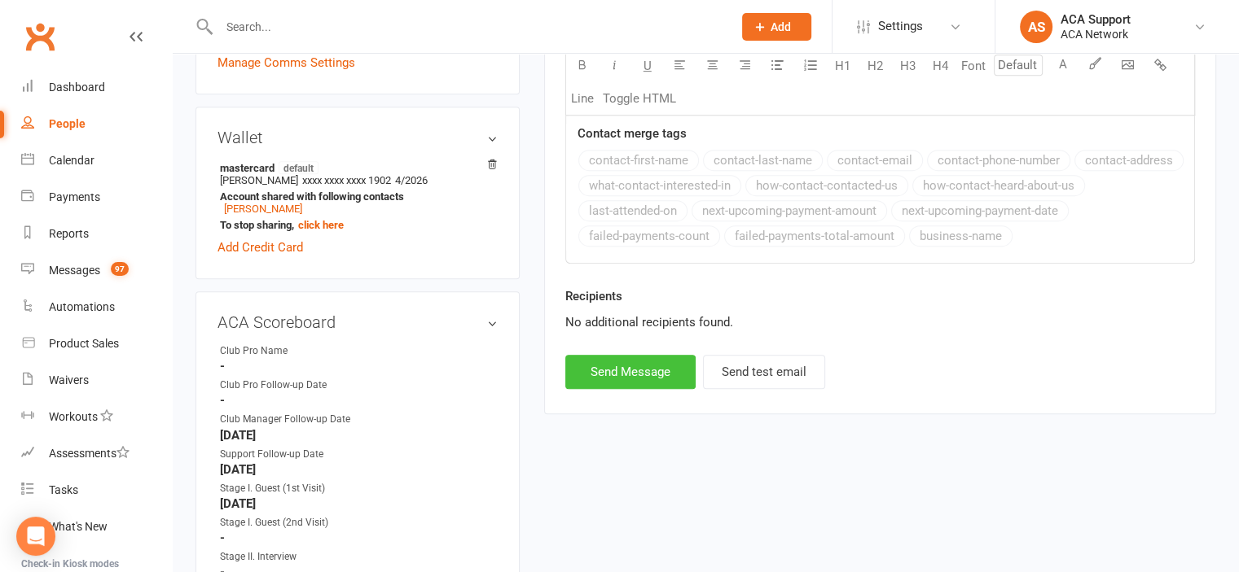
click at [625, 364] on button "Send Message" at bounding box center [630, 372] width 130 height 34
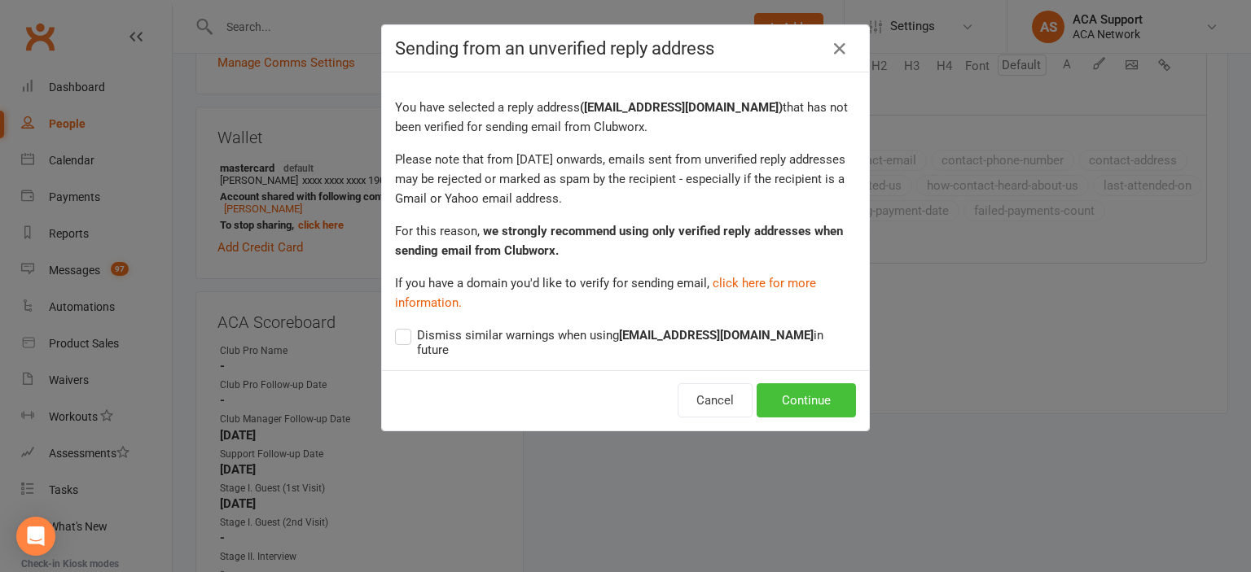
click at [835, 384] on button "Continue" at bounding box center [806, 401] width 99 height 34
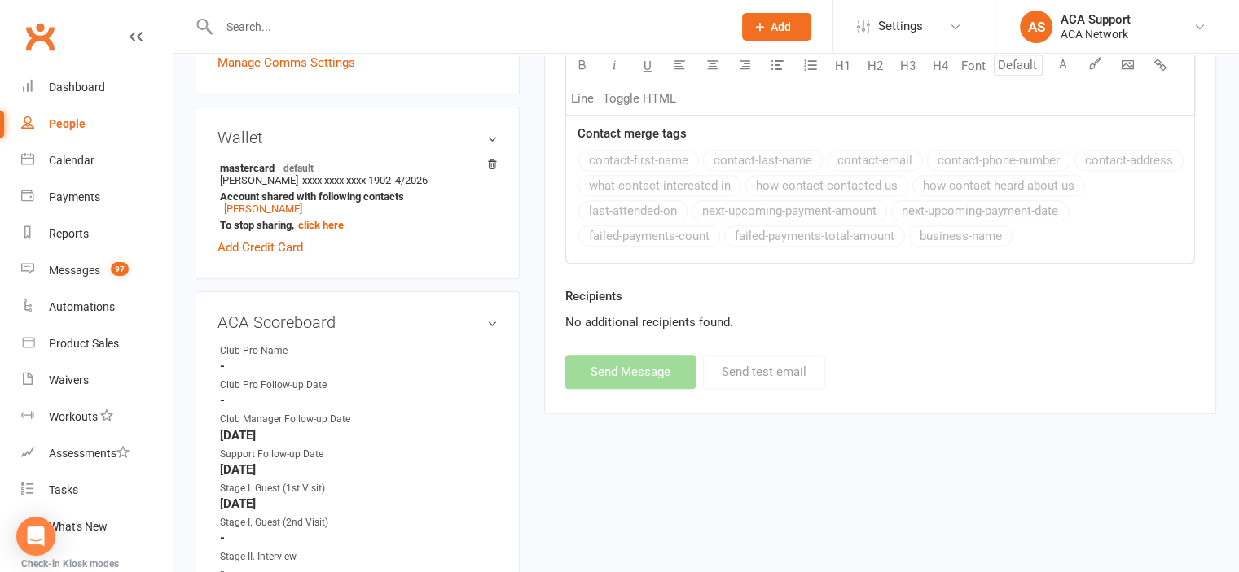
select select
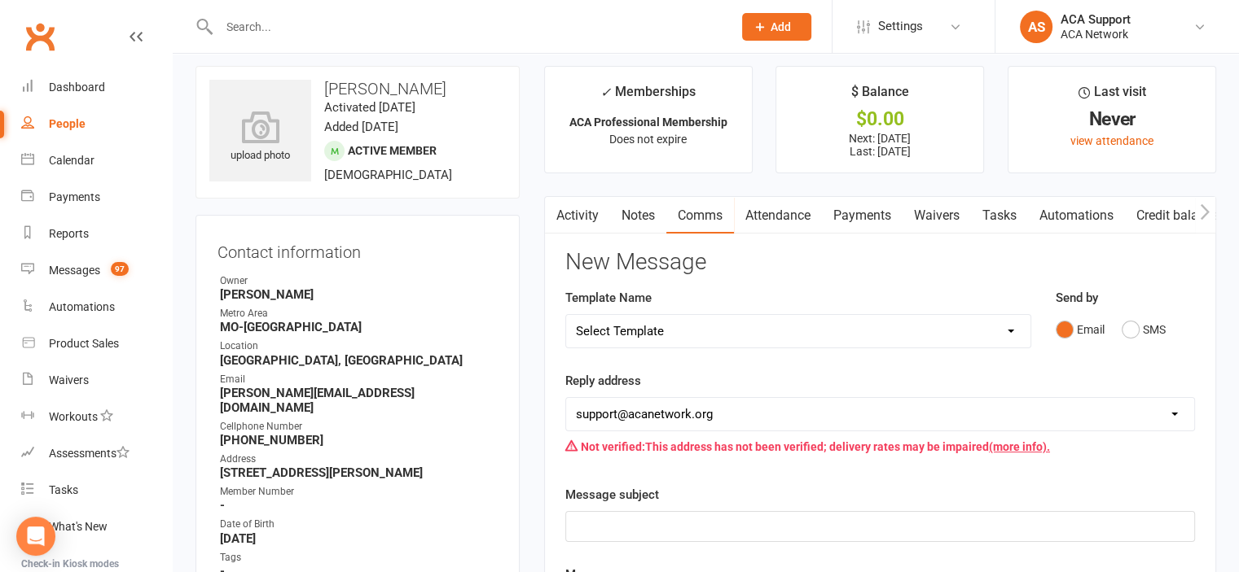
scroll to position [0, 0]
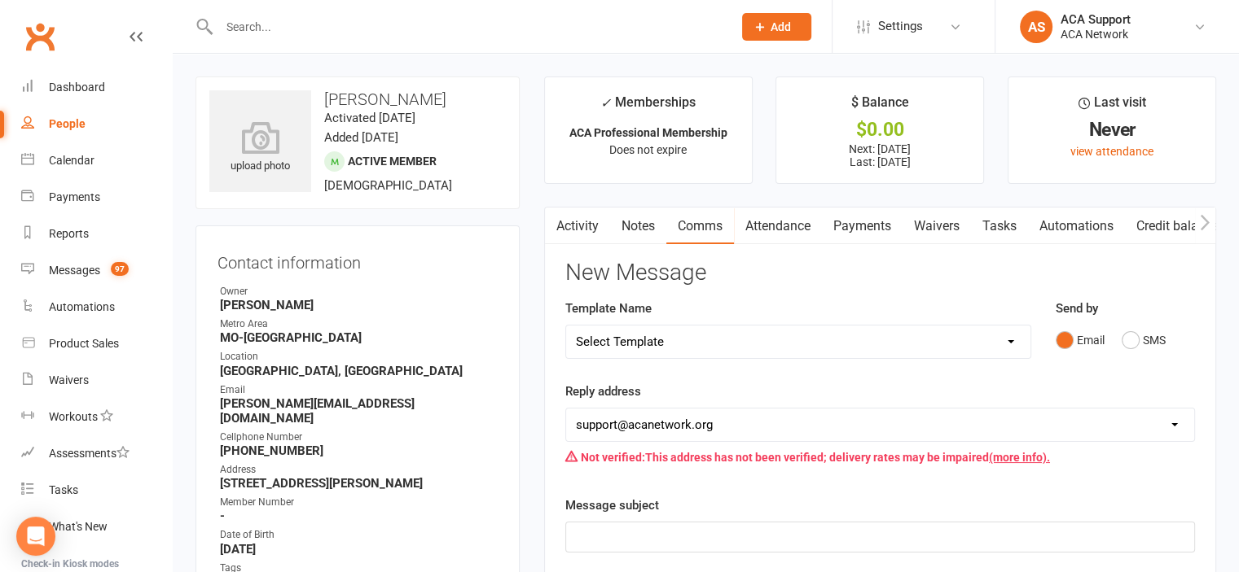
click at [862, 218] on link "Payments" at bounding box center [862, 226] width 81 height 37
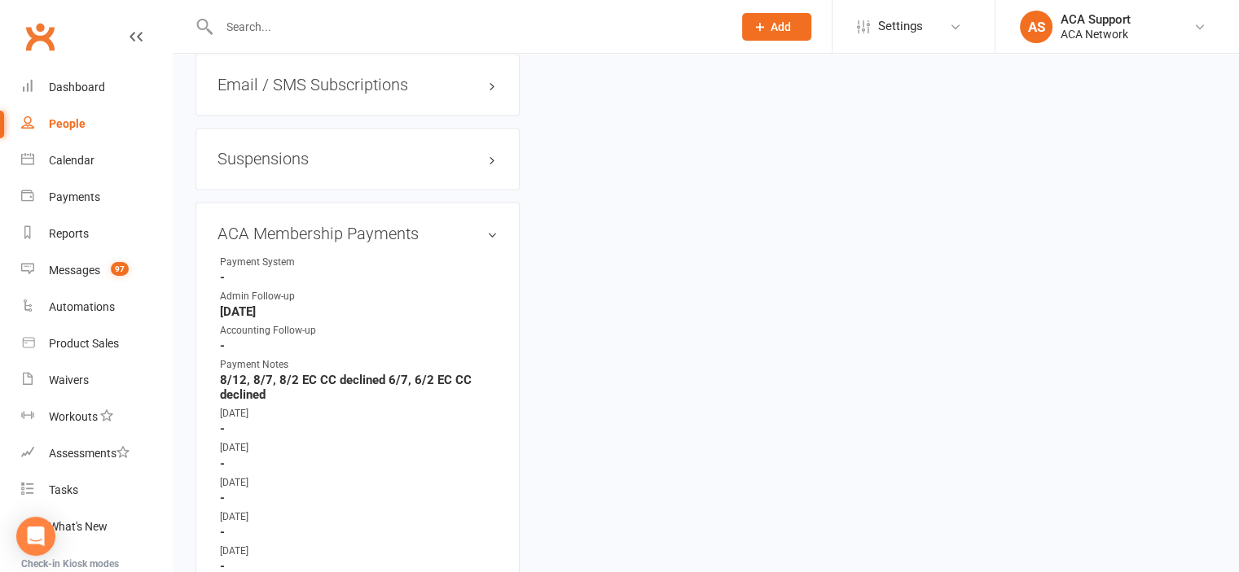
scroll to position [2925, 0]
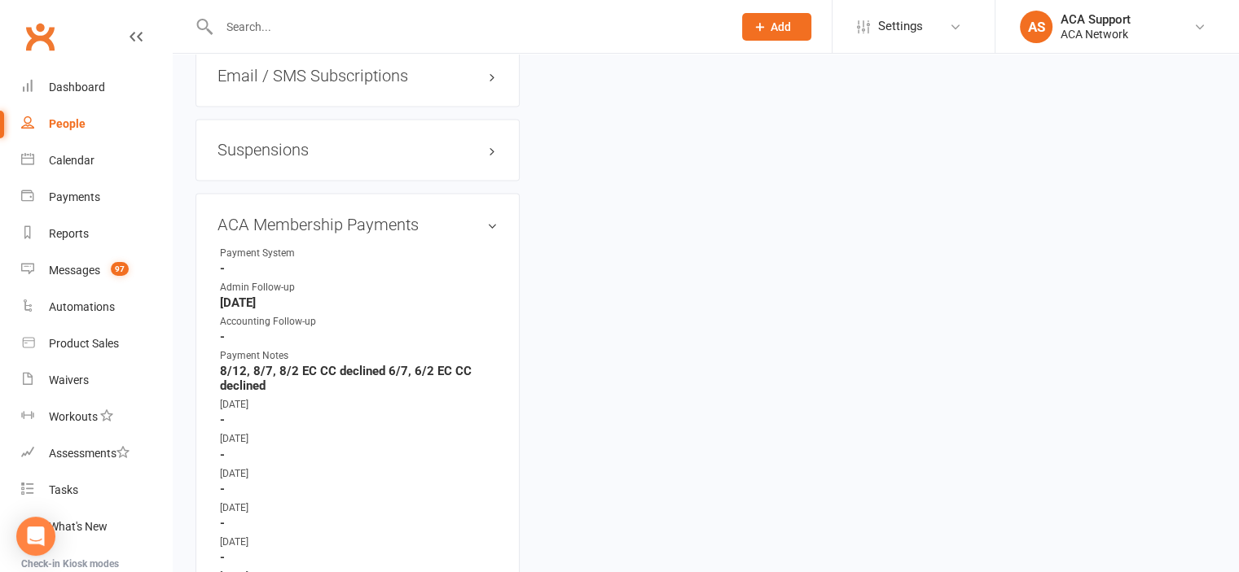
click at [0, 0] on link "edit" at bounding box center [0, 0] width 0 height 0
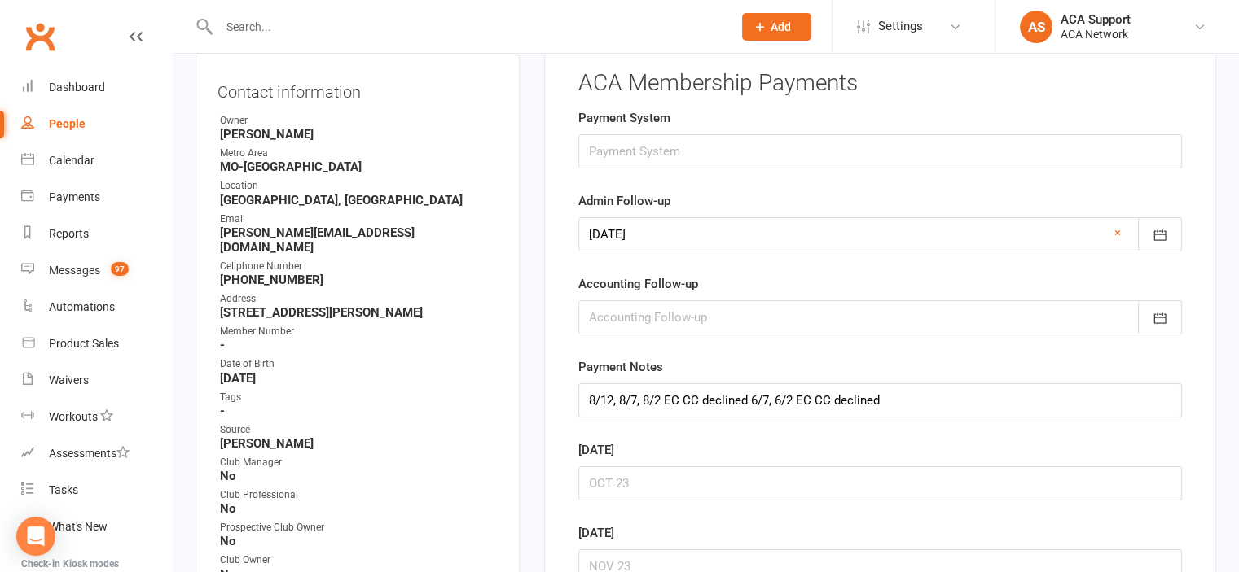
scroll to position [124, 0]
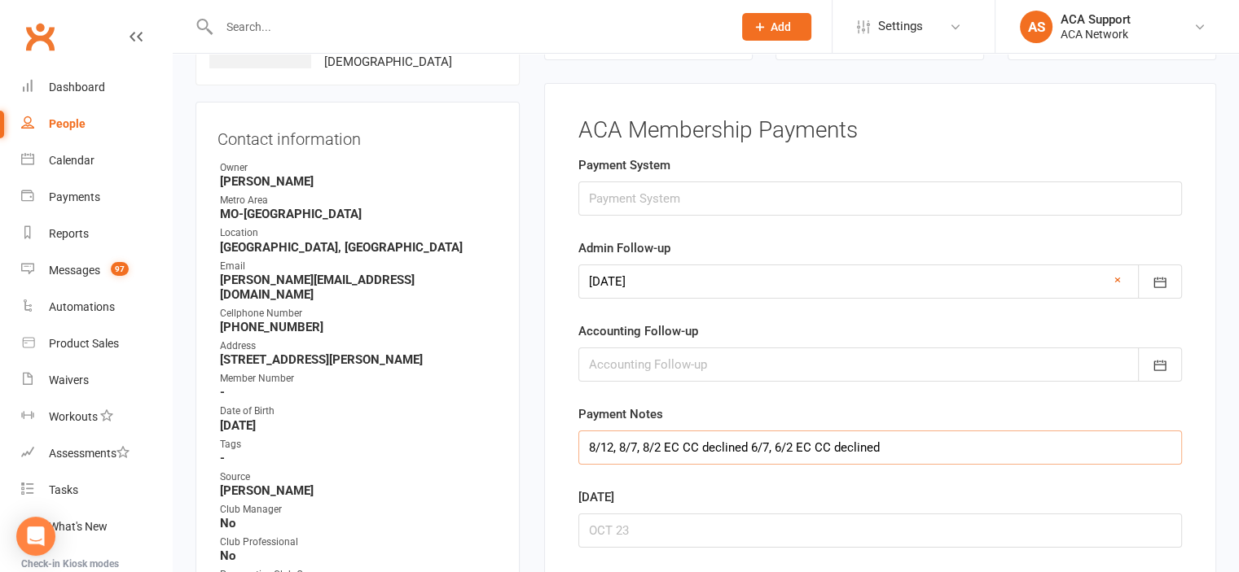
click at [612, 445] on input "8/12, 8/7, 8/2 EC CC declined 6/7, 6/2 EC CC declined" at bounding box center [879, 448] width 603 height 34
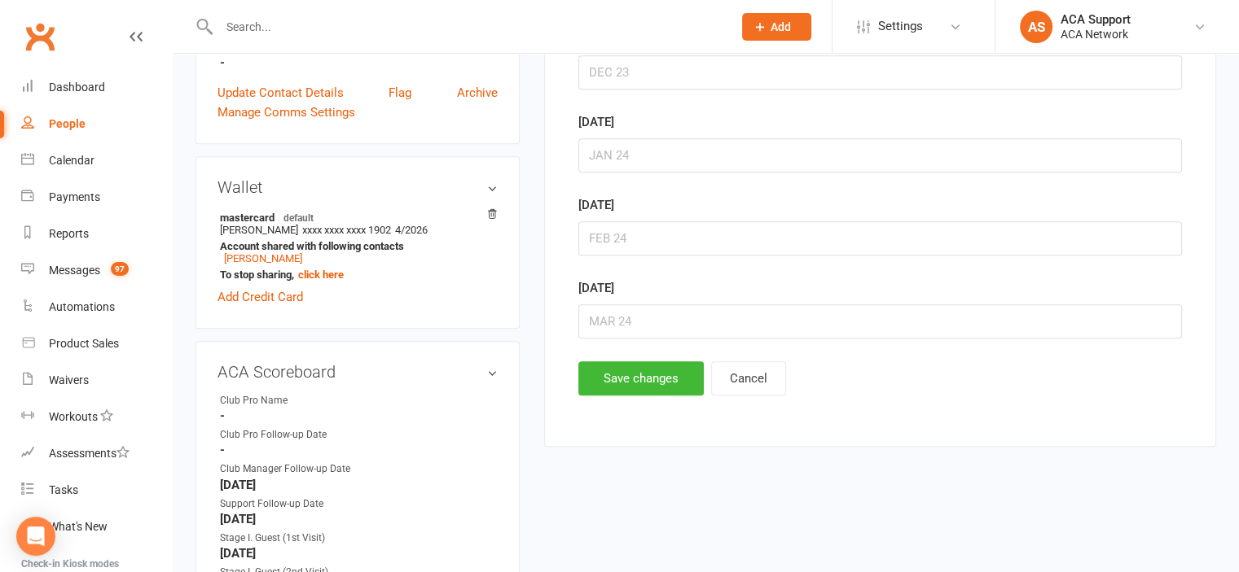
scroll to position [761, 0]
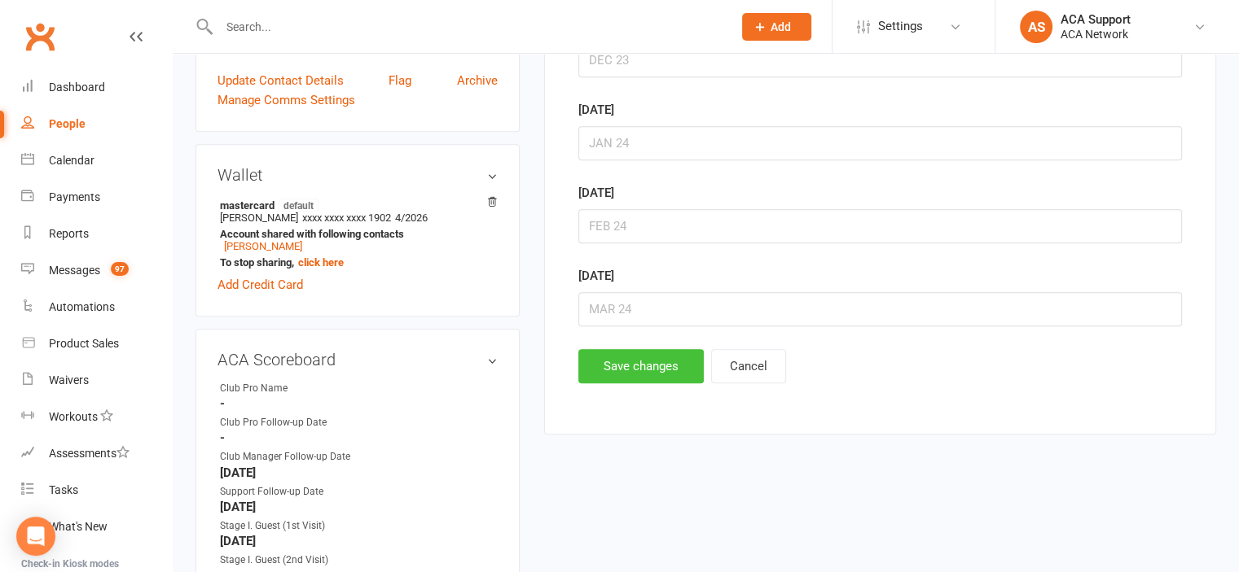
type input "8/12 LM, 8/7, 8/2 EC CC declined 6/7, 6/2 EC CC declined"
click at [603, 361] on button "Save changes" at bounding box center [640, 366] width 125 height 34
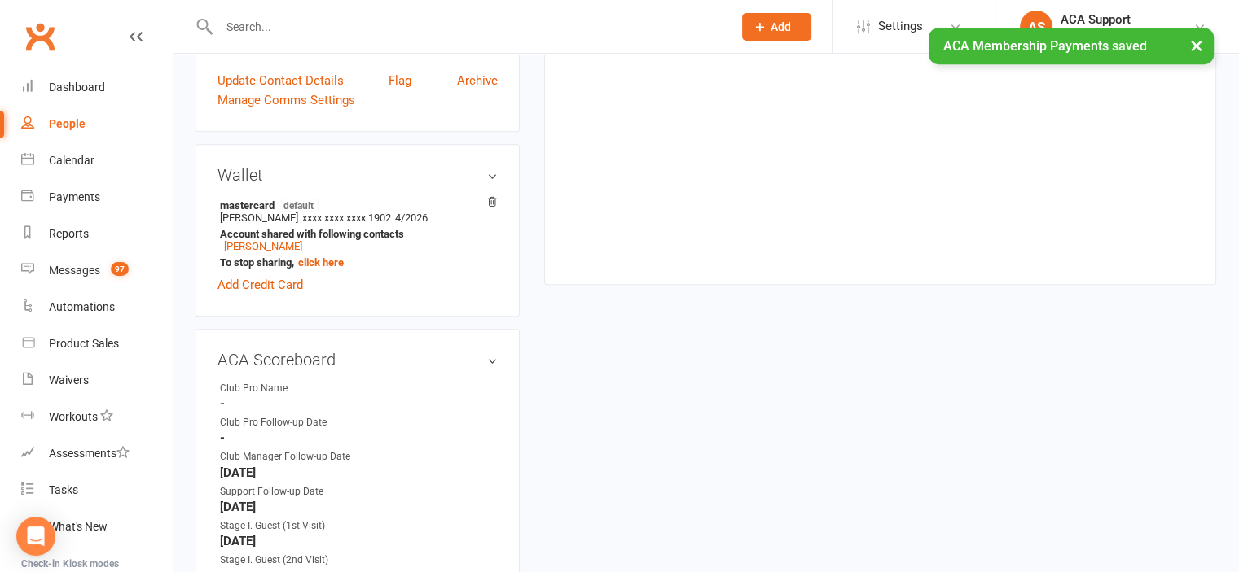
scroll to position [0, 0]
